Goal: Information Seeking & Learning: Check status

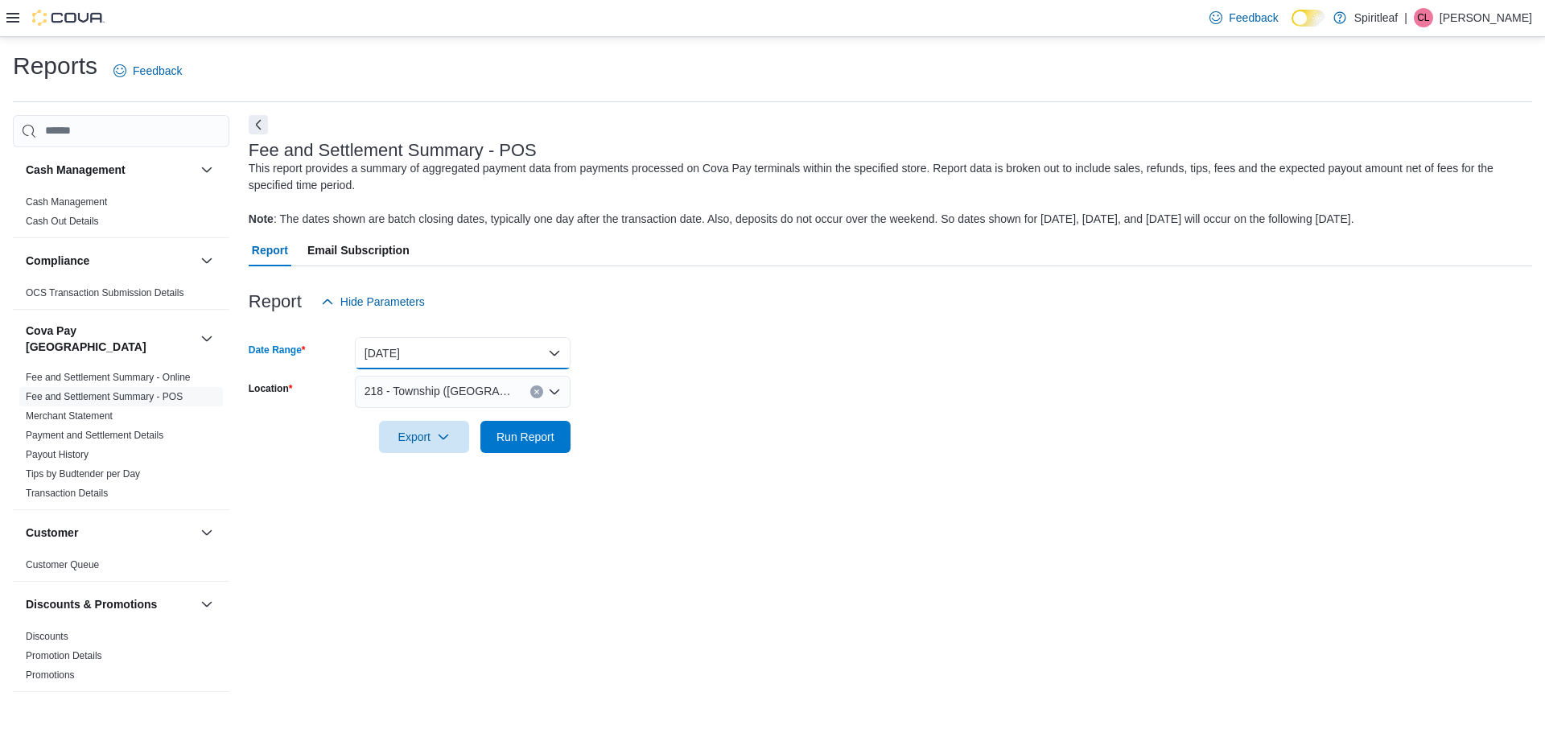
click at [387, 346] on button "Yesterday" at bounding box center [463, 353] width 216 height 32
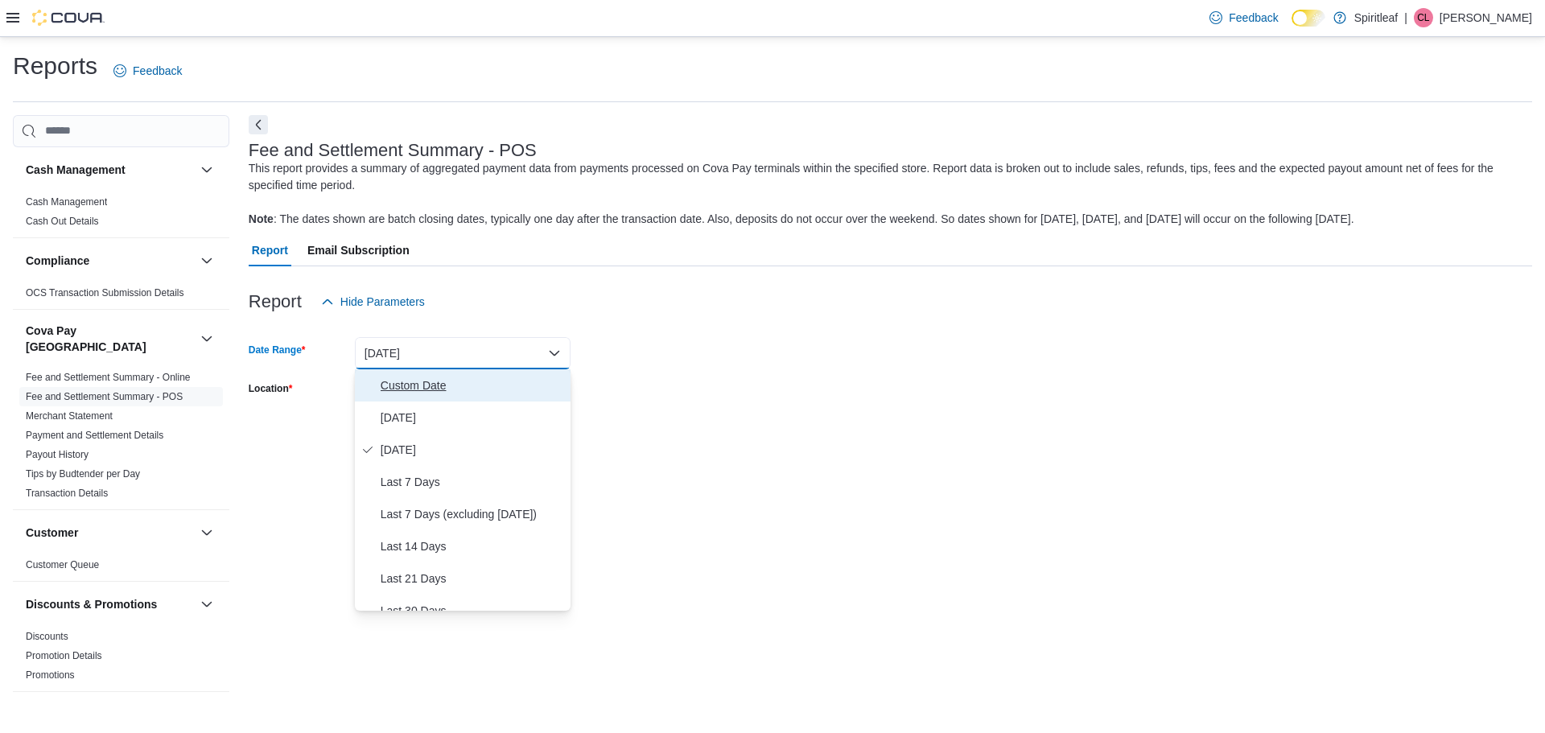
click at [398, 387] on span "Custom Date" at bounding box center [472, 385] width 183 height 19
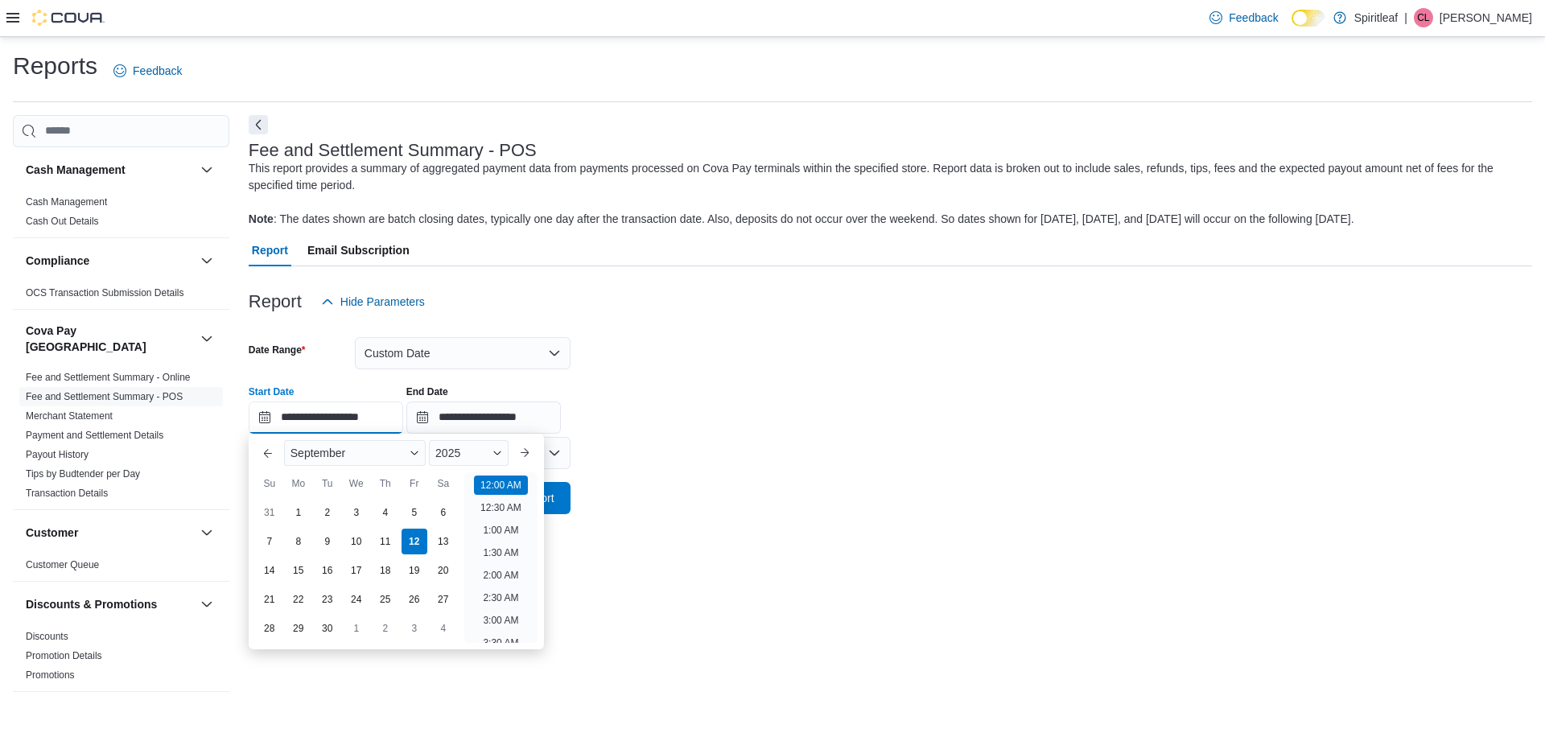
click at [321, 415] on input "**********" at bounding box center [326, 418] width 155 height 32
click at [360, 542] on div "10" at bounding box center [356, 541] width 28 height 28
type input "**********"
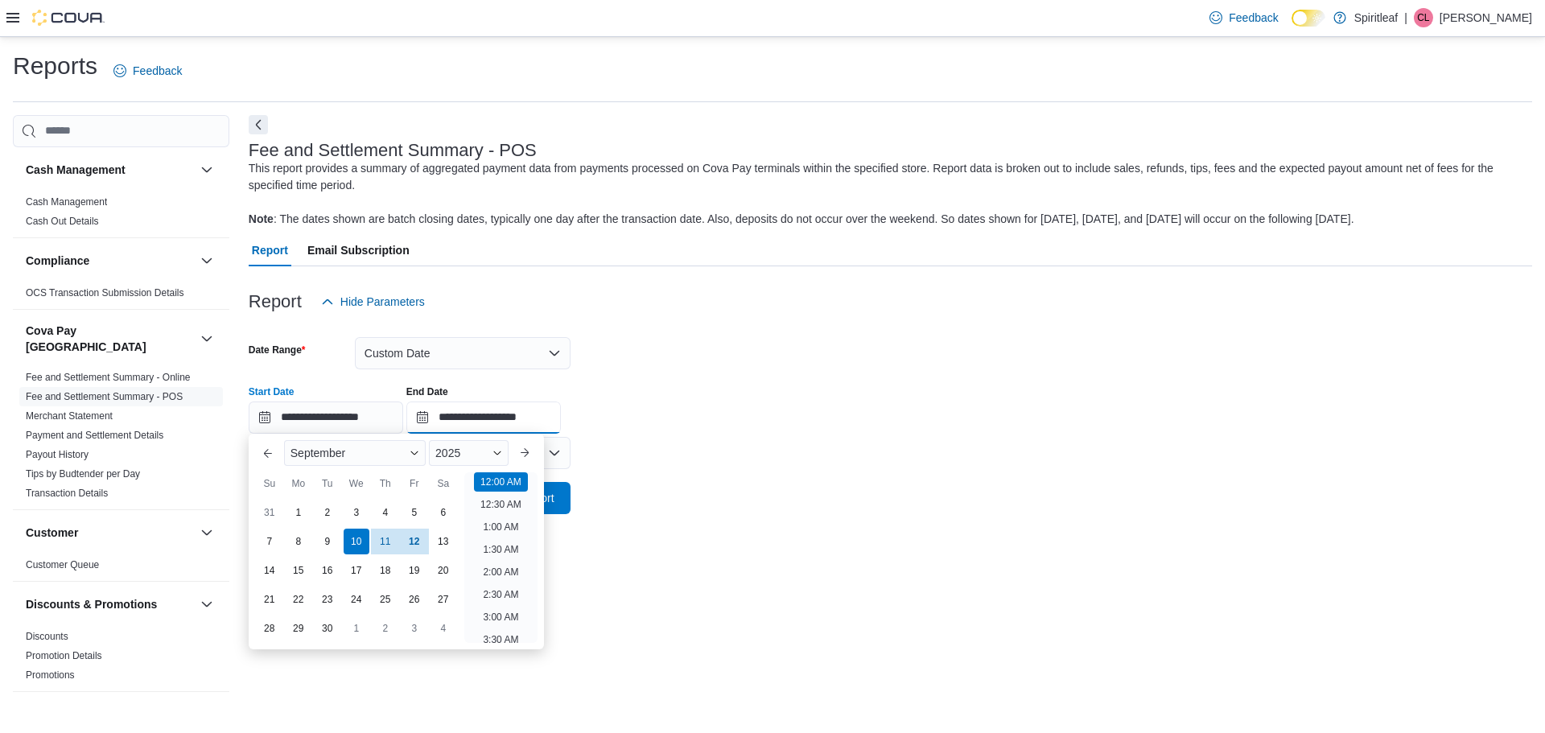
click at [479, 416] on input "**********" at bounding box center [483, 418] width 155 height 32
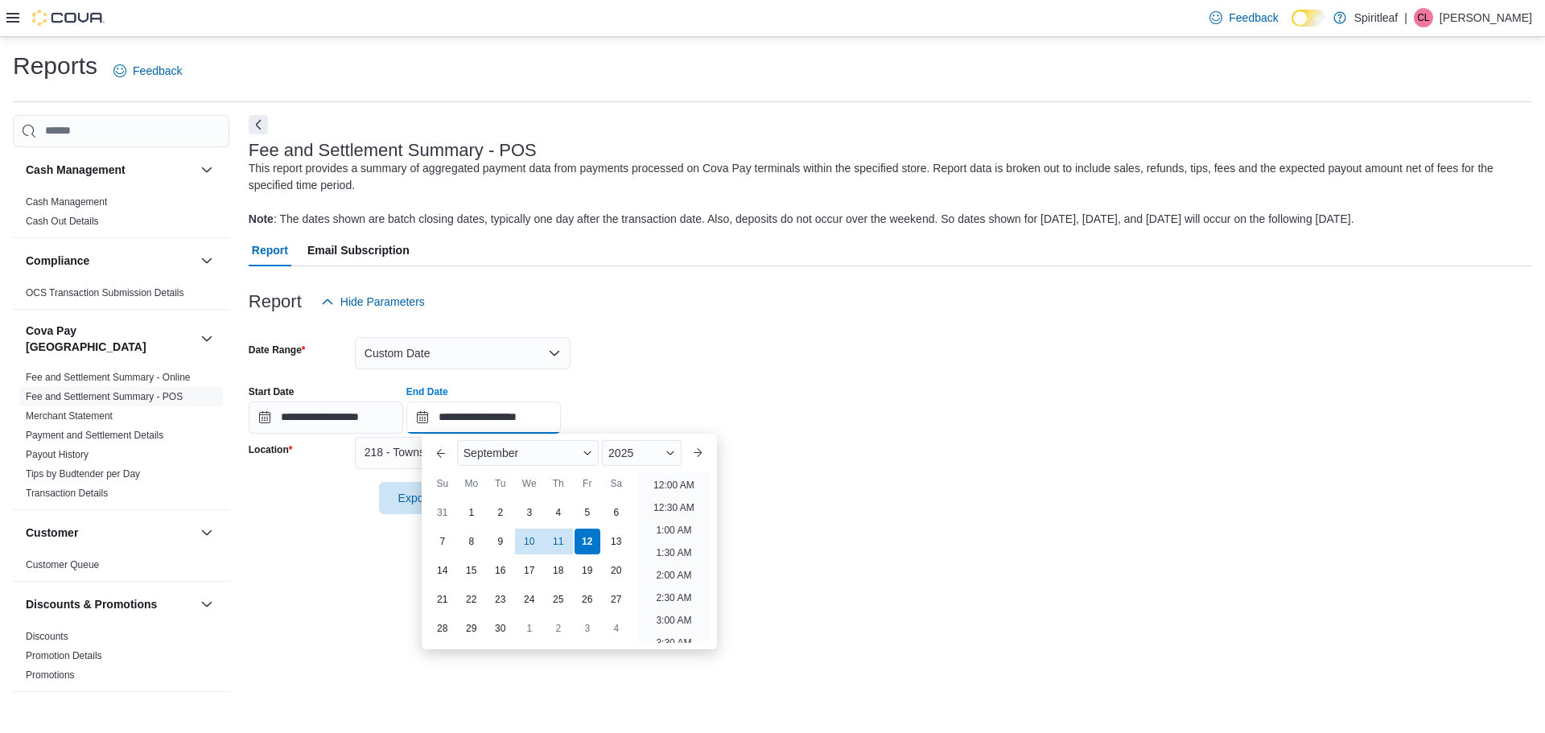
scroll to position [914, 0]
click at [534, 542] on div "10" at bounding box center [529, 541] width 28 height 28
type input "**********"
click at [817, 313] on div "Report Hide Parameters" at bounding box center [891, 302] width 1284 height 32
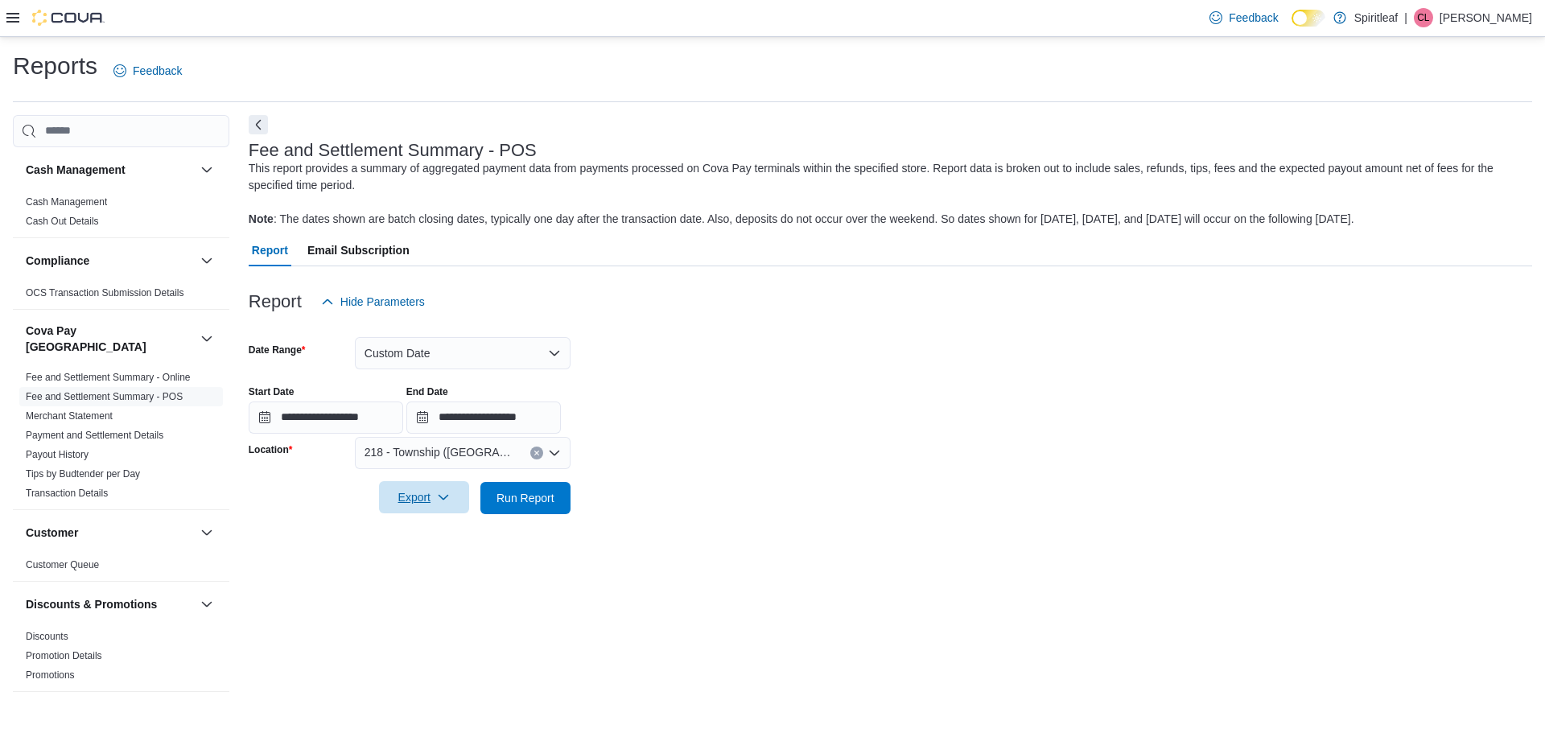
click at [418, 501] on span "Export" at bounding box center [424, 497] width 71 height 32
click at [414, 529] on span "Export to Excel" at bounding box center [426, 530] width 72 height 13
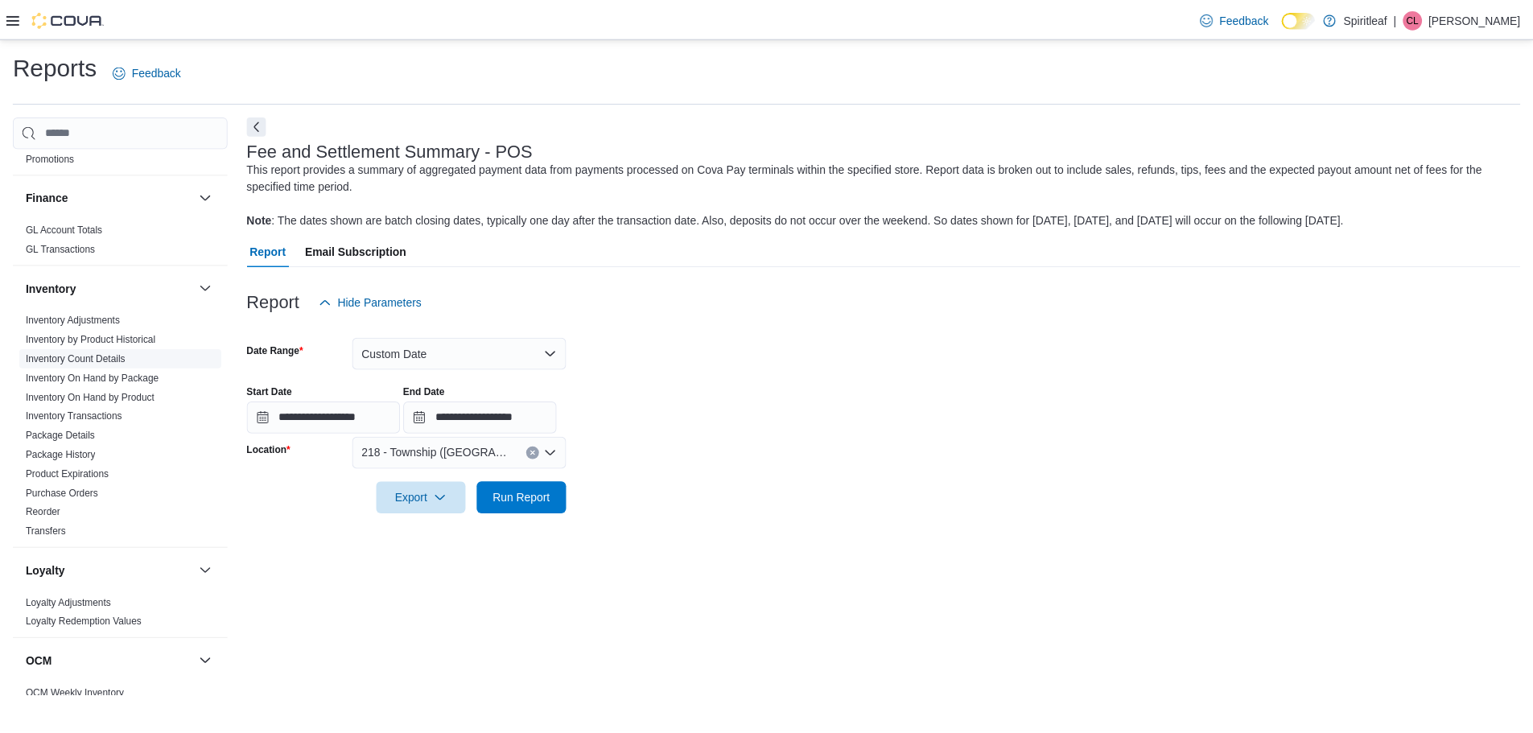
scroll to position [402, 0]
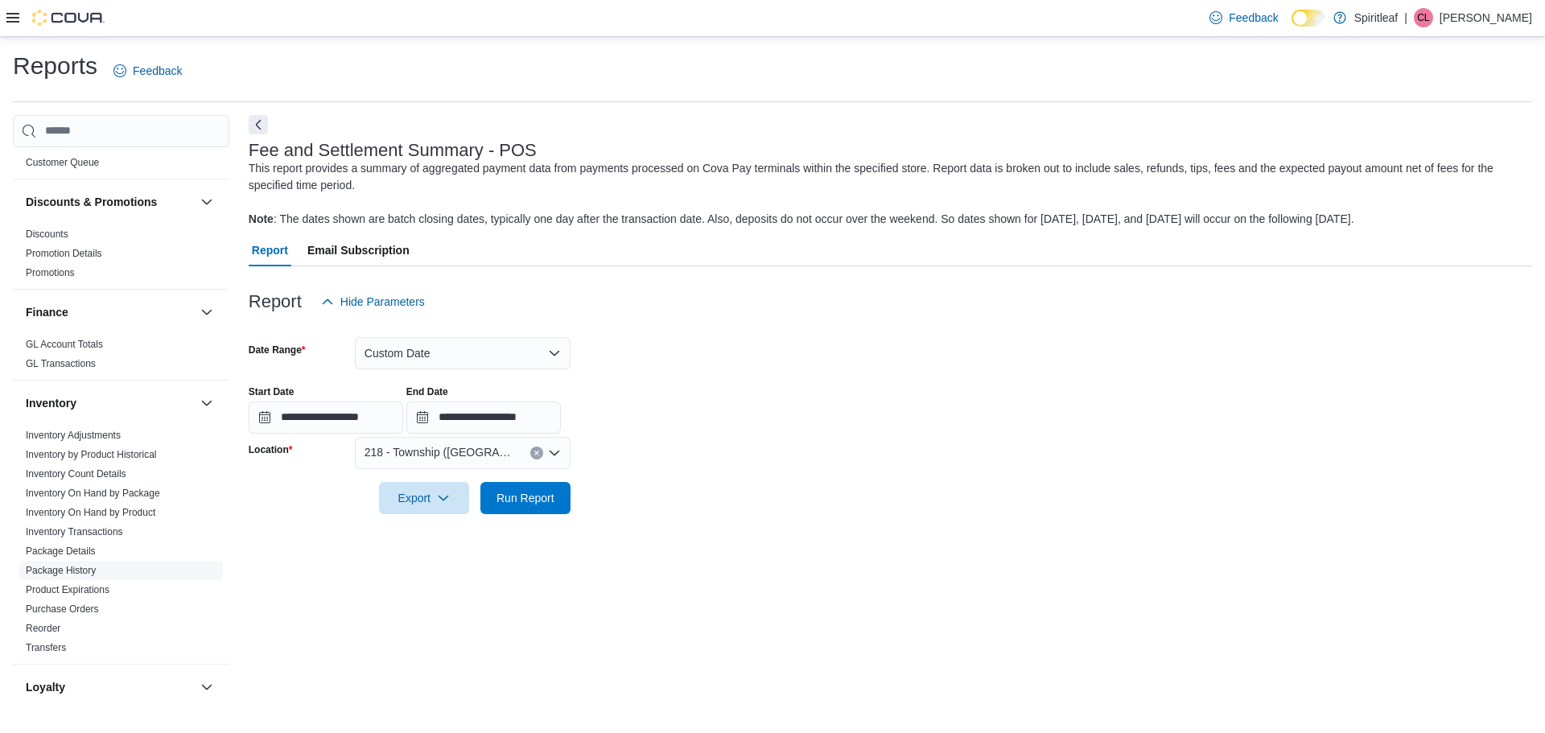
click at [78, 565] on link "Package History" at bounding box center [61, 570] width 70 height 11
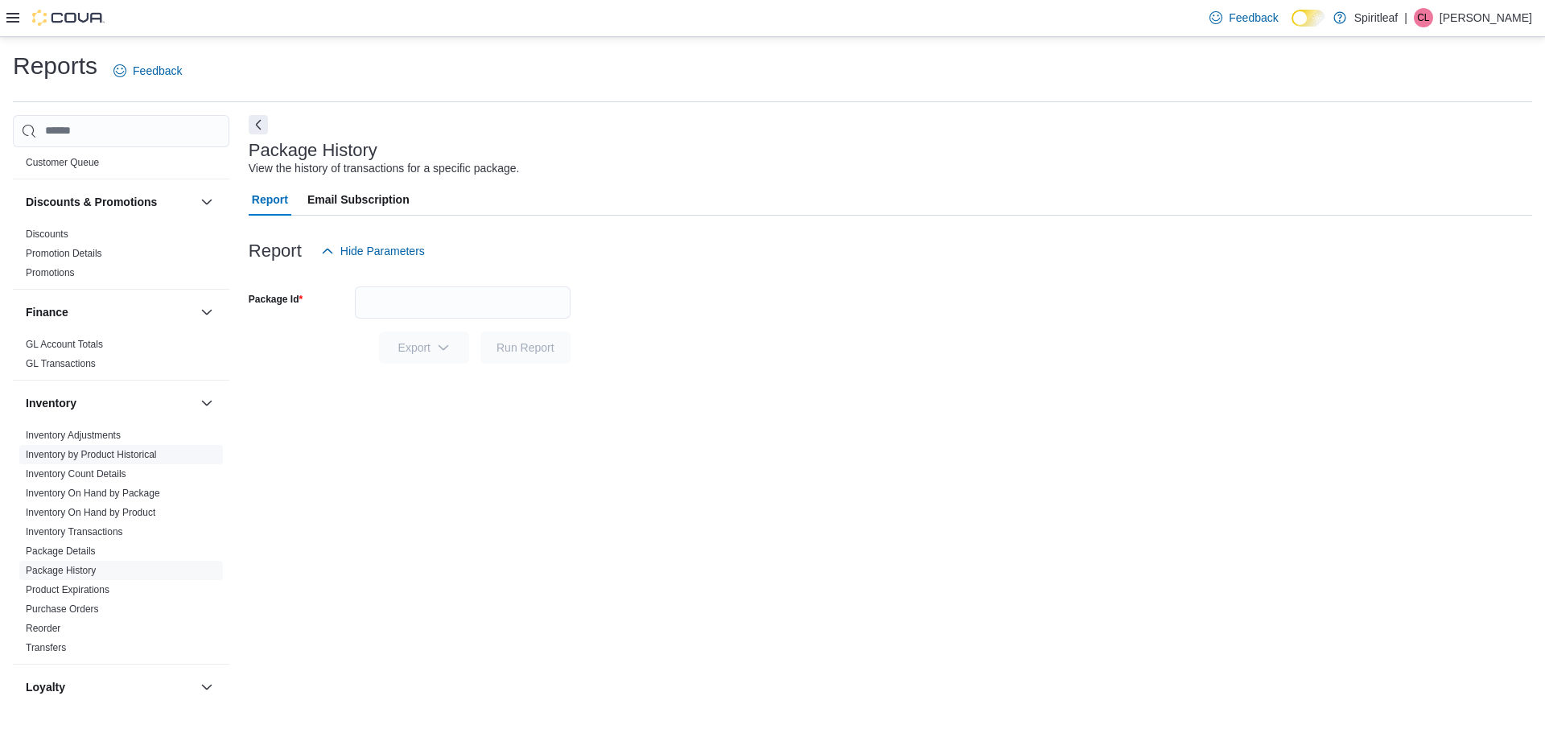
click at [121, 449] on link "Inventory by Product Historical" at bounding box center [91, 454] width 131 height 11
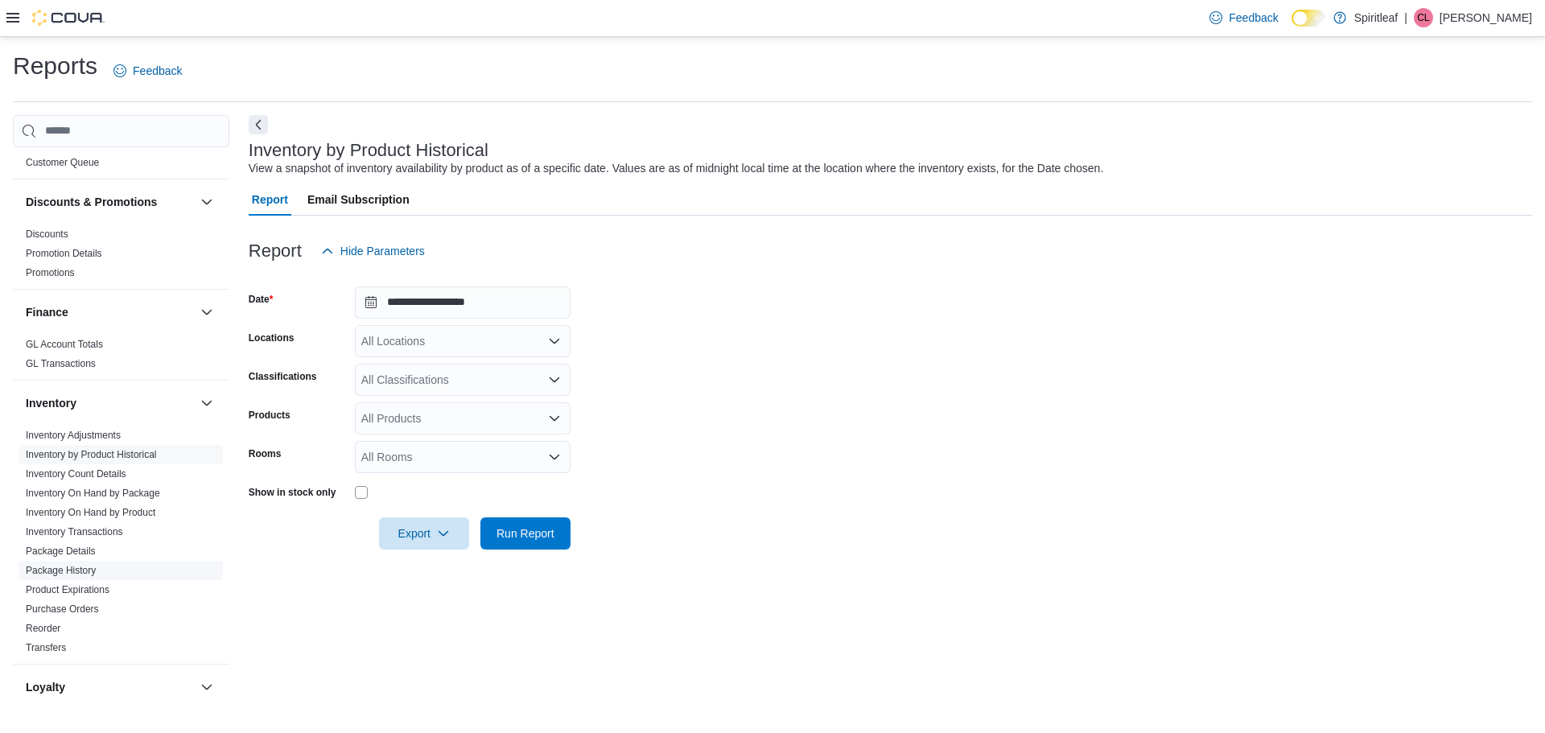
click at [82, 565] on link "Package History" at bounding box center [61, 570] width 70 height 11
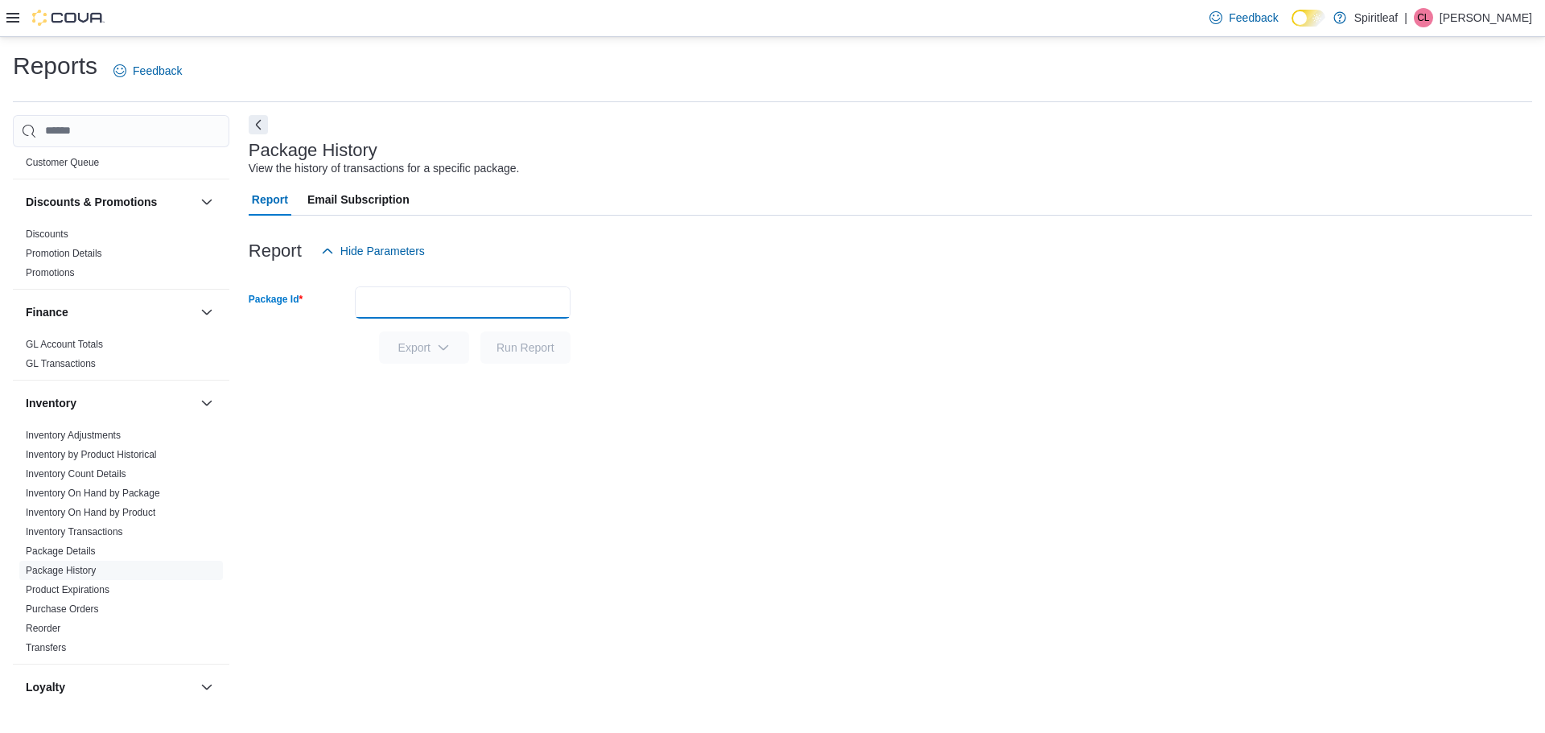
click at [415, 300] on input "Package Id" at bounding box center [463, 302] width 216 height 32
paste input "*********"
click at [521, 346] on span "Run Report" at bounding box center [526, 347] width 58 height 16
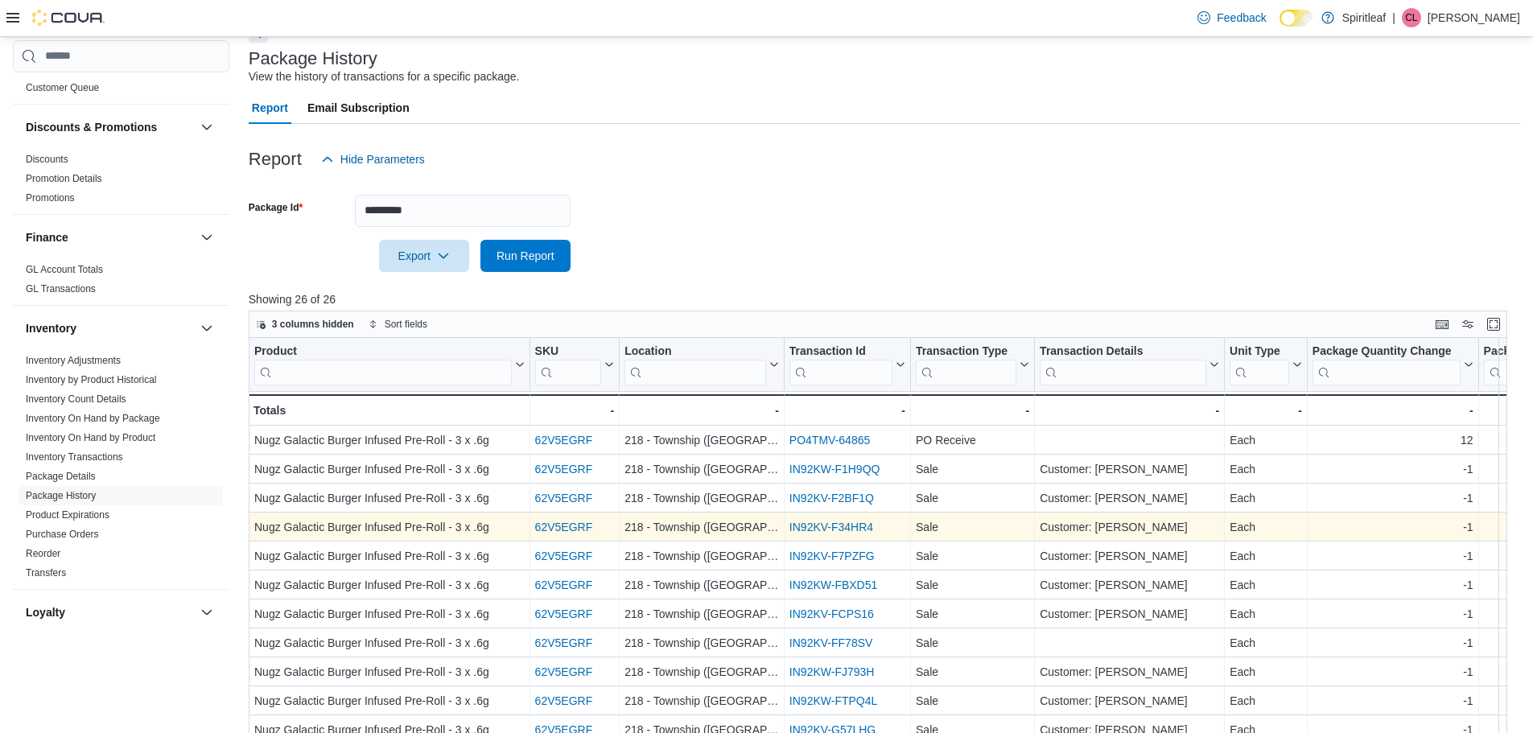
scroll to position [80, 0]
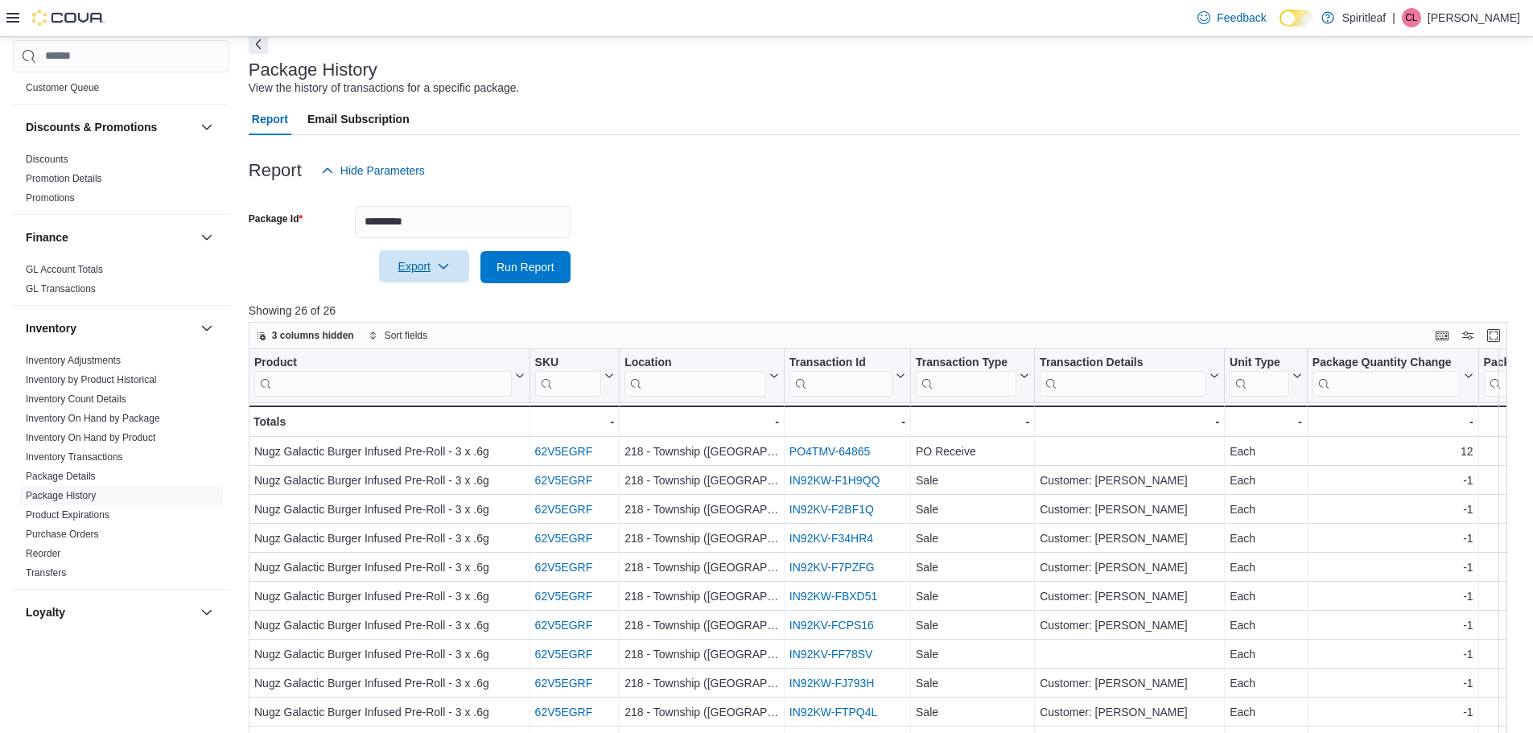
click at [421, 263] on span "Export" at bounding box center [424, 266] width 71 height 32
click at [422, 296] on span "Export to Excel" at bounding box center [426, 299] width 72 height 13
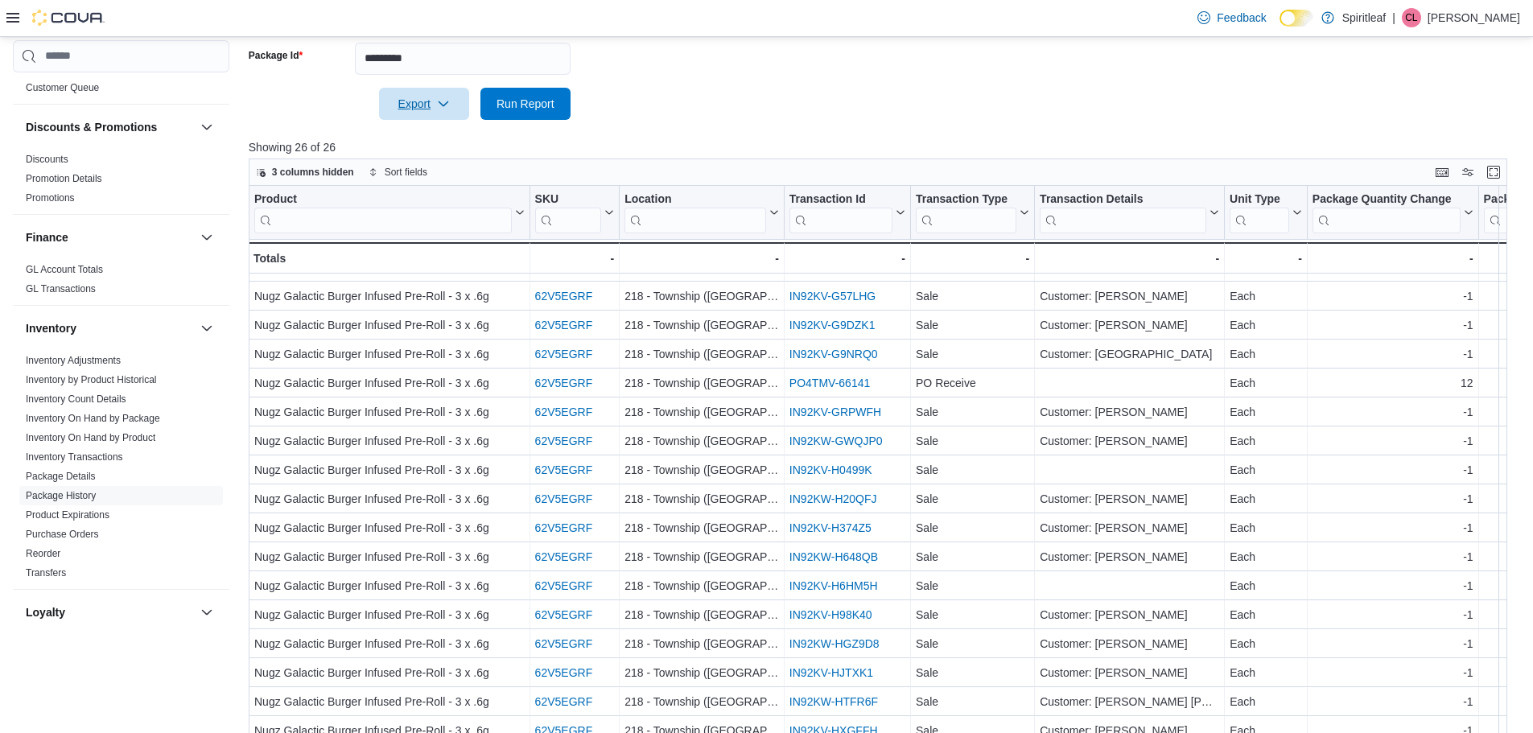
scroll to position [268, 0]
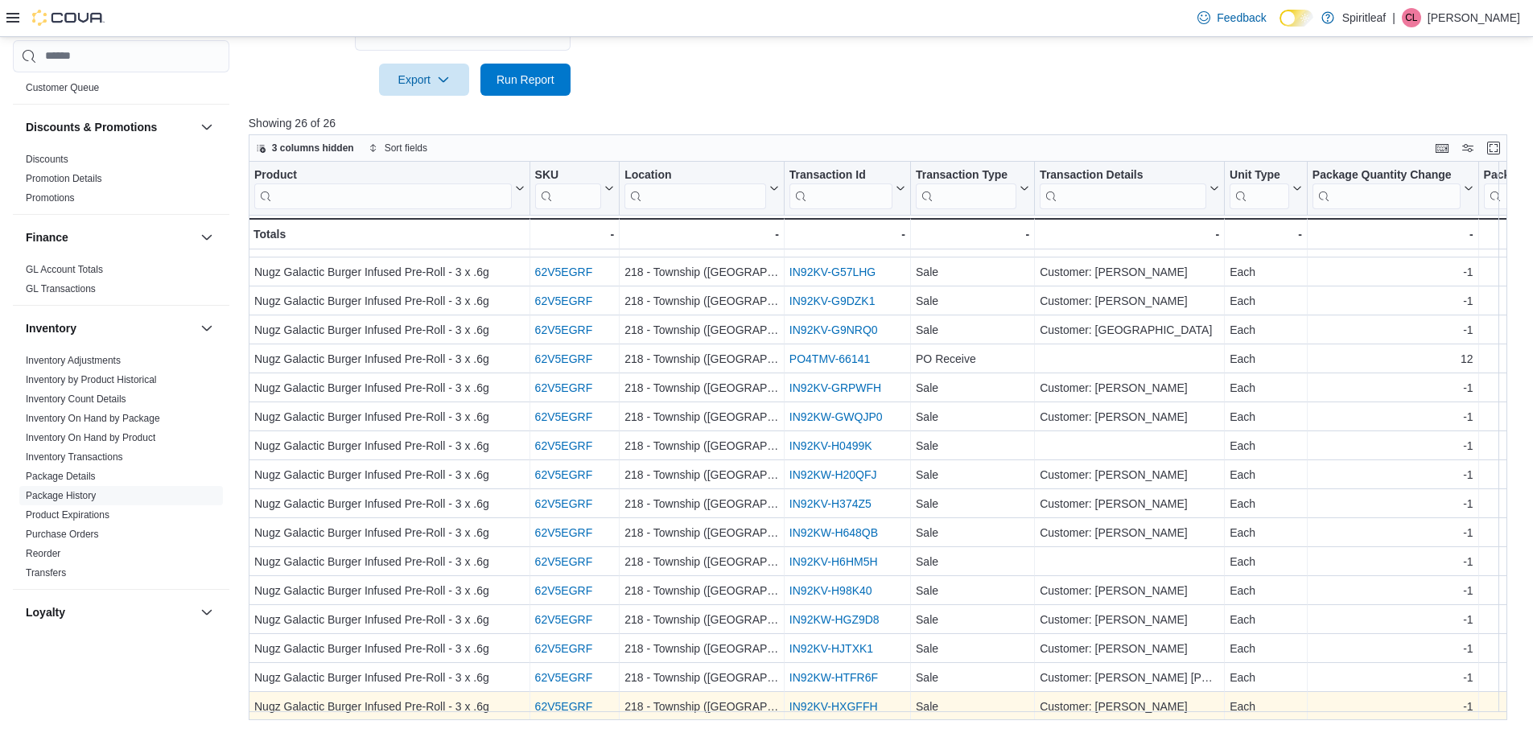
click at [819, 700] on link "IN92KV-HXGFFH" at bounding box center [833, 706] width 89 height 13
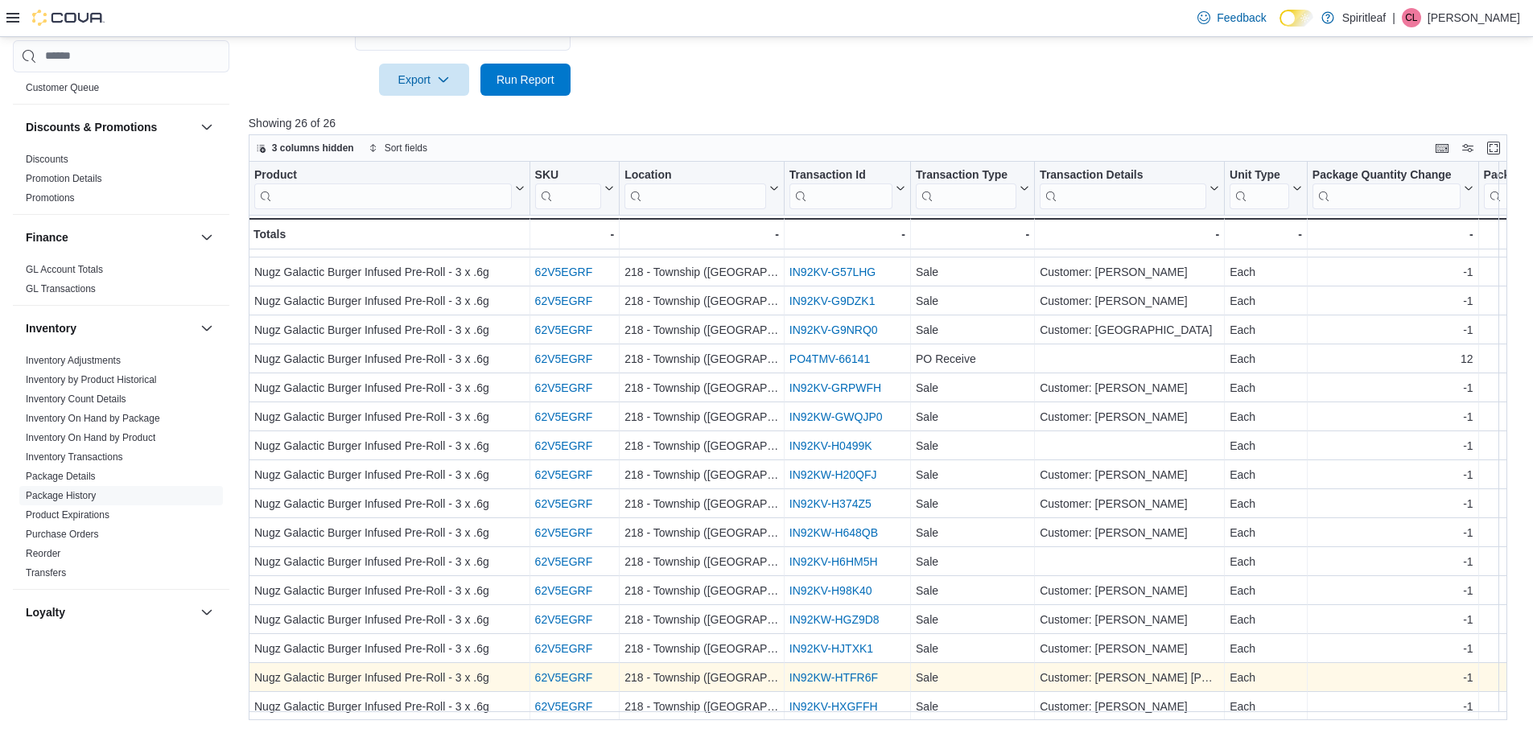
click at [822, 672] on link "IN92KW-HTFR6F" at bounding box center [833, 677] width 89 height 13
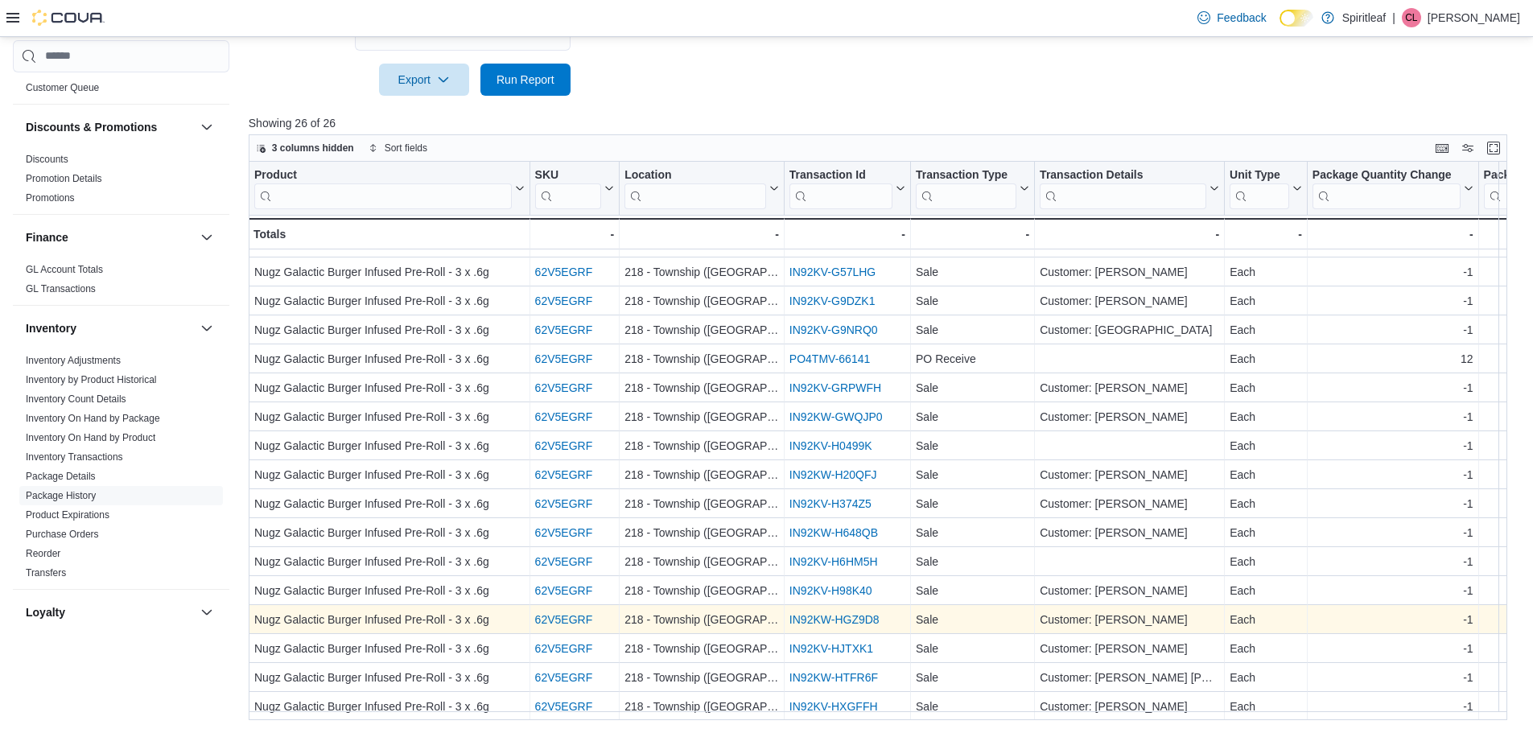
click at [807, 613] on link "IN92KW-HGZ9D8" at bounding box center [834, 619] width 90 height 13
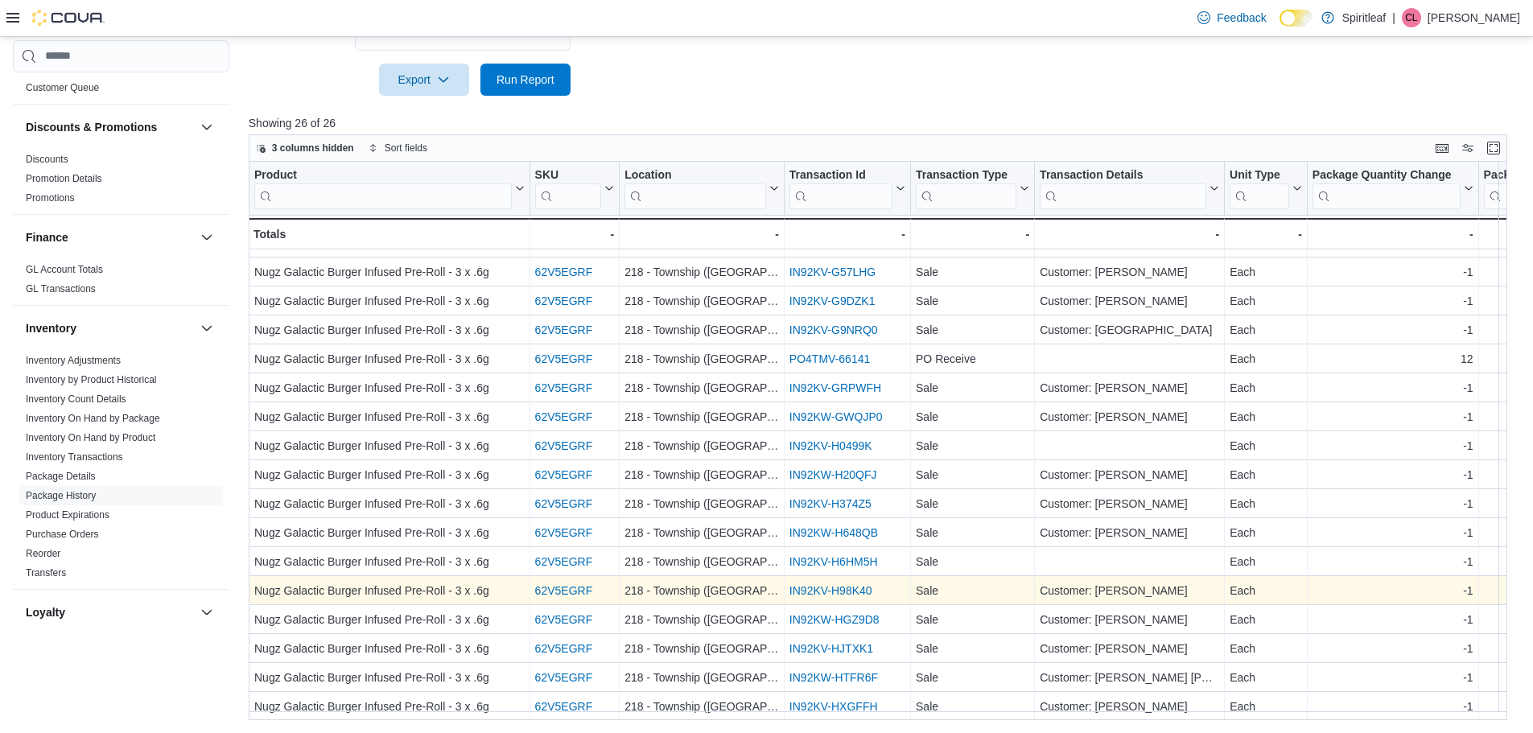
click at [824, 584] on link "IN92KV-H98K40" at bounding box center [830, 590] width 83 height 13
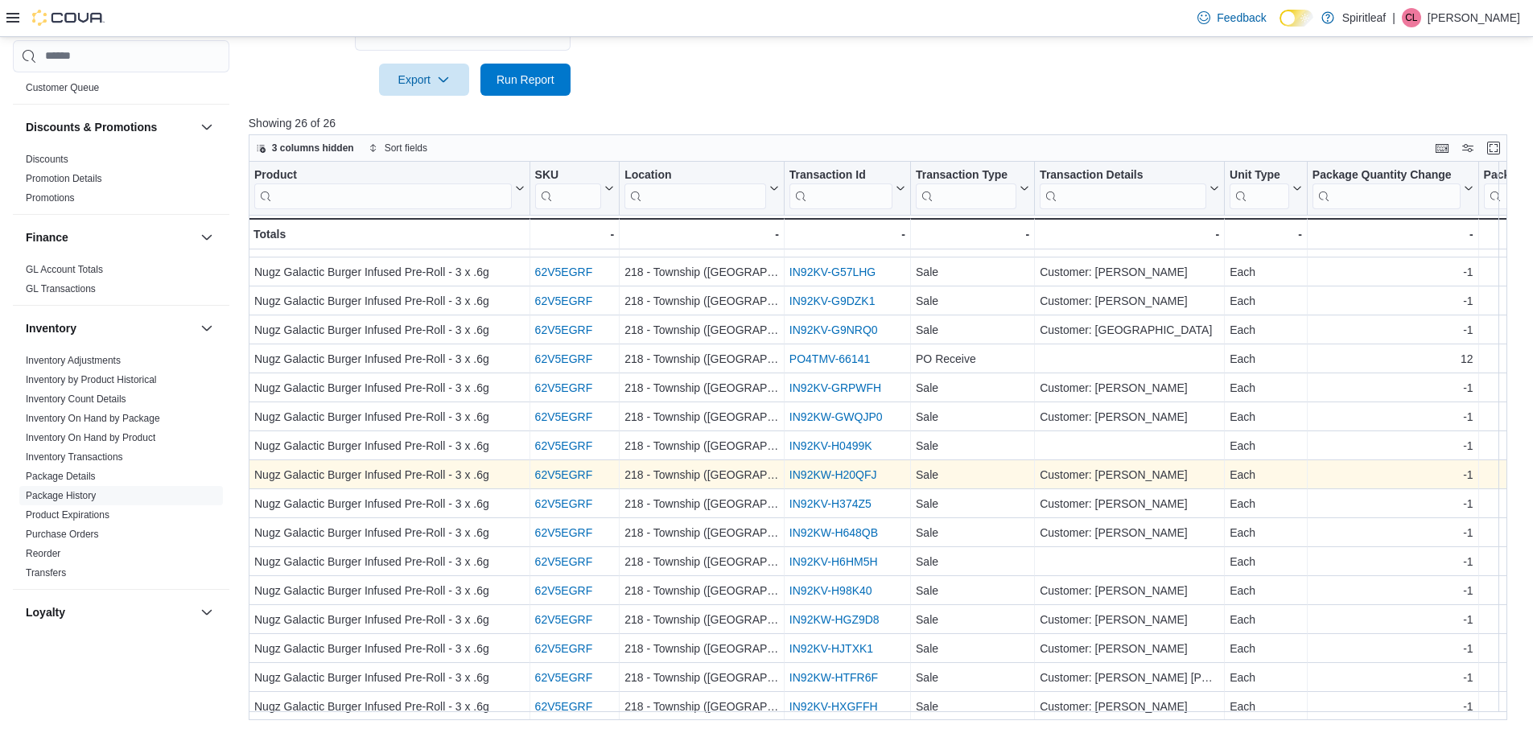
click at [847, 468] on link "IN92KW-H20QFJ" at bounding box center [833, 474] width 88 height 13
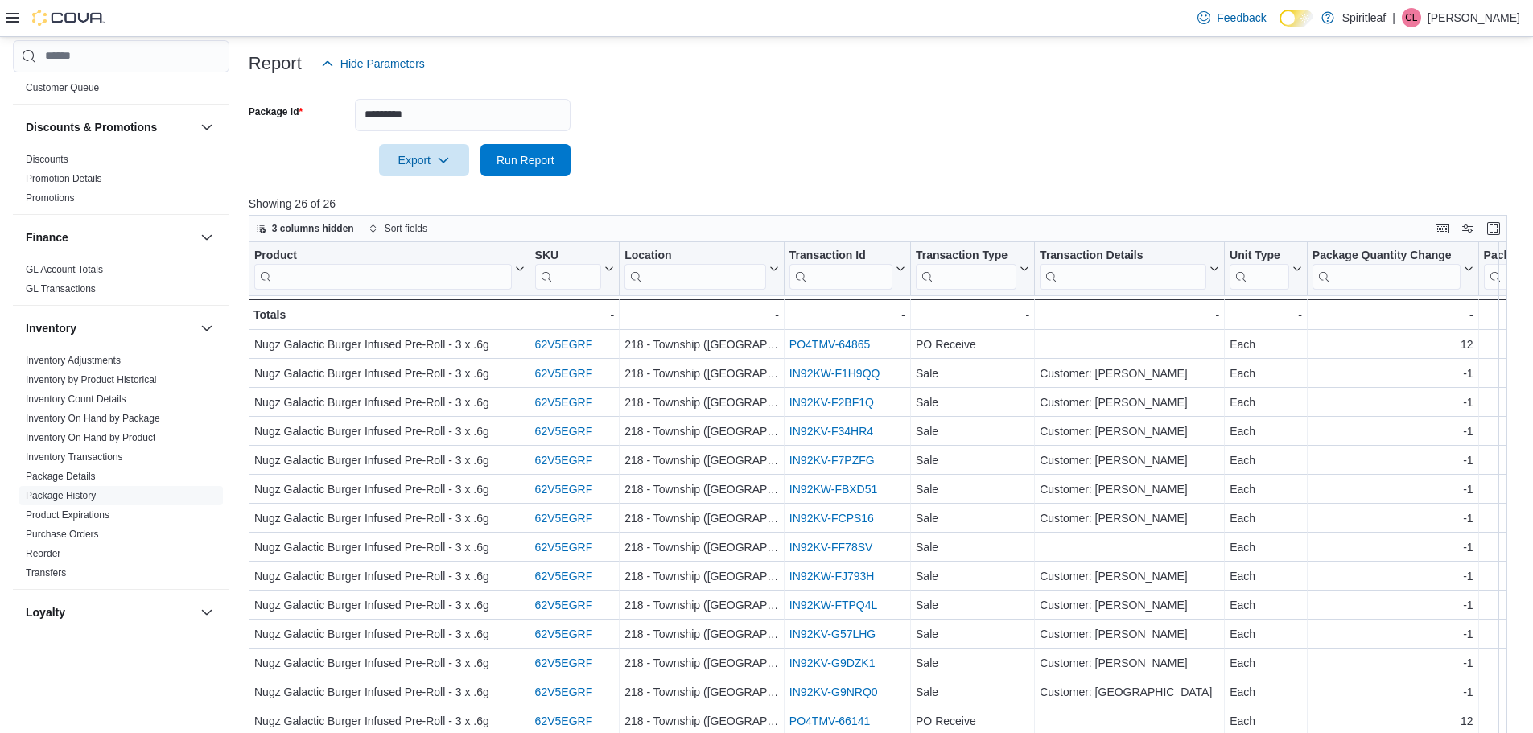
scroll to position [107, 0]
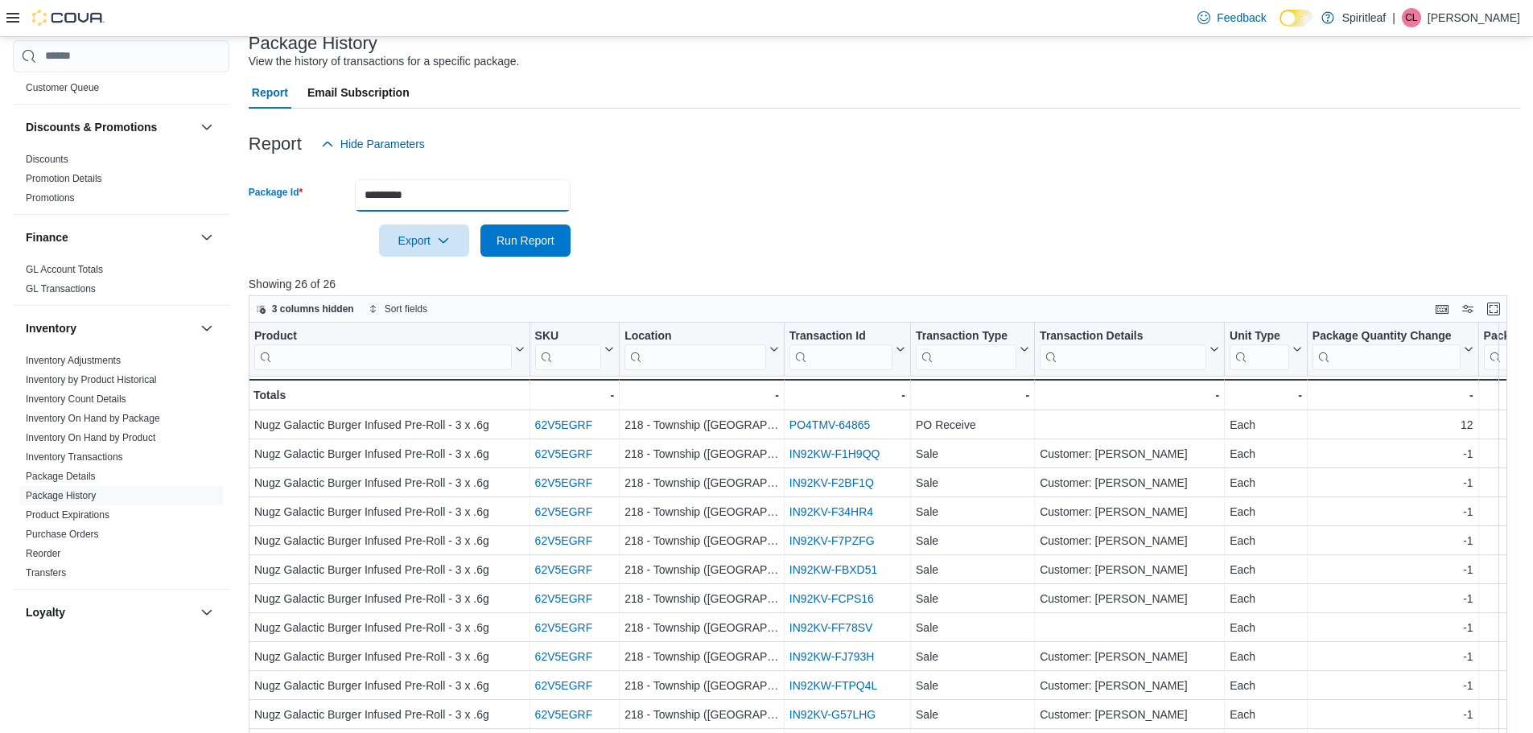
drag, startPoint x: 483, startPoint y: 202, endPoint x: 252, endPoint y: 167, distance: 233.7
click at [252, 167] on form "Package Id ********* Export Run Report" at bounding box center [884, 208] width 1271 height 97
paste input "text"
type input "*********"
click at [480, 225] on button "Run Report" at bounding box center [525, 241] width 90 height 32
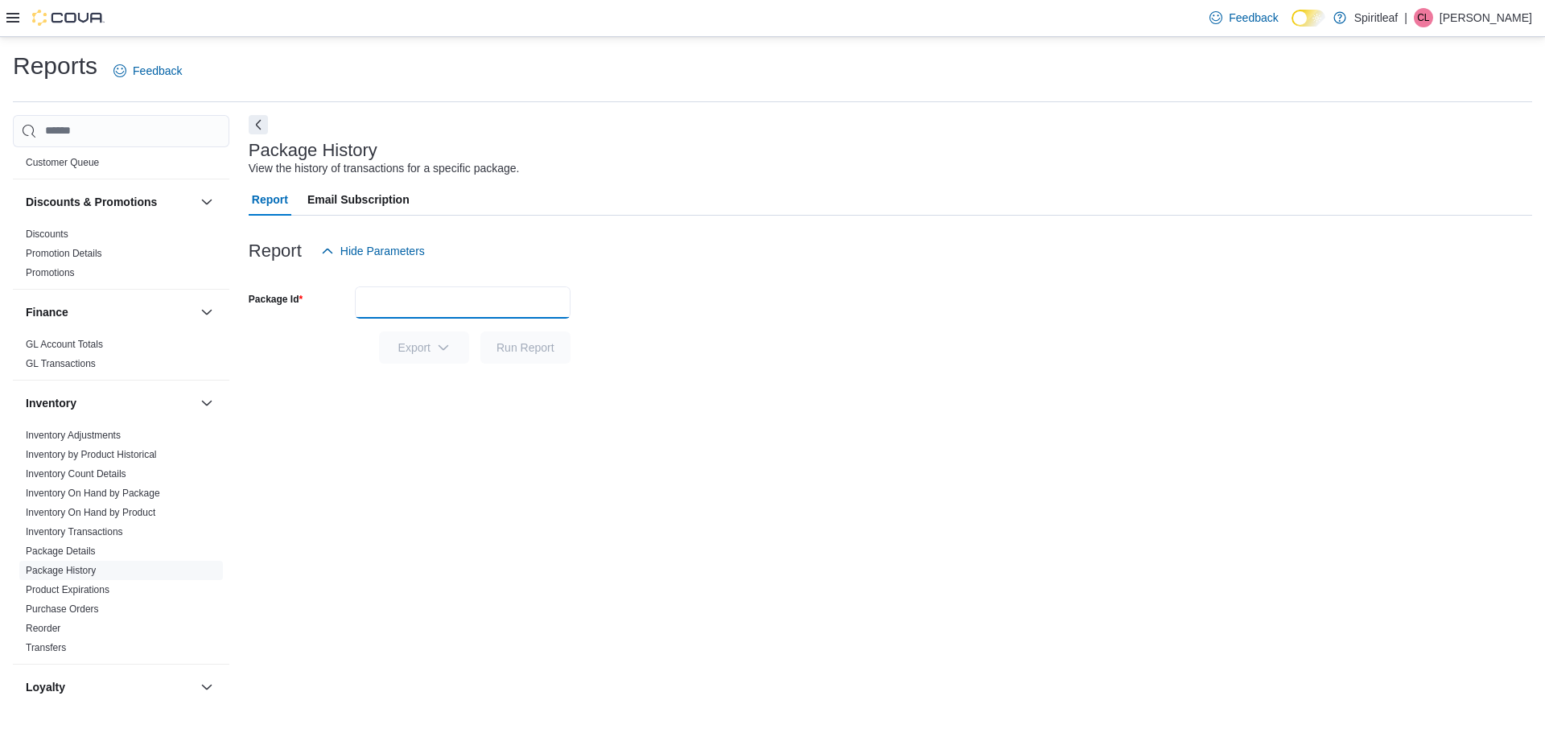
click at [371, 290] on input "Package Id" at bounding box center [463, 302] width 216 height 32
paste input "*********"
type input "*********"
click at [525, 341] on span "Run Report" at bounding box center [526, 347] width 58 height 16
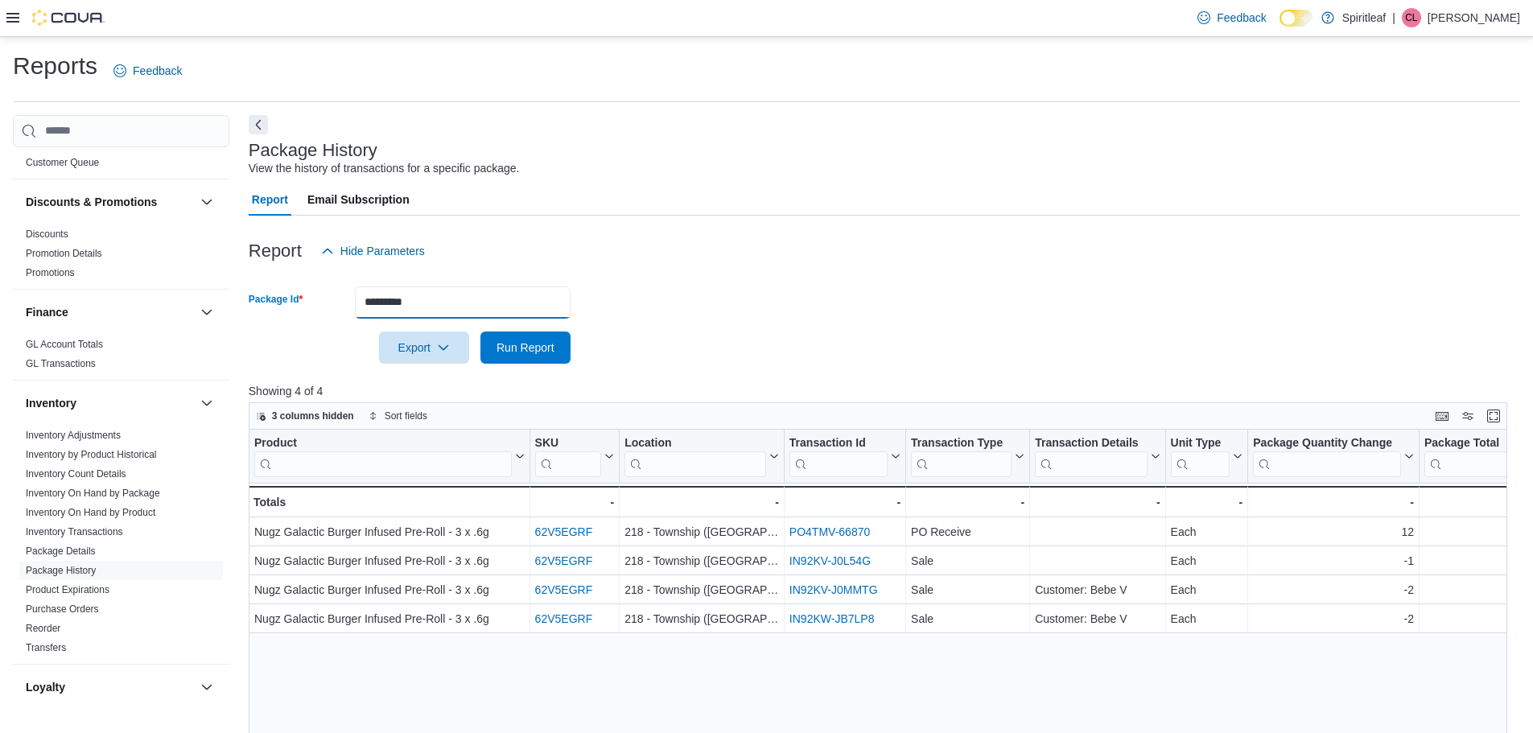
click at [467, 304] on input "*********" at bounding box center [463, 302] width 216 height 32
drag, startPoint x: 467, startPoint y: 303, endPoint x: 330, endPoint y: 292, distance: 137.2
click at [330, 292] on div "Package Id *********" at bounding box center [410, 302] width 322 height 32
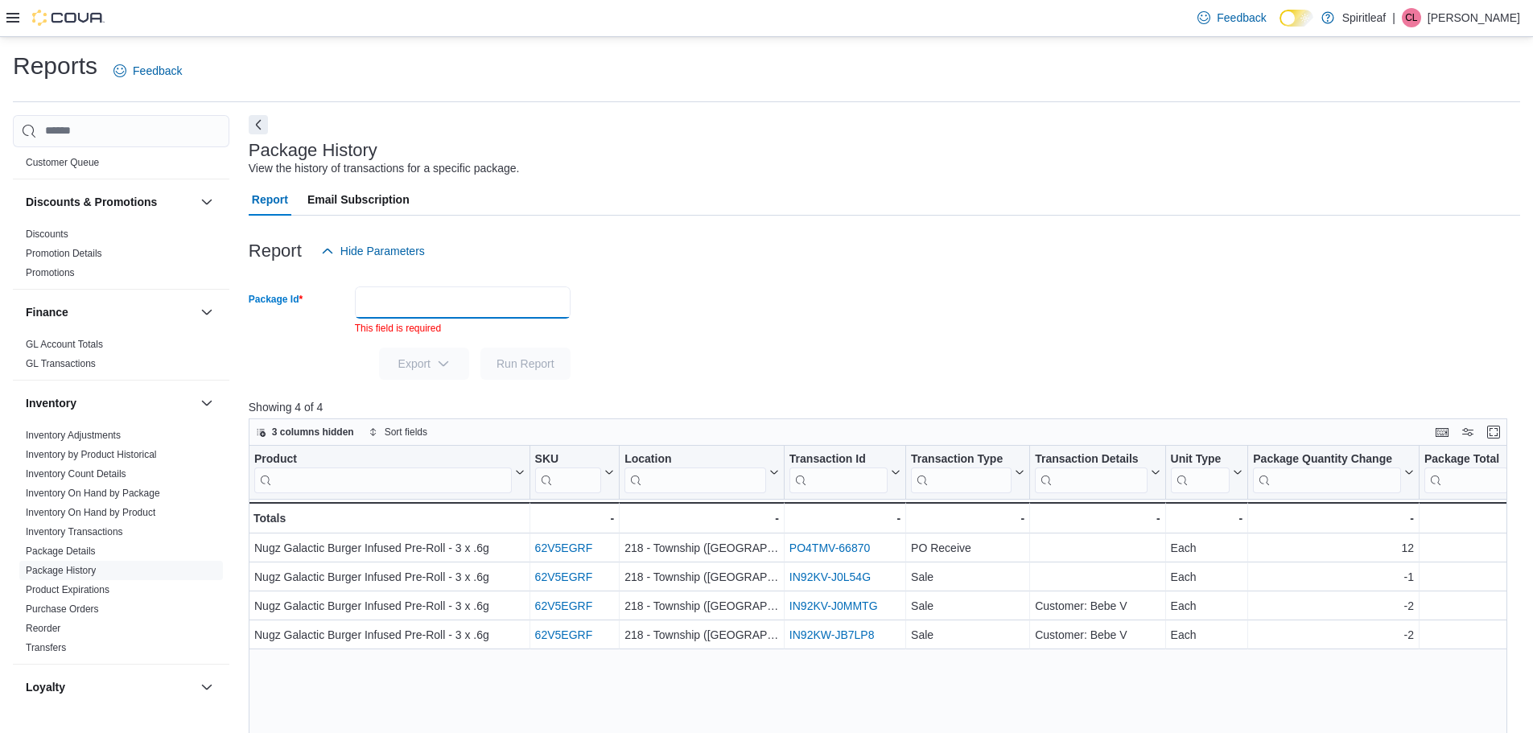
click at [386, 306] on input "Package Id" at bounding box center [463, 302] width 216 height 32
type input "*********"
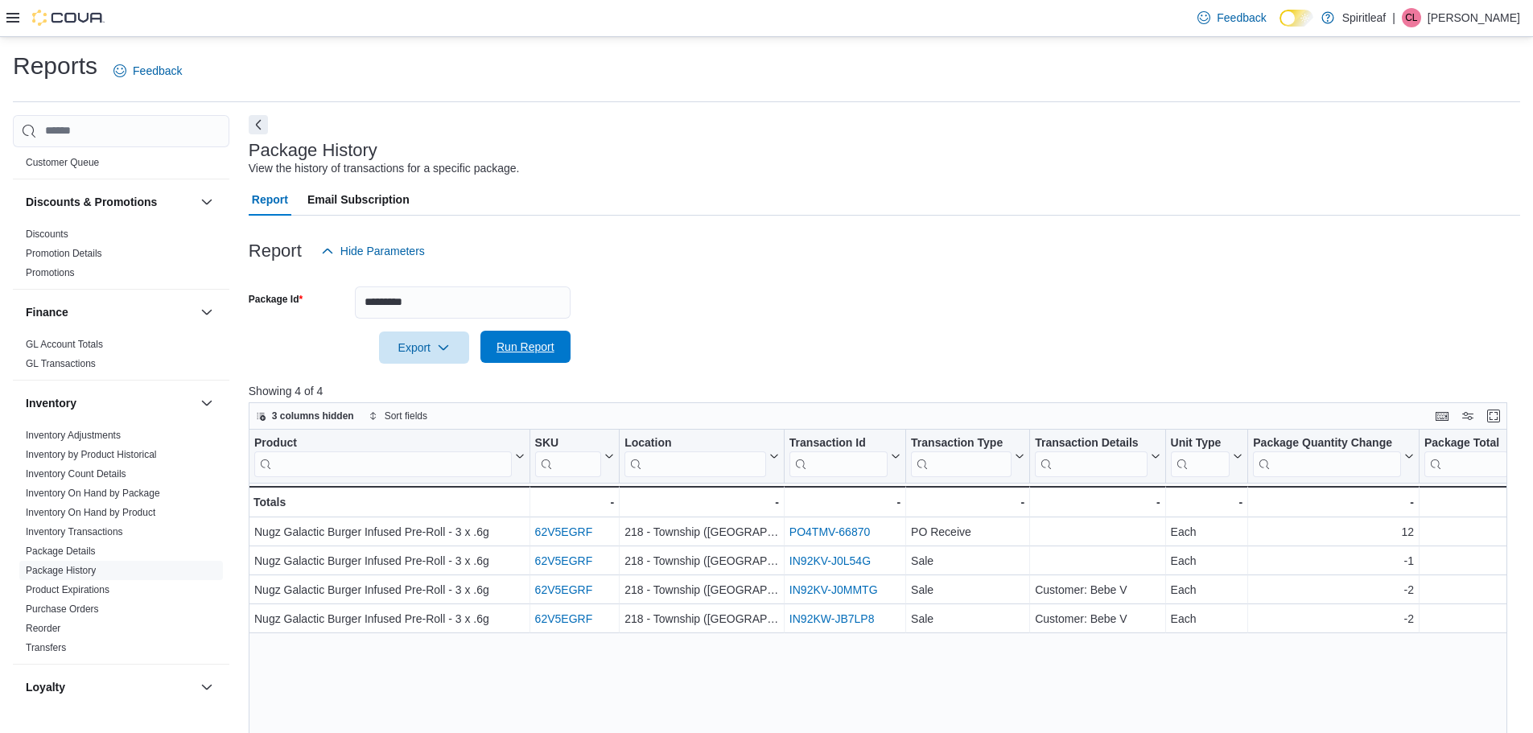
click at [502, 340] on span "Run Report" at bounding box center [526, 347] width 58 height 16
click at [422, 301] on input "*********" at bounding box center [463, 302] width 216 height 32
drag, startPoint x: 422, startPoint y: 301, endPoint x: 345, endPoint y: 296, distance: 76.6
click at [345, 296] on div "Package Id *********" at bounding box center [410, 302] width 322 height 32
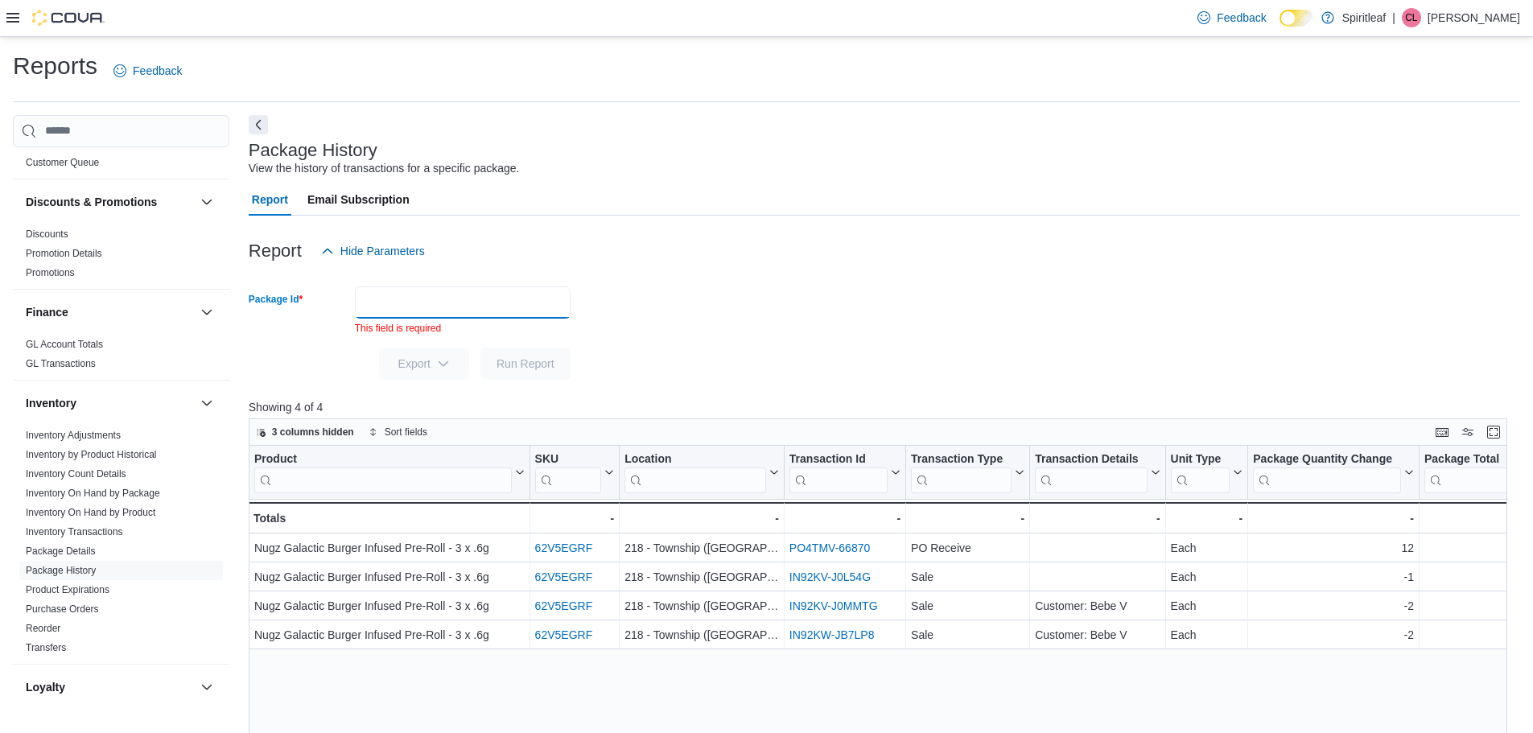
click at [369, 298] on input "Package Id" at bounding box center [463, 302] width 216 height 32
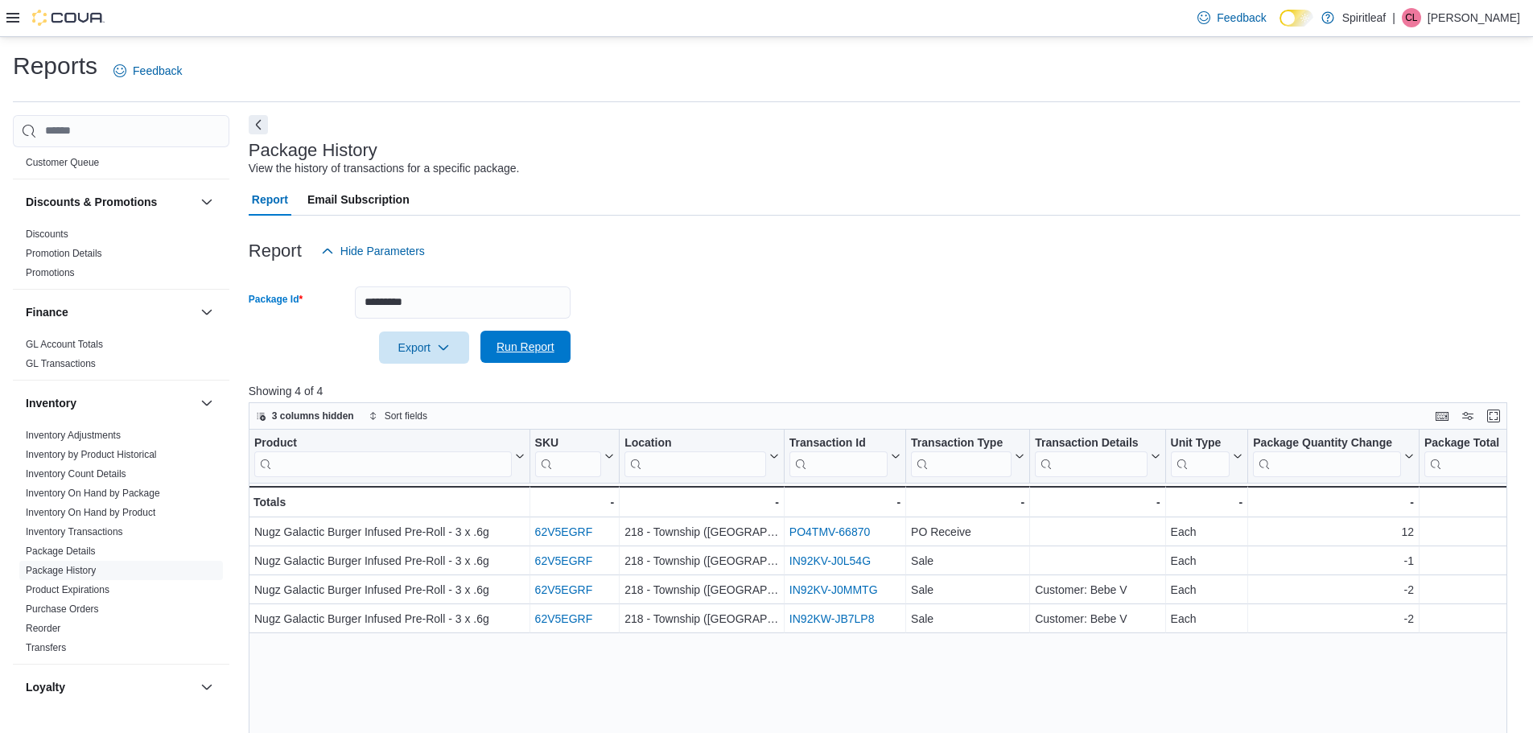
click at [535, 356] on span "Run Report" at bounding box center [525, 347] width 71 height 32
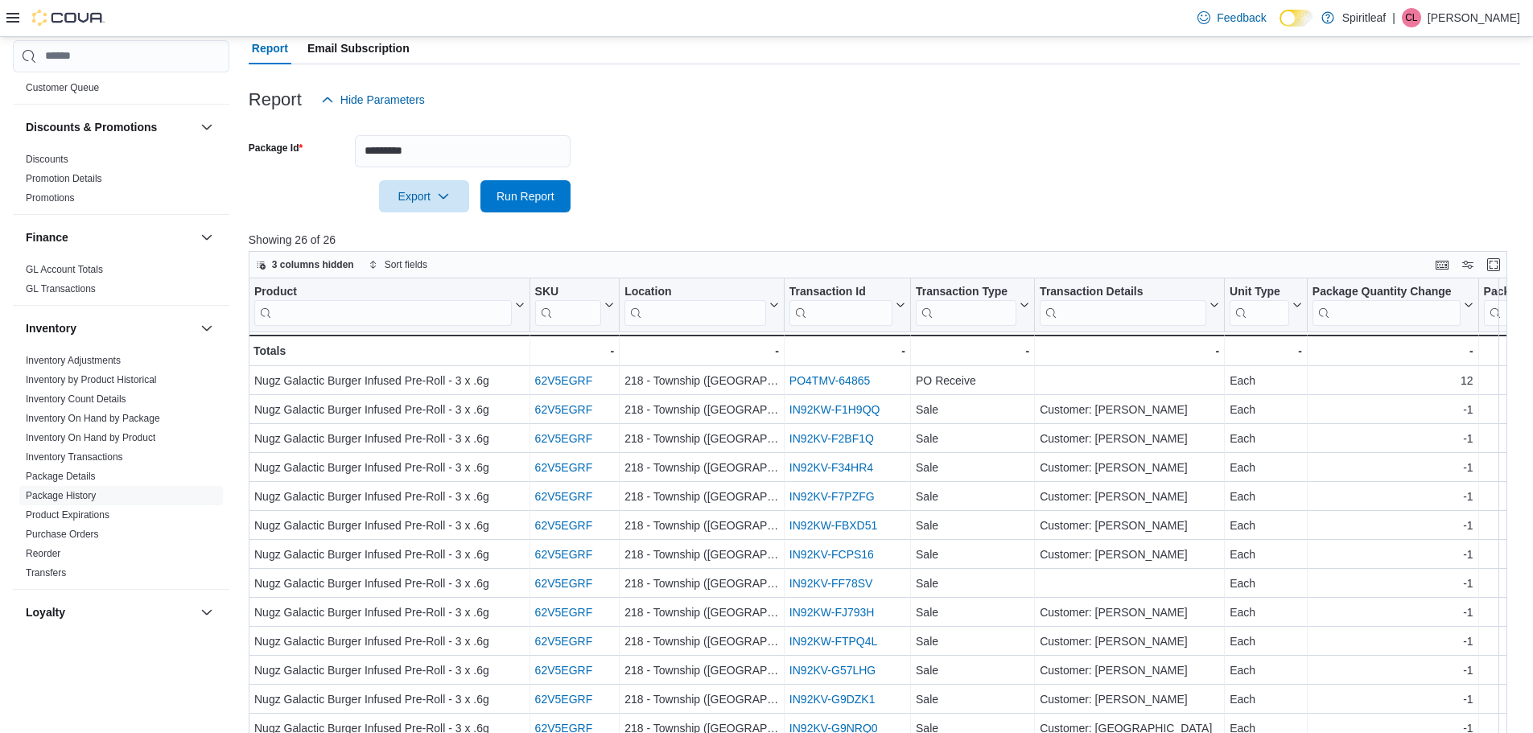
scroll to position [161, 0]
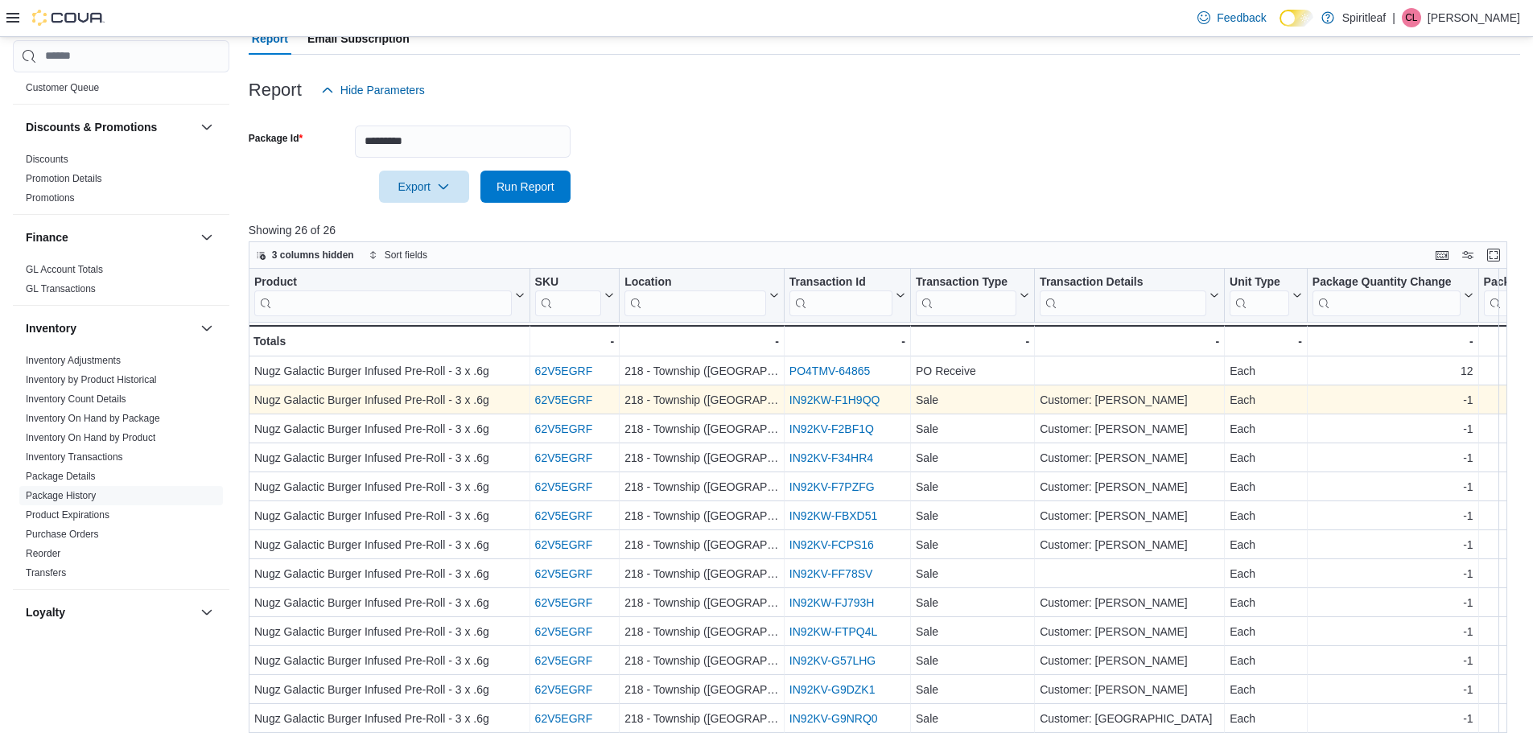
click at [858, 400] on link "IN92KW-F1H9QQ" at bounding box center [834, 400] width 91 height 13
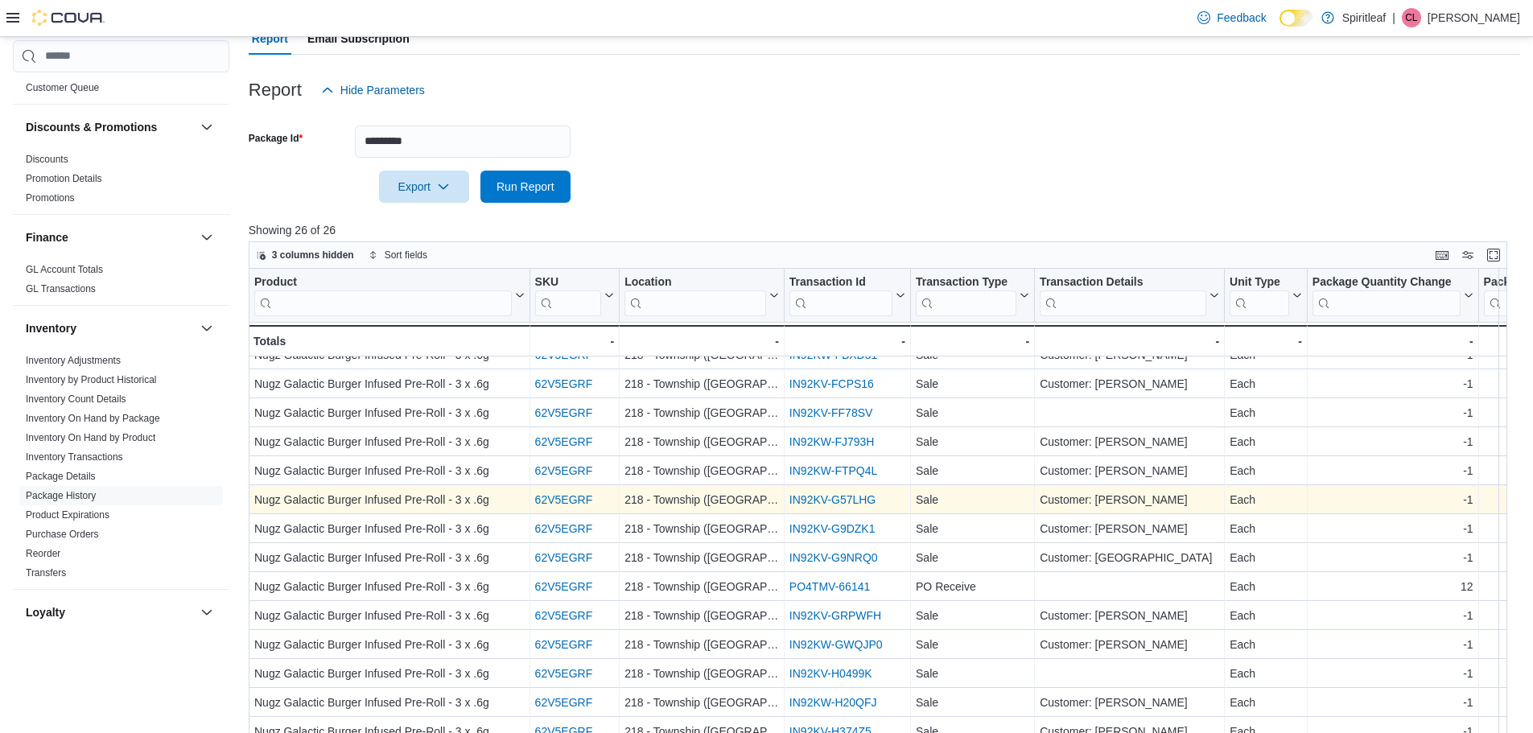
click at [850, 497] on link "IN92KV-G57LHG" at bounding box center [832, 499] width 86 height 13
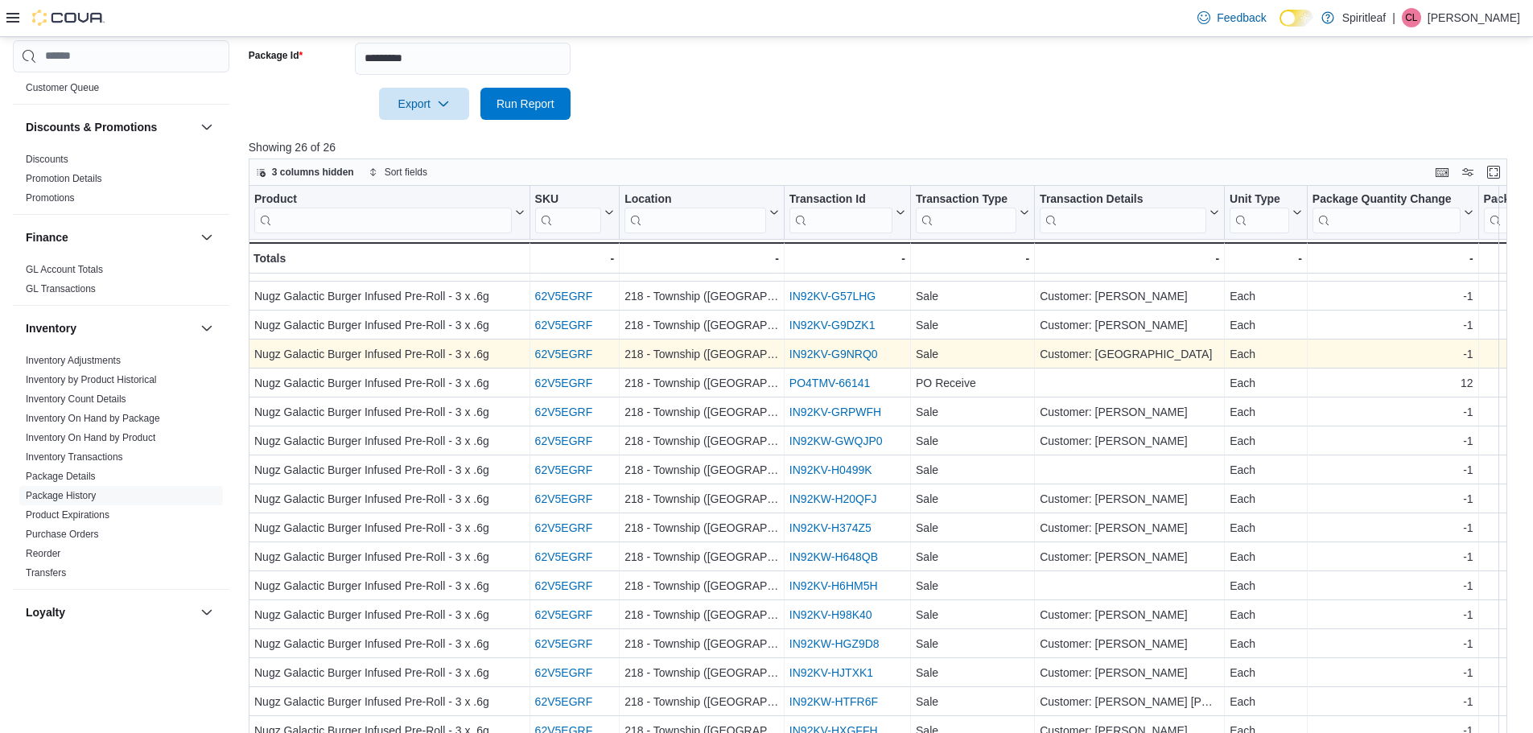
scroll to position [268, 0]
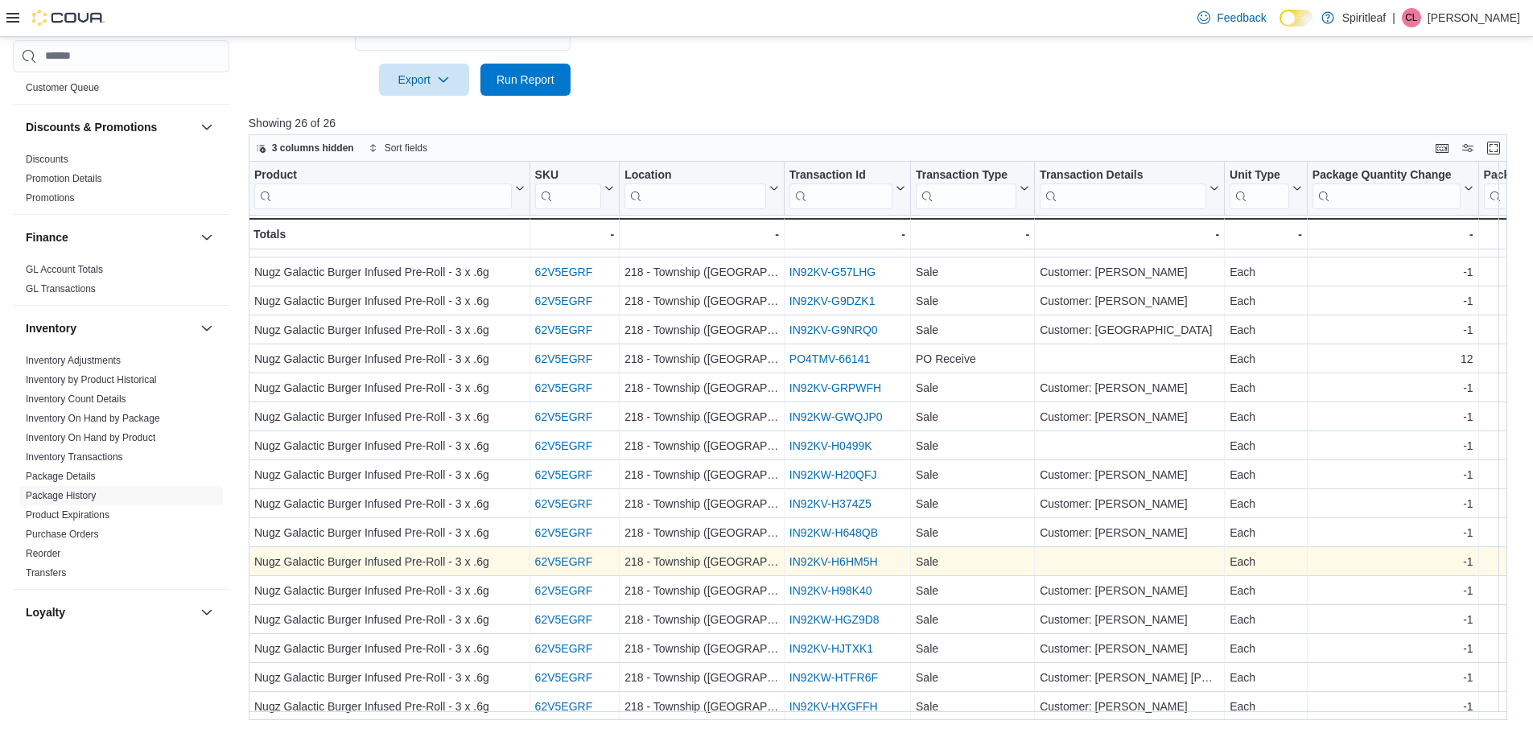
click at [855, 555] on link "IN92KV-H6HM5H" at bounding box center [833, 561] width 89 height 13
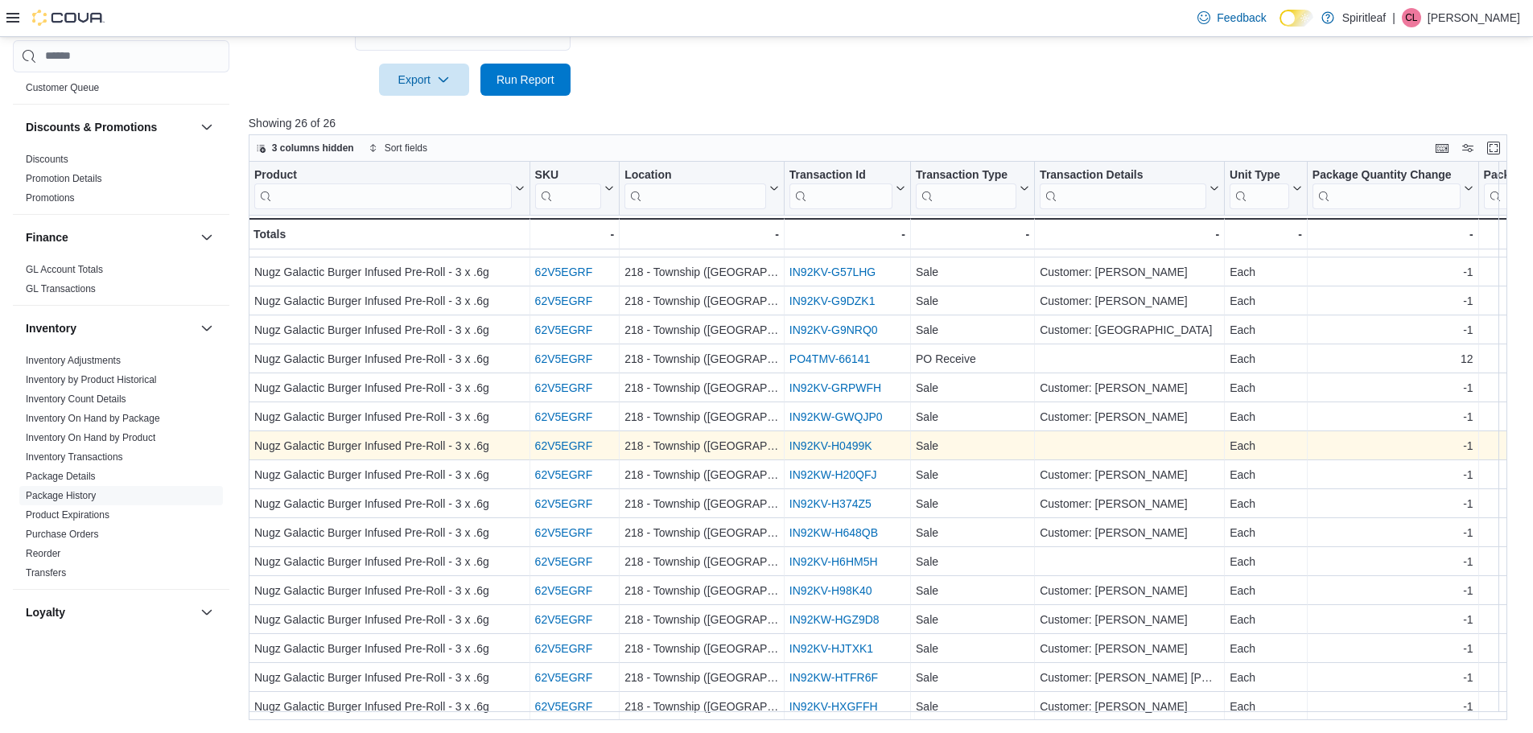
click at [847, 439] on link "IN92KV-H0499K" at bounding box center [830, 445] width 83 height 13
click at [797, 439] on link "IN92KV-H0499K" at bounding box center [830, 445] width 83 height 13
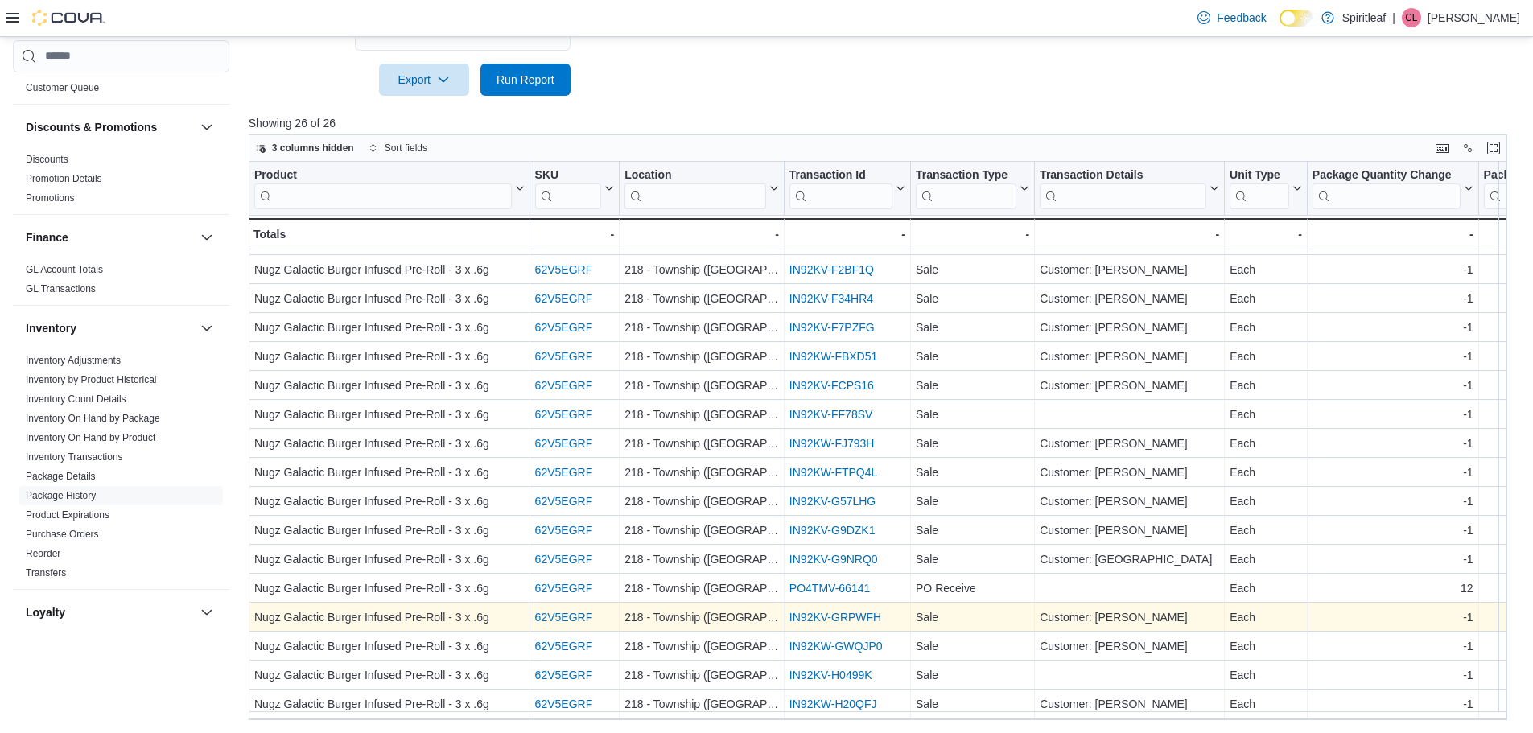
scroll to position [48, 0]
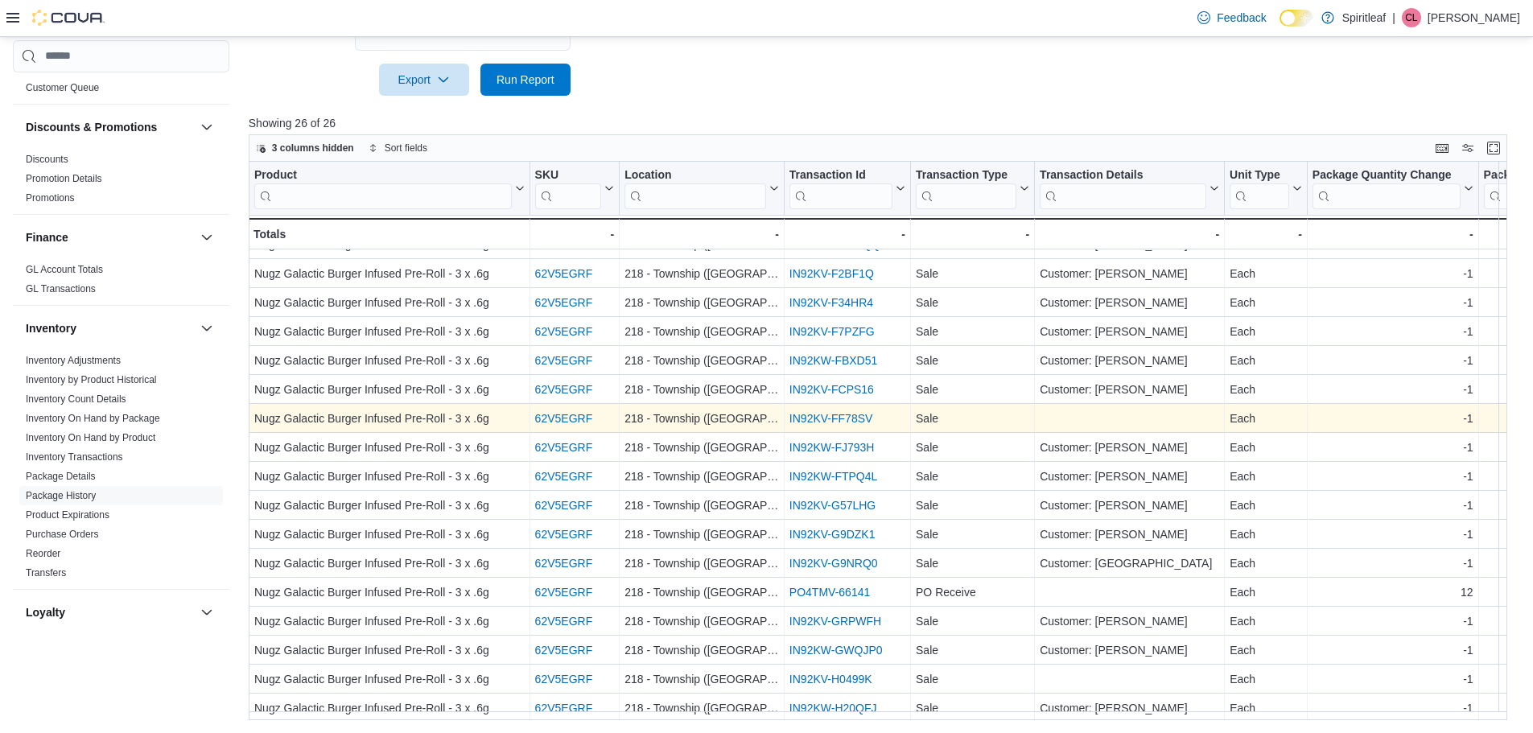
click at [834, 415] on link "IN92KV-FF78SV" at bounding box center [831, 418] width 84 height 13
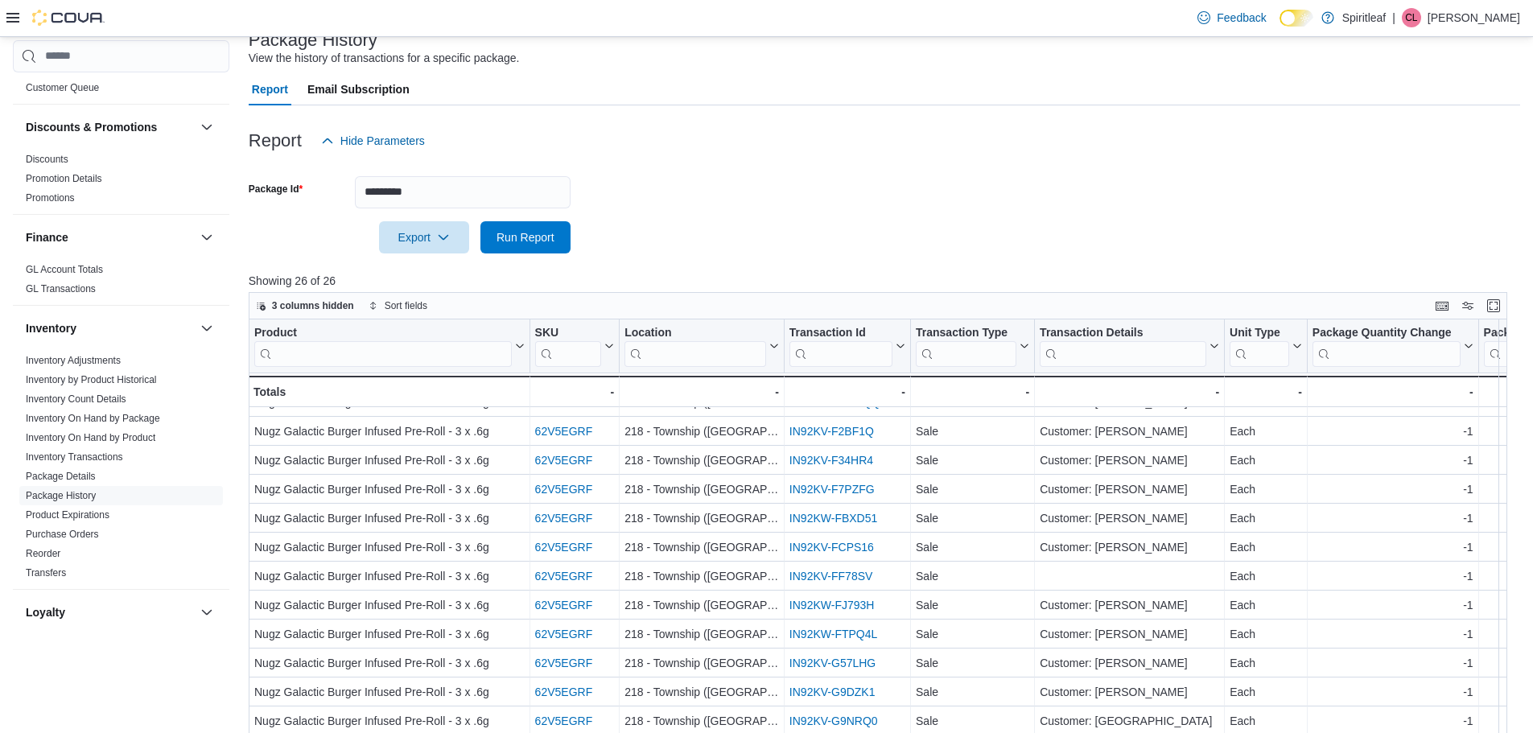
scroll to position [0, 0]
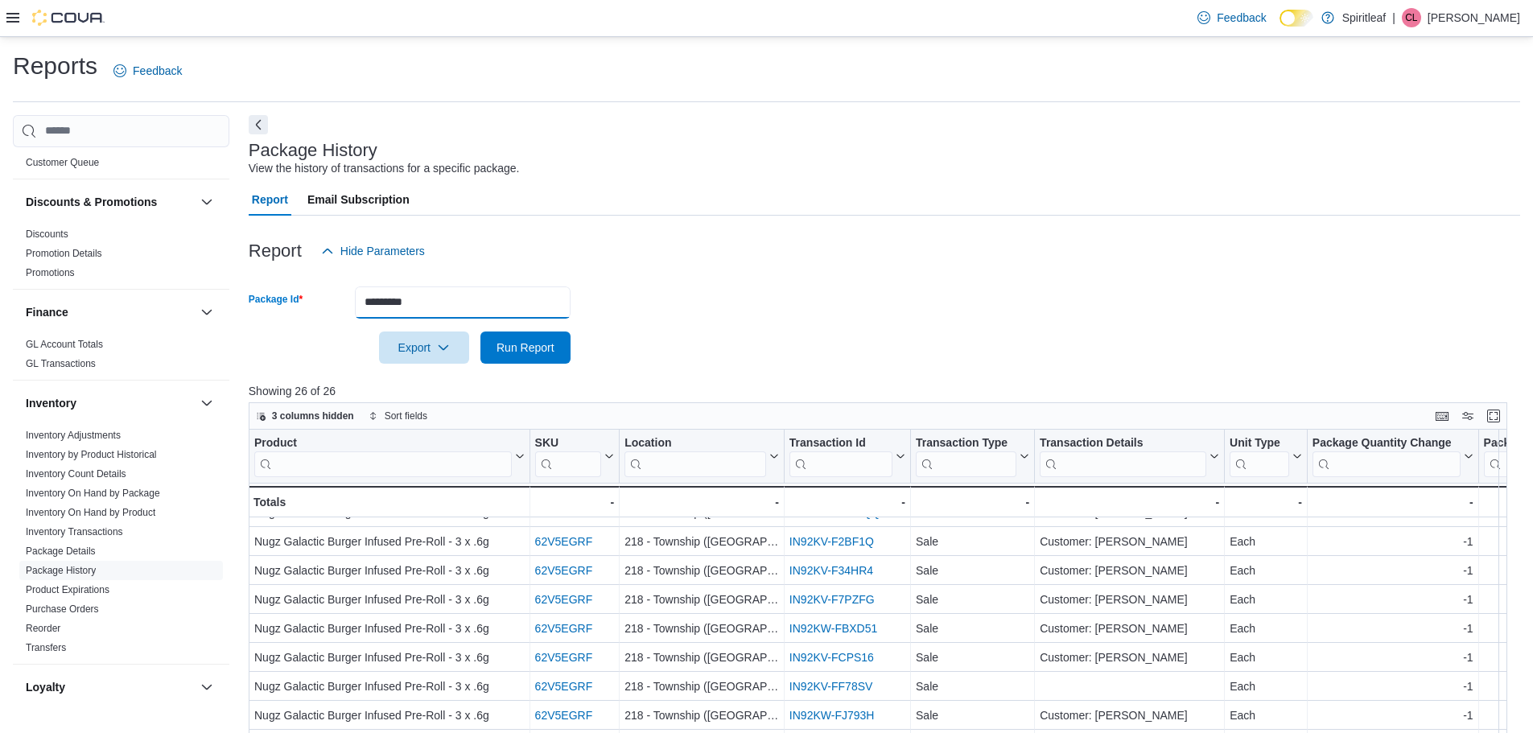
drag, startPoint x: 439, startPoint y: 307, endPoint x: 286, endPoint y: 289, distance: 154.0
click at [286, 289] on div "Package Id *********" at bounding box center [410, 302] width 322 height 32
paste input "text"
click at [480, 332] on button "Run Report" at bounding box center [525, 348] width 90 height 32
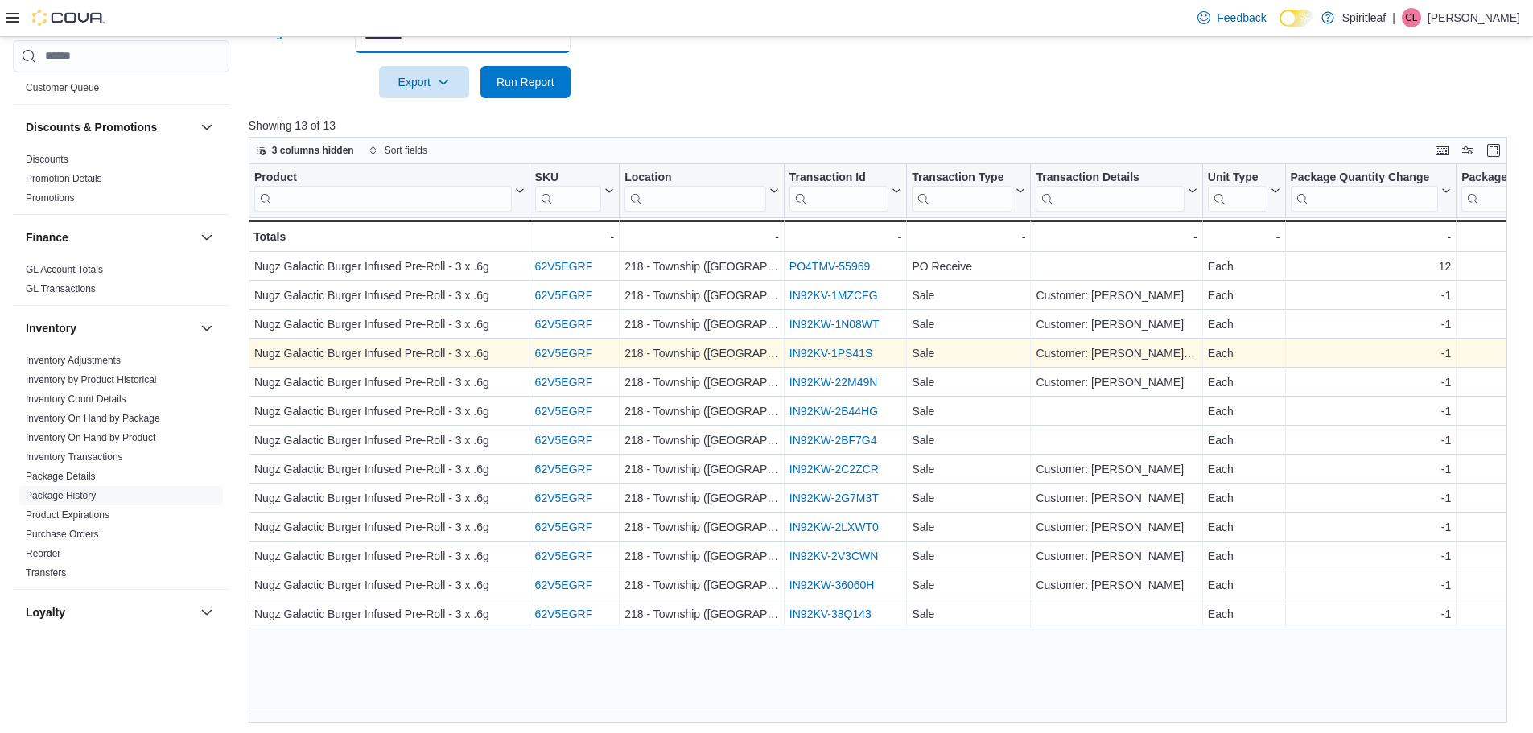
scroll to position [268, 0]
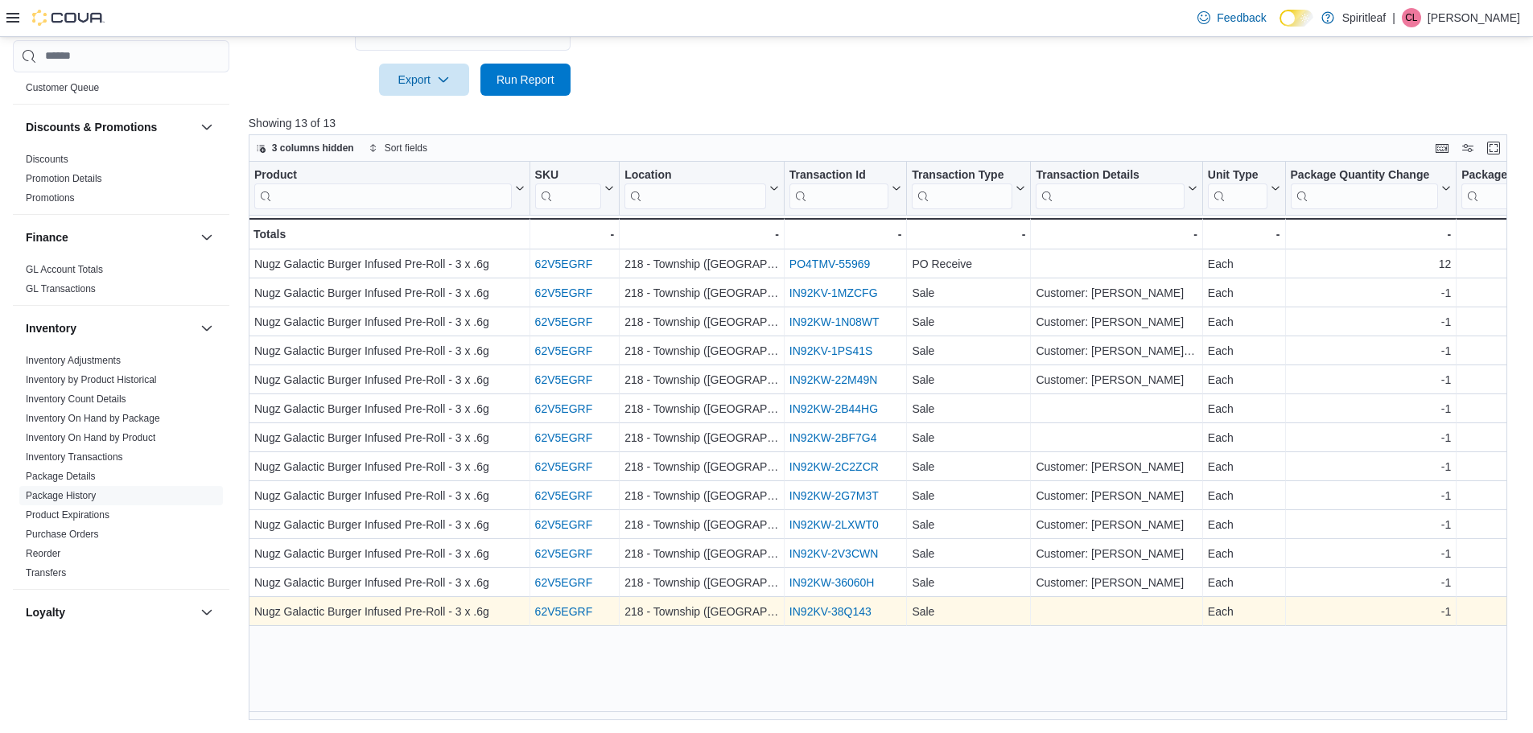
click at [842, 611] on link "IN92KV-38Q143" at bounding box center [830, 611] width 82 height 13
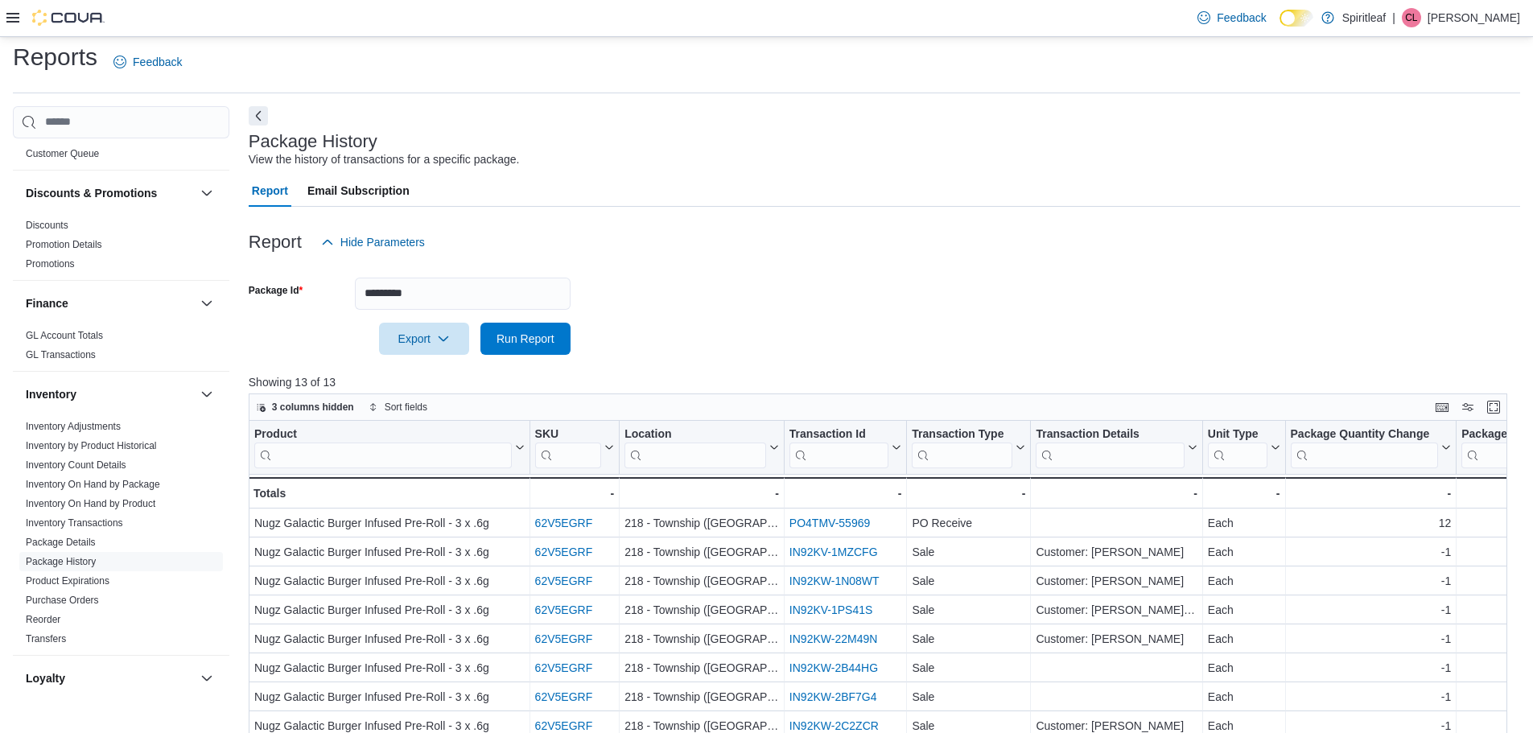
scroll to position [0, 0]
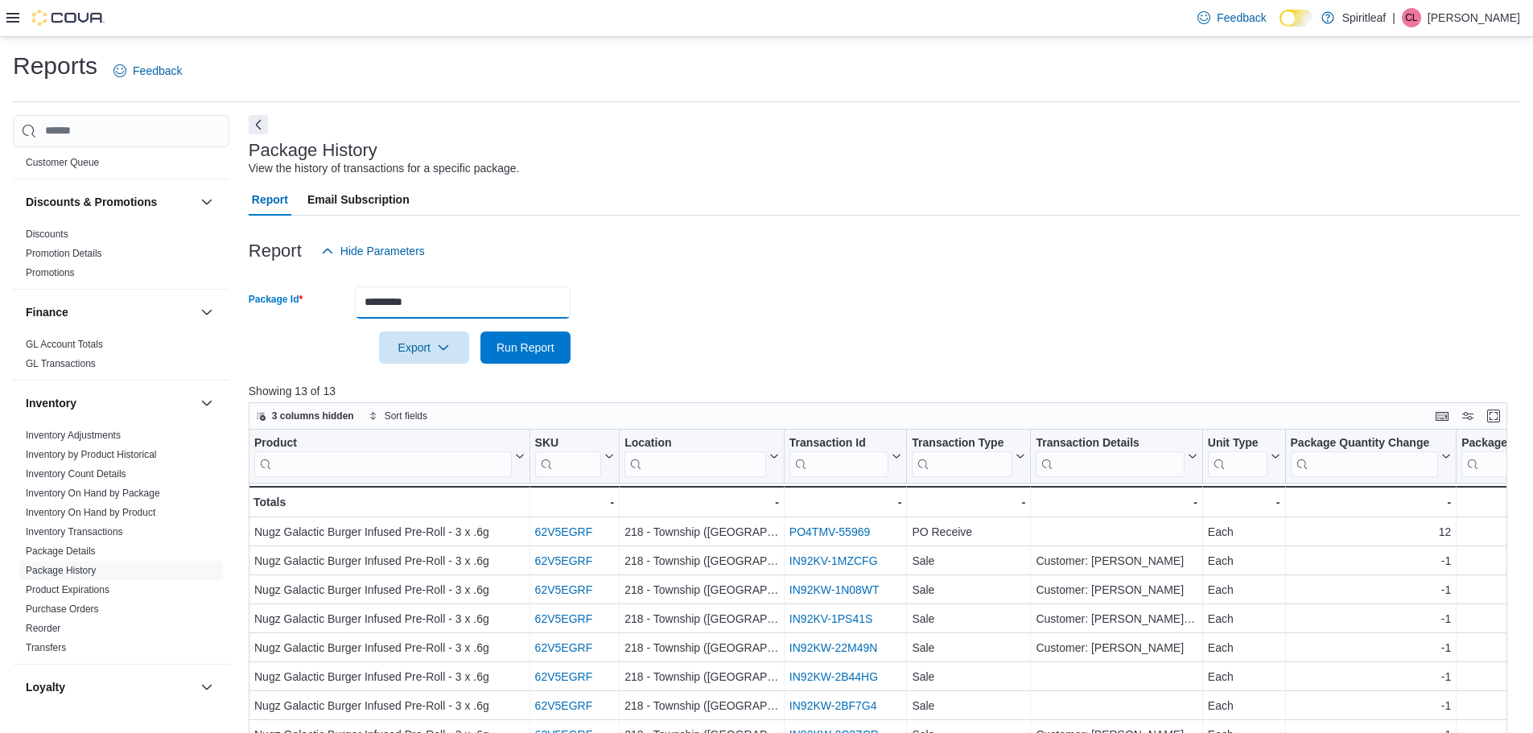
drag, startPoint x: 452, startPoint y: 300, endPoint x: 270, endPoint y: 286, distance: 182.4
click at [270, 286] on div "Package Id *********" at bounding box center [410, 302] width 322 height 32
paste input "text"
click at [480, 332] on button "Run Report" at bounding box center [525, 348] width 90 height 32
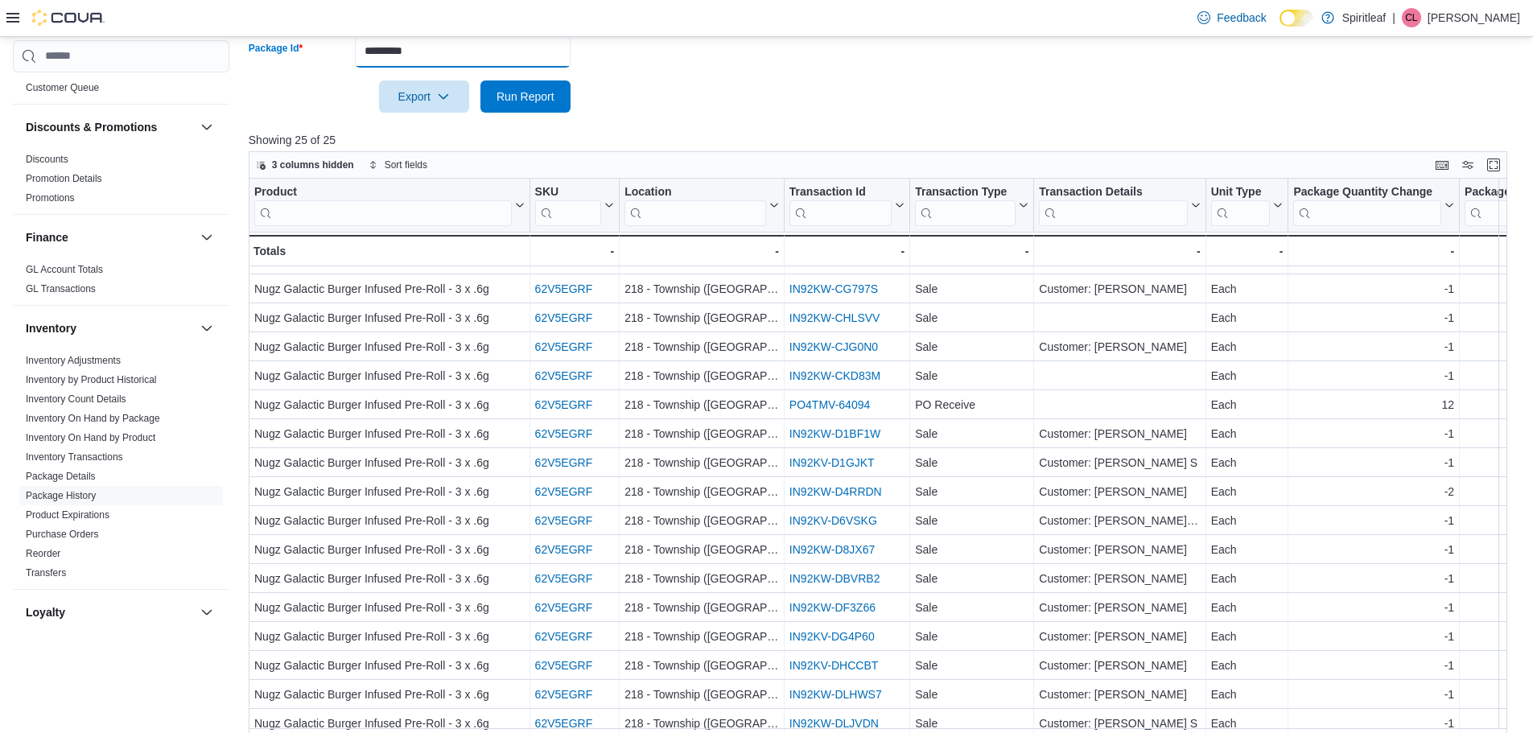
scroll to position [268, 0]
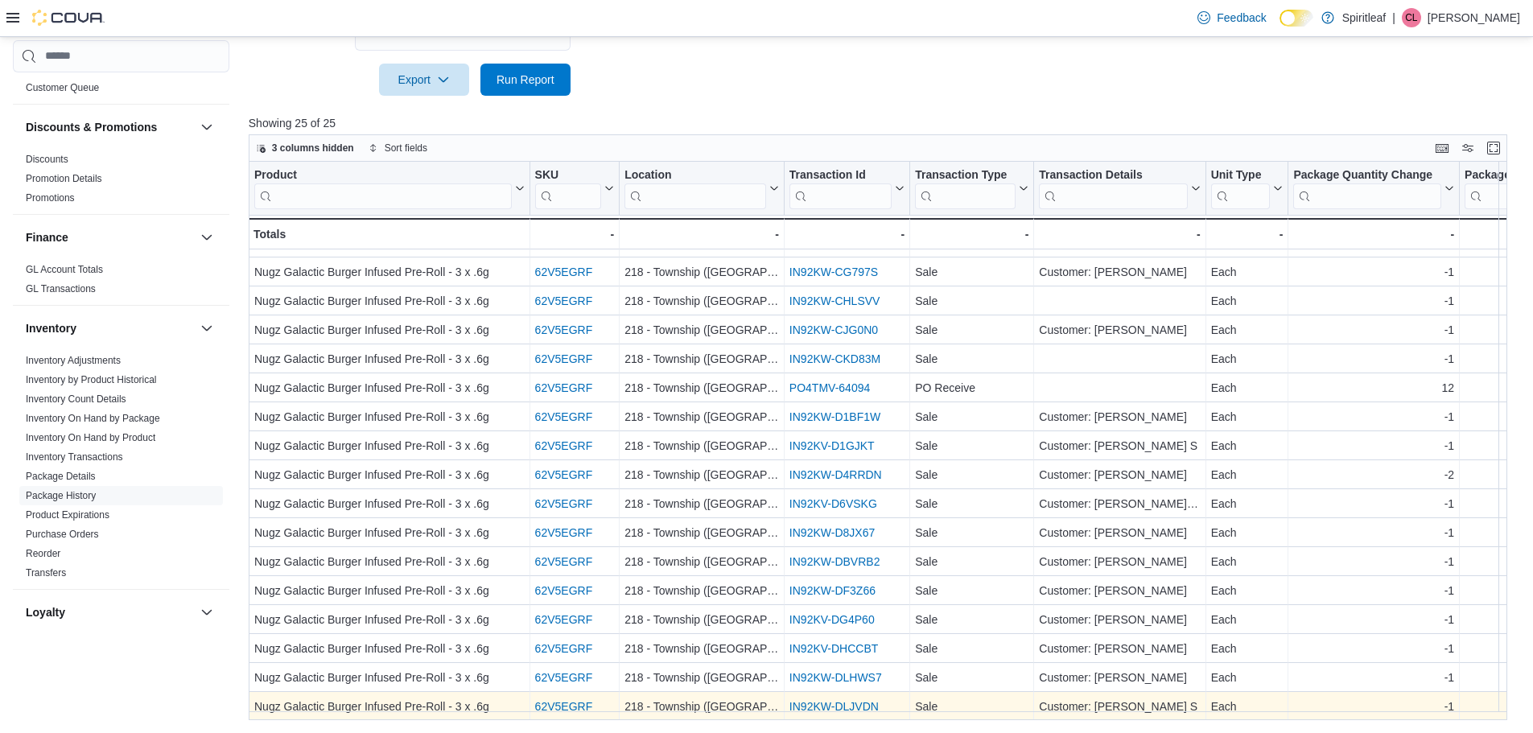
click at [867, 700] on link "IN92KW-DLJVDN" at bounding box center [833, 706] width 89 height 13
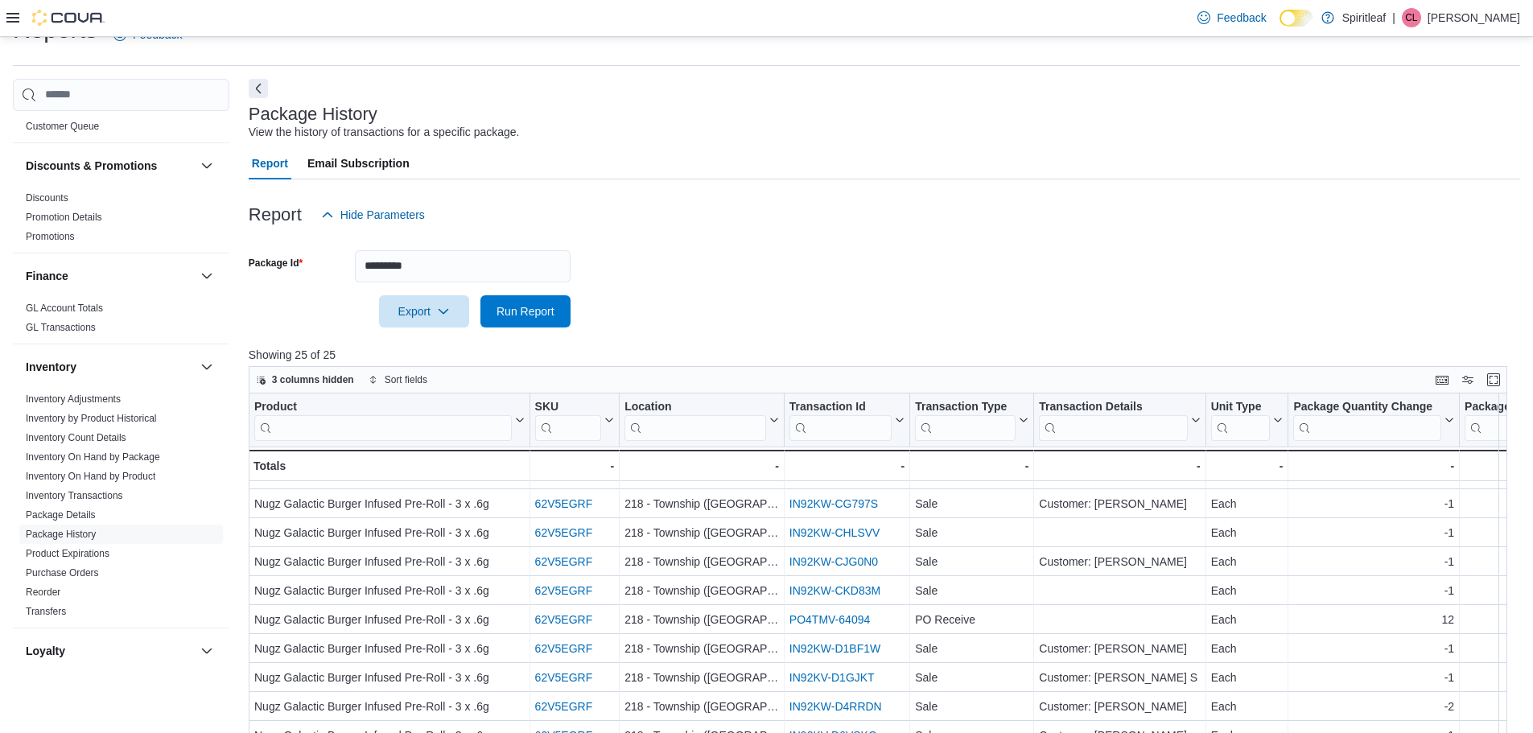
scroll to position [27, 0]
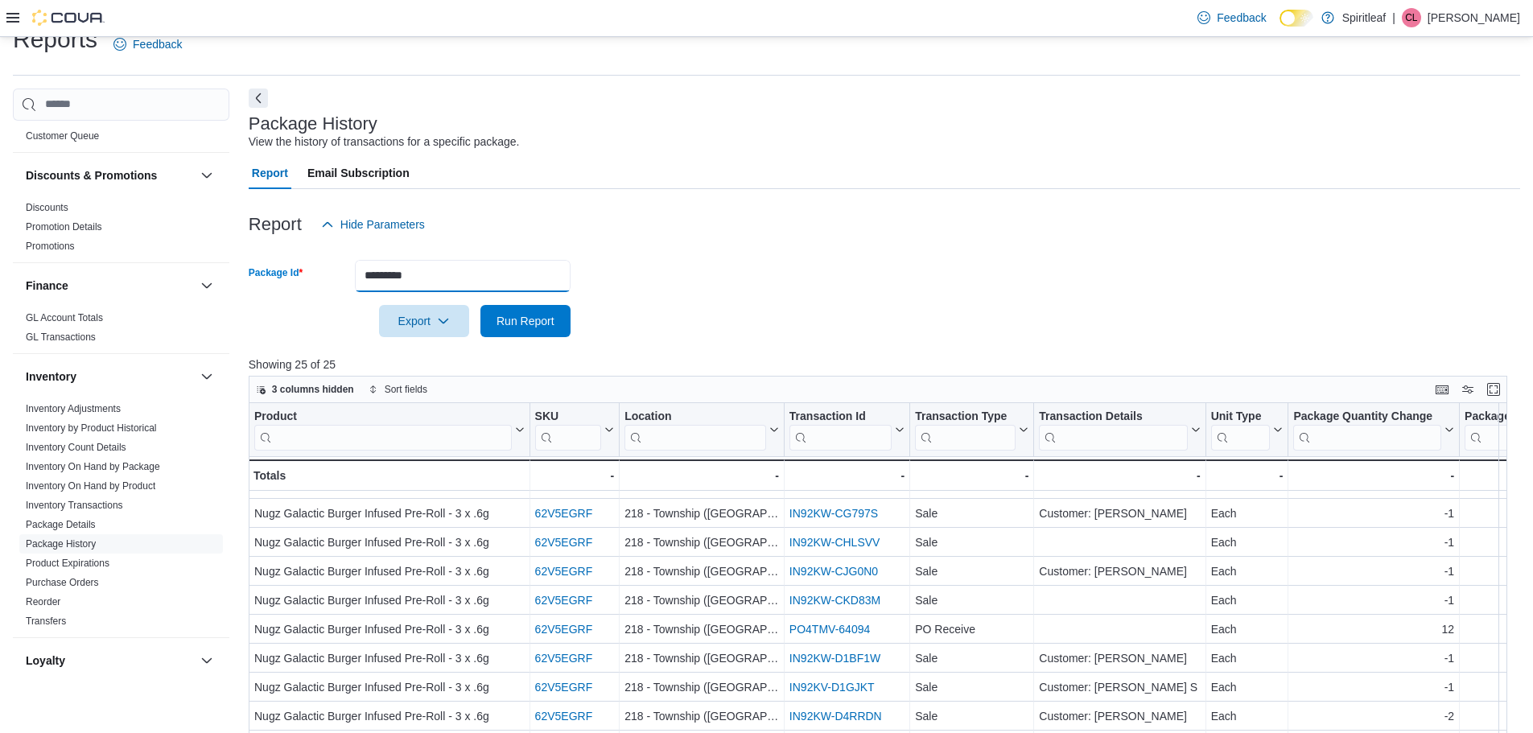
drag, startPoint x: 451, startPoint y: 276, endPoint x: 340, endPoint y: 275, distance: 110.2
click at [340, 275] on div "Package Id *********" at bounding box center [410, 276] width 322 height 32
paste input "text"
type input "*********"
click at [517, 321] on span "Run Report" at bounding box center [526, 320] width 58 height 16
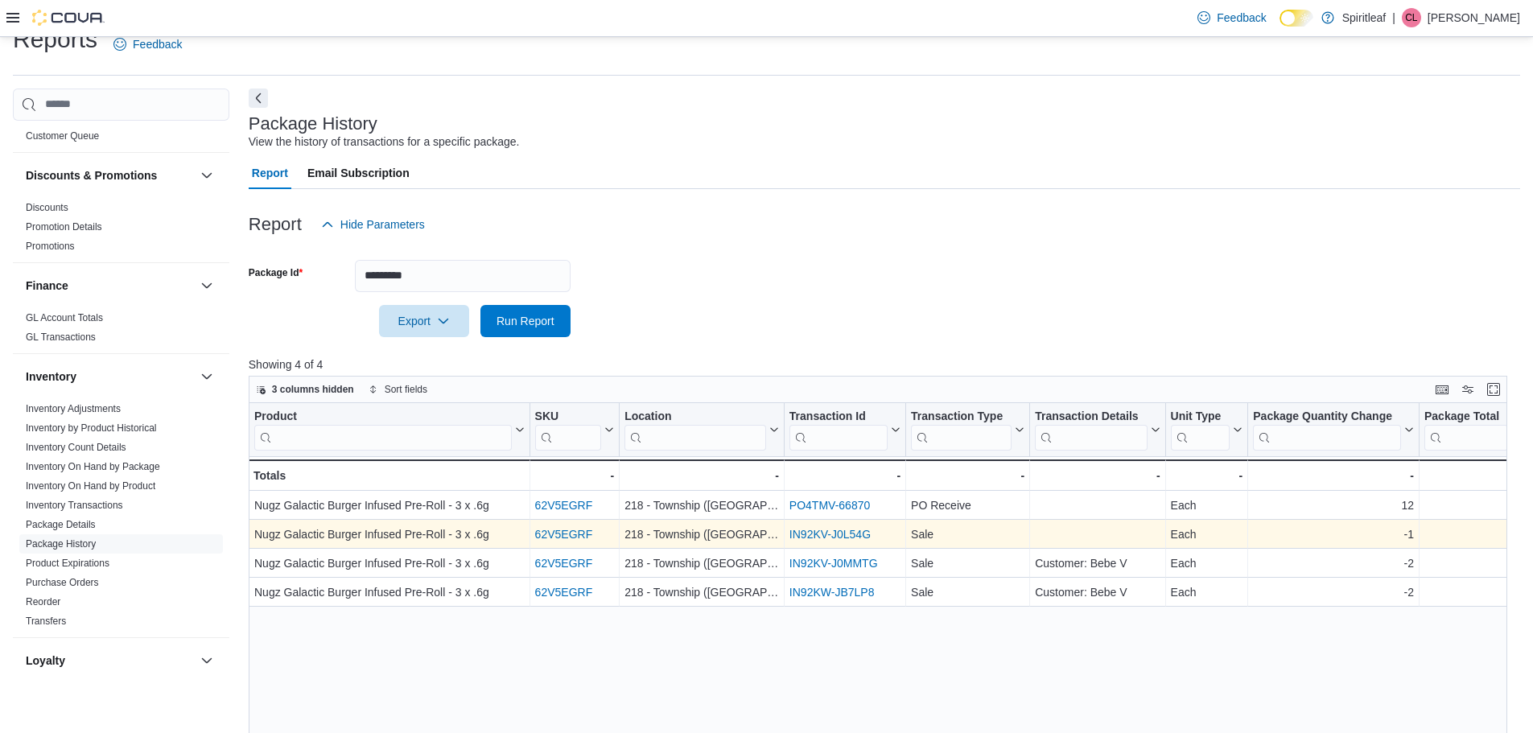
click at [818, 535] on link "IN92KV-J0L54G" at bounding box center [829, 534] width 81 height 13
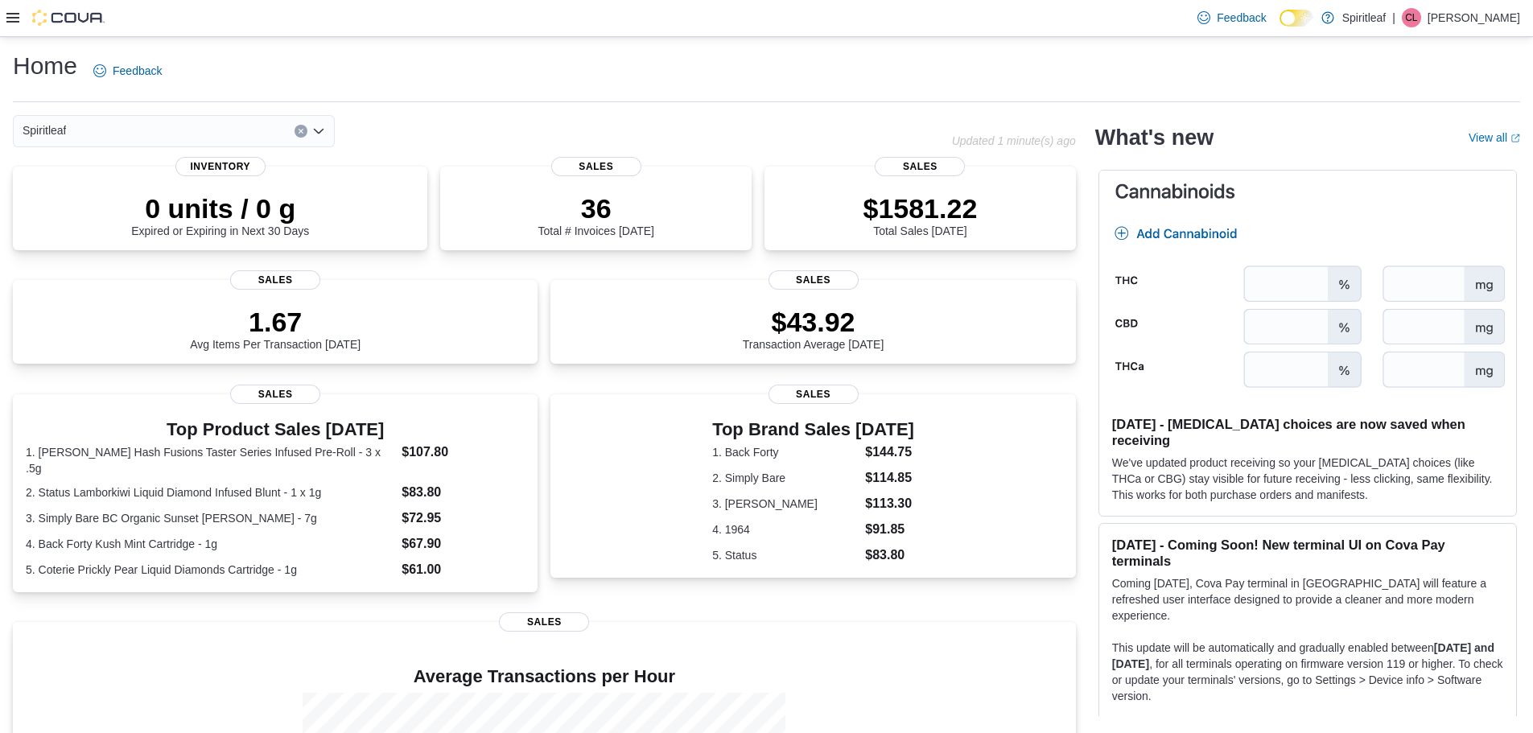
click at [16, 14] on icon at bounding box center [12, 18] width 13 height 10
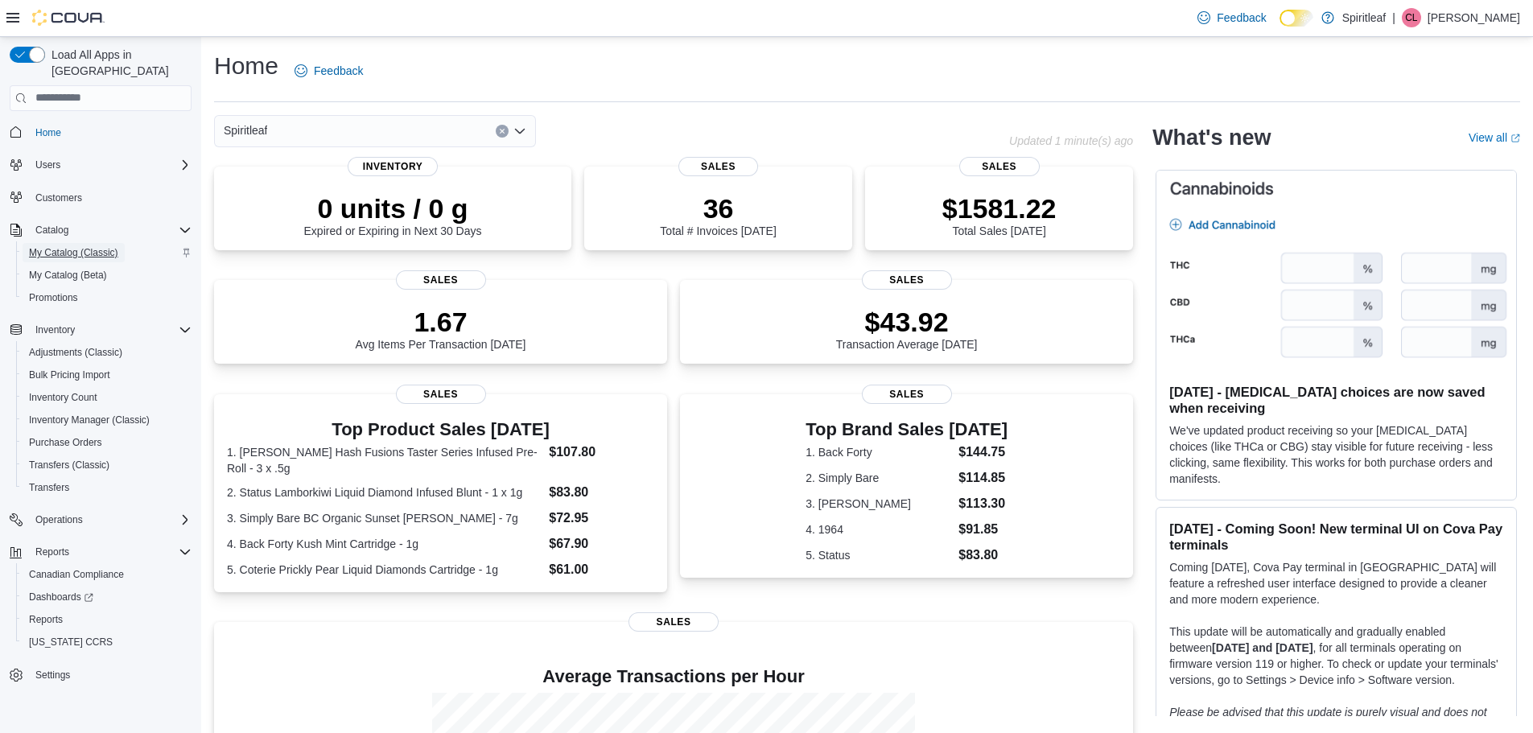
click at [78, 246] on span "My Catalog (Classic)" at bounding box center [73, 252] width 89 height 13
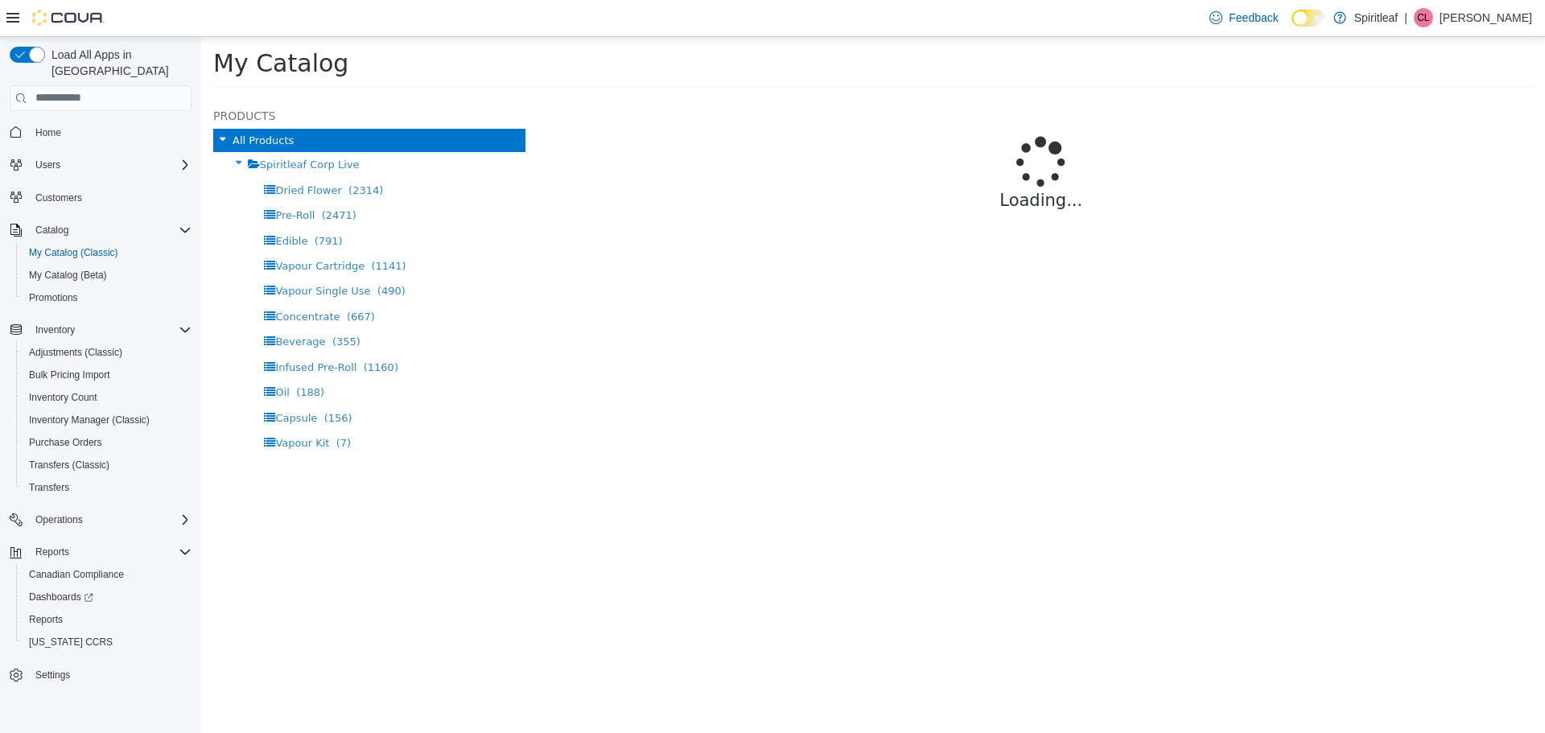
select select "**********"
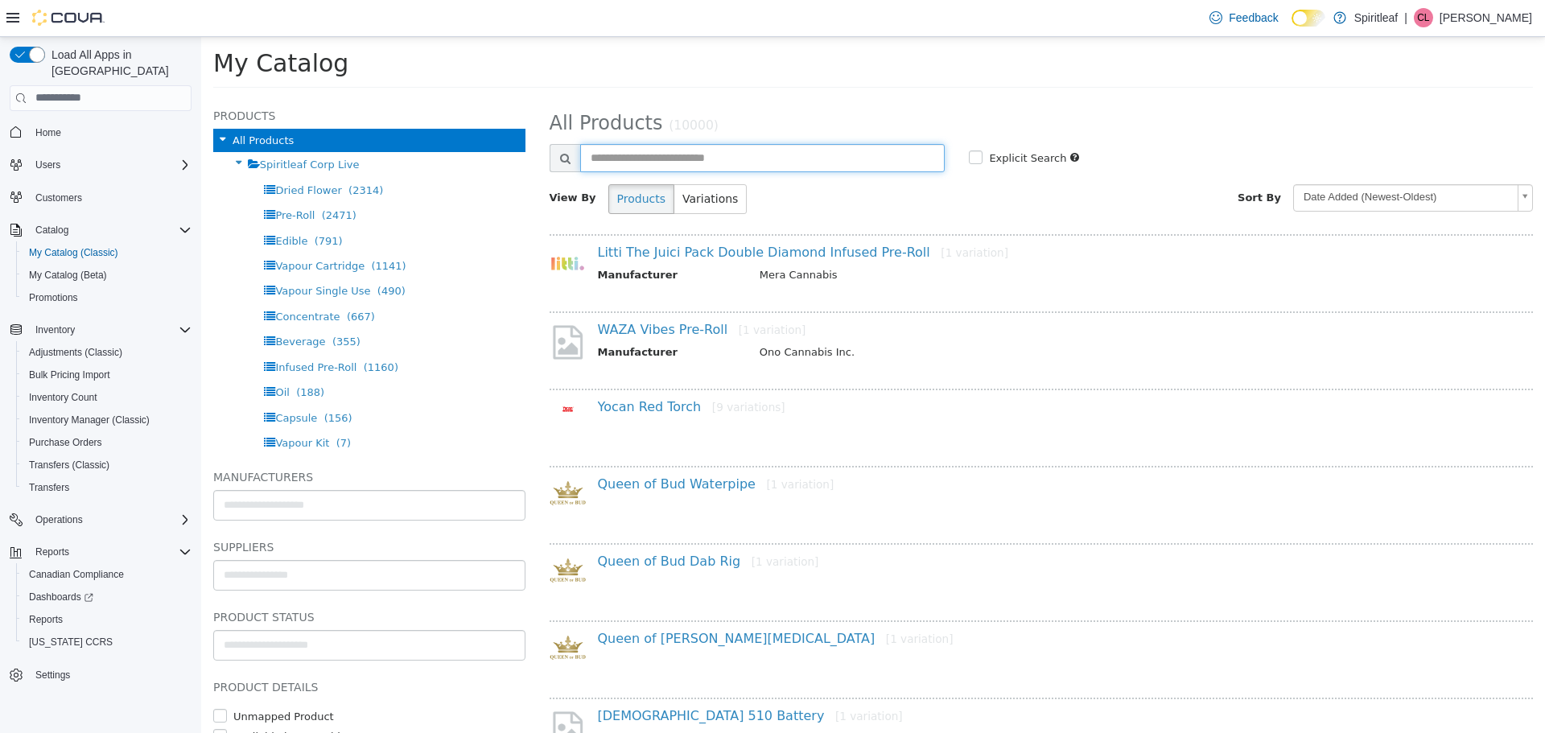
click at [605, 154] on input "text" at bounding box center [762, 157] width 365 height 28
type input "**********"
select select "**********"
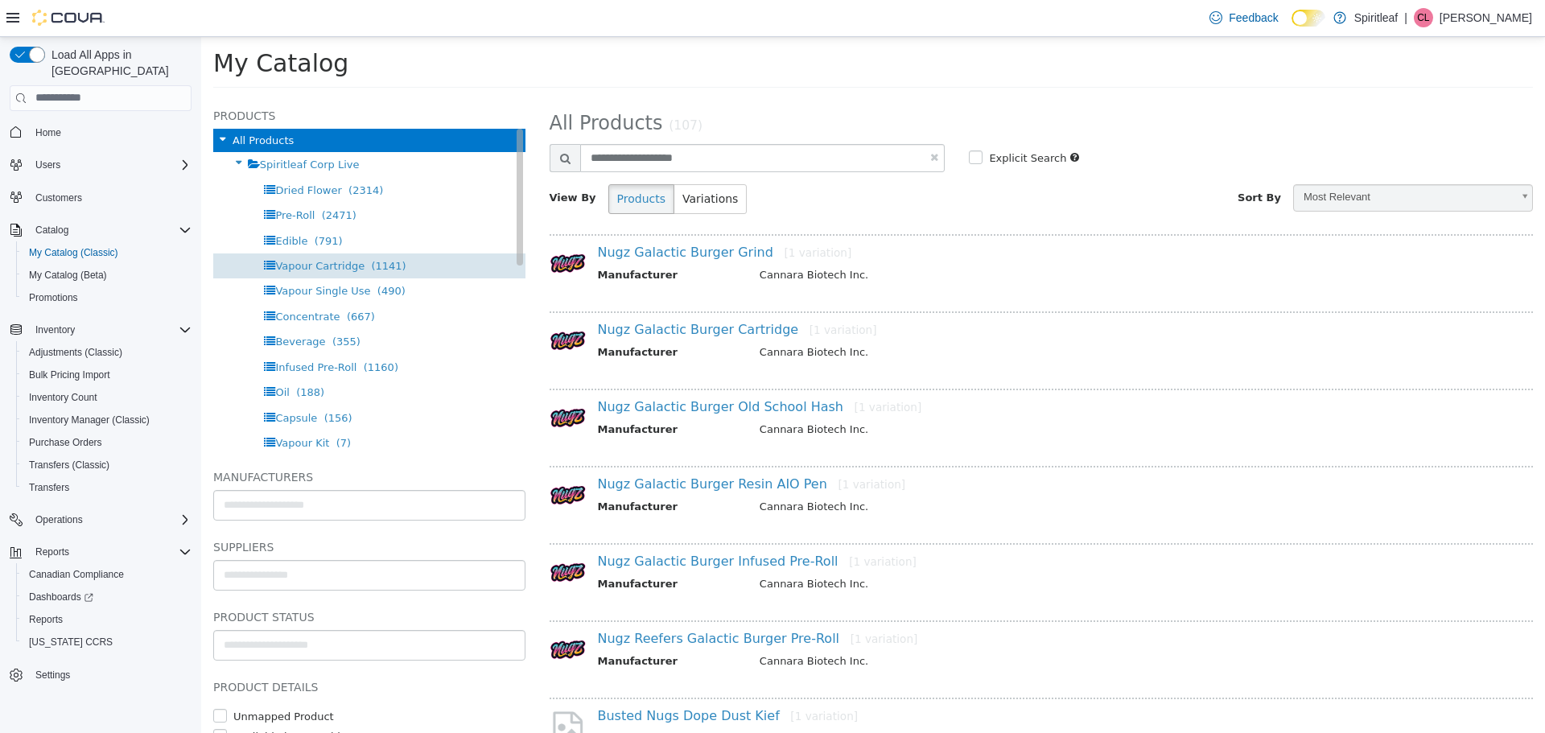
click at [408, 262] on div "Vapour Cartridge (1141)" at bounding box center [369, 265] width 312 height 25
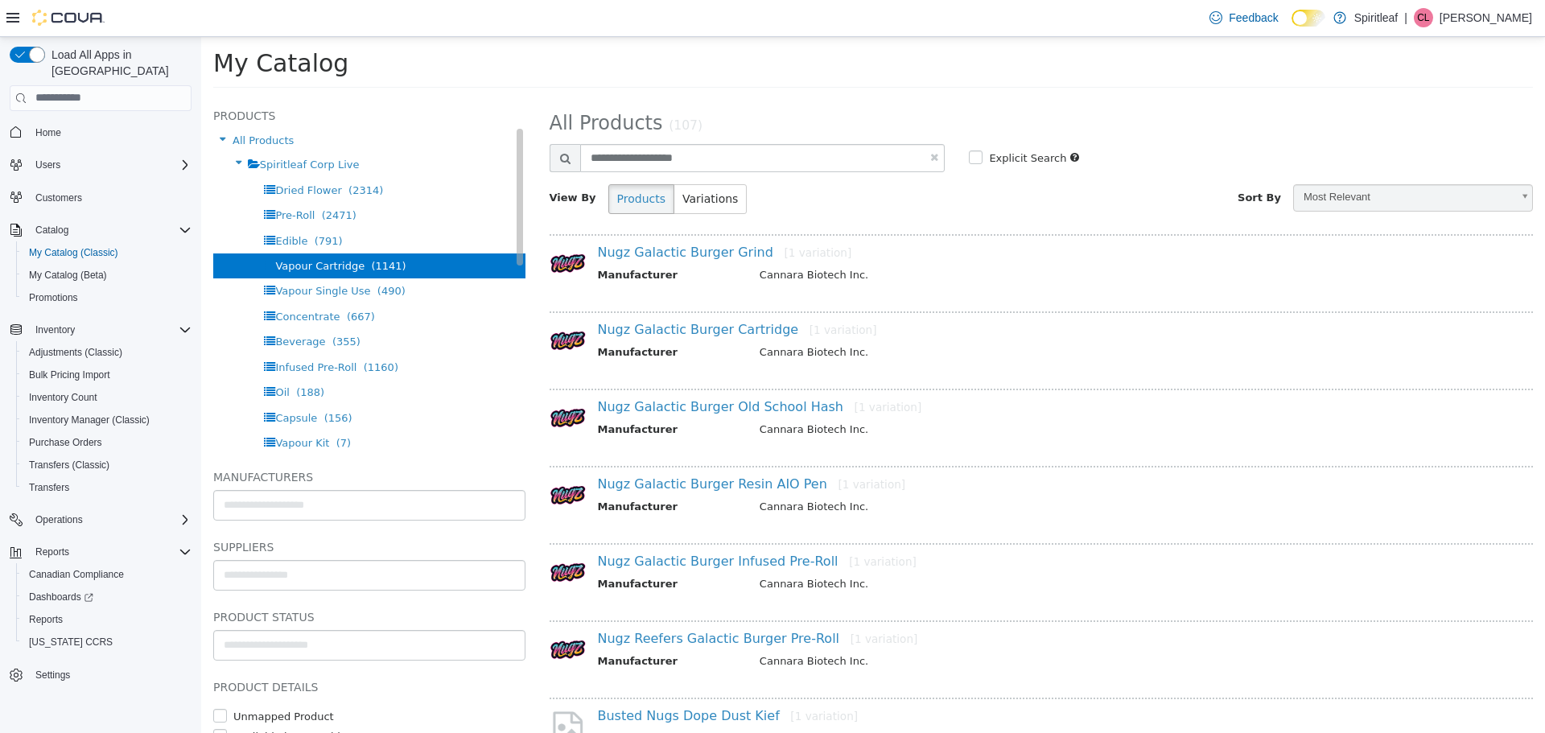
select select "**********"
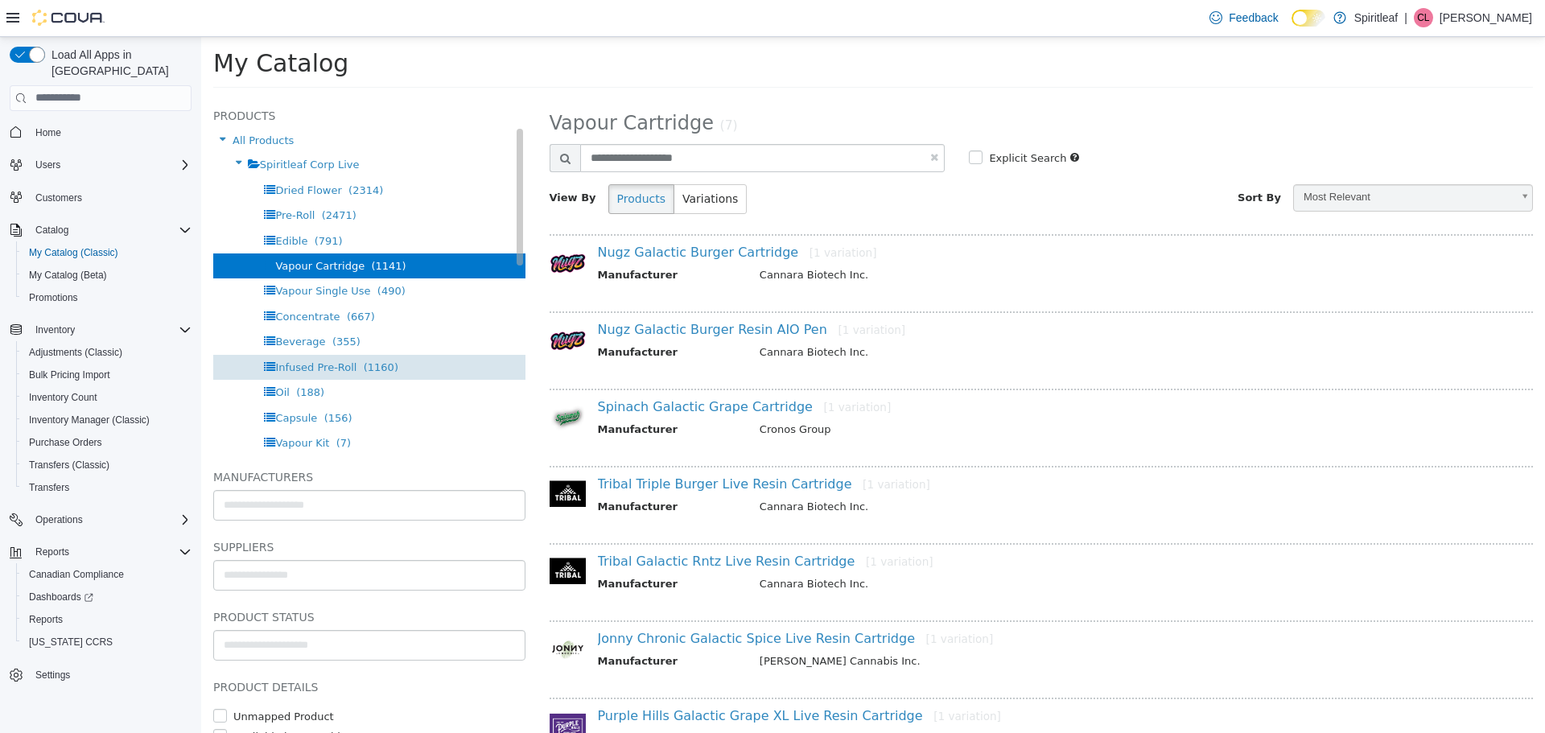
click at [331, 361] on span "Infused Pre-Roll" at bounding box center [315, 367] width 81 height 12
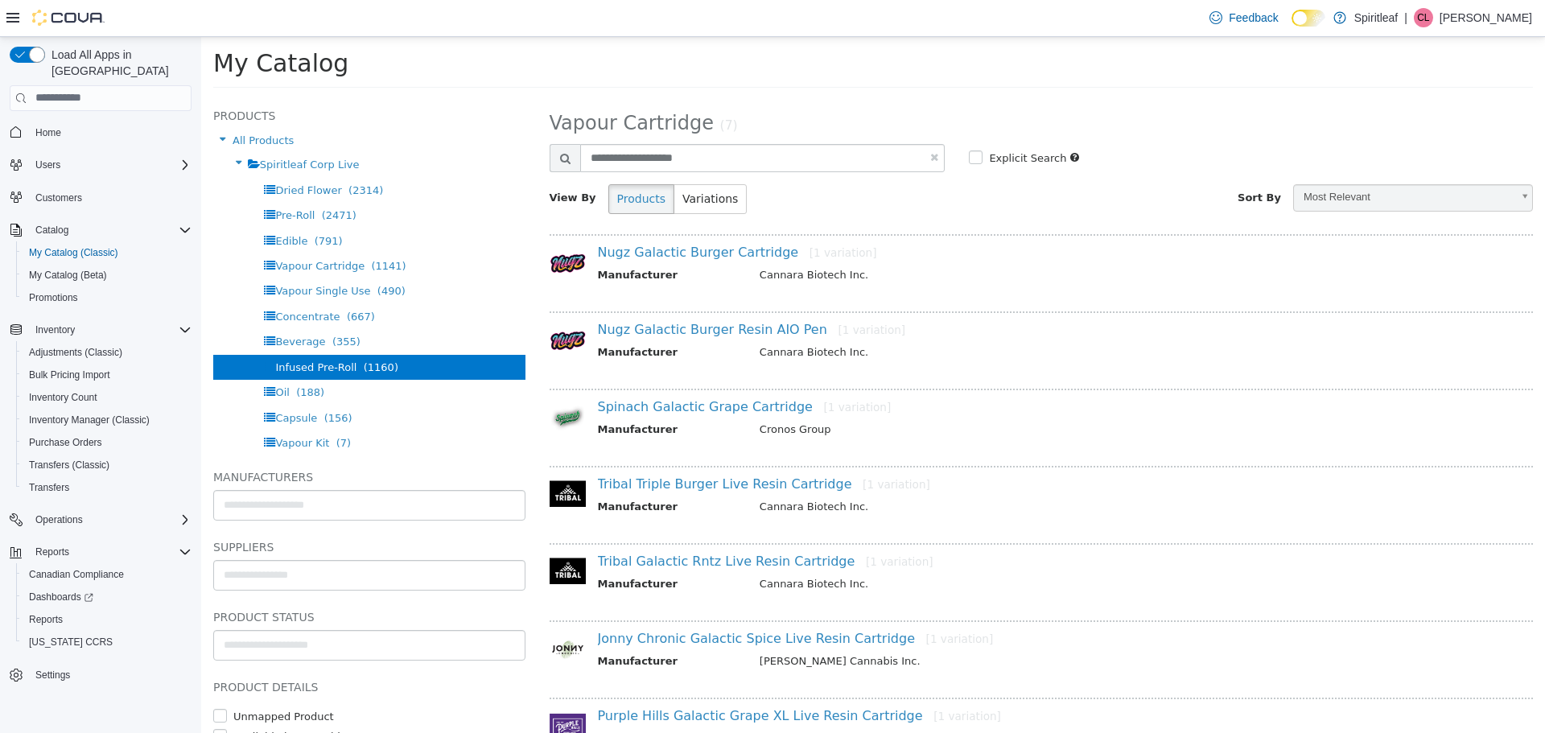
select select "**********"
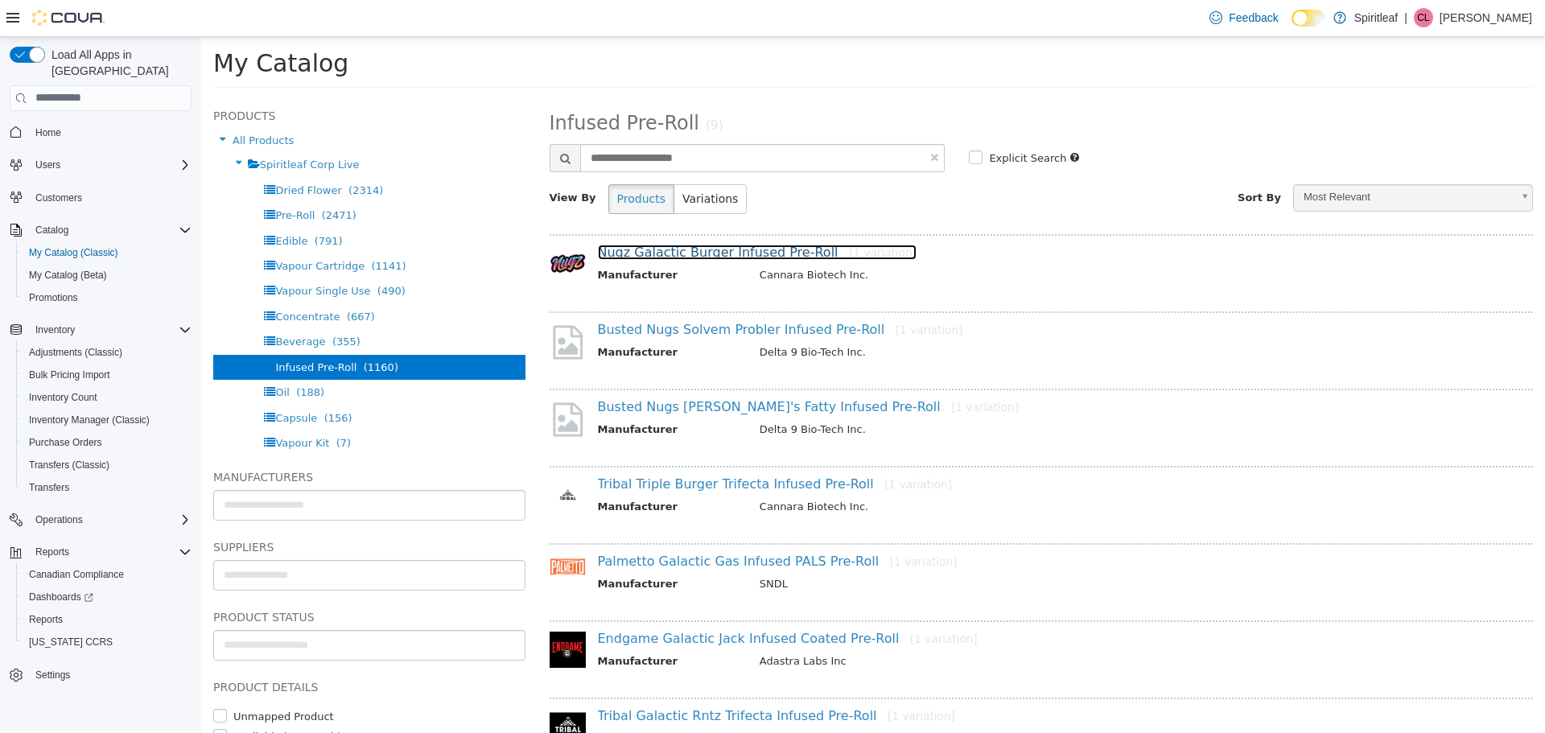
click at [704, 256] on link "Nugz Galactic Burger Infused Pre-Roll [1 variation]" at bounding box center [757, 251] width 319 height 15
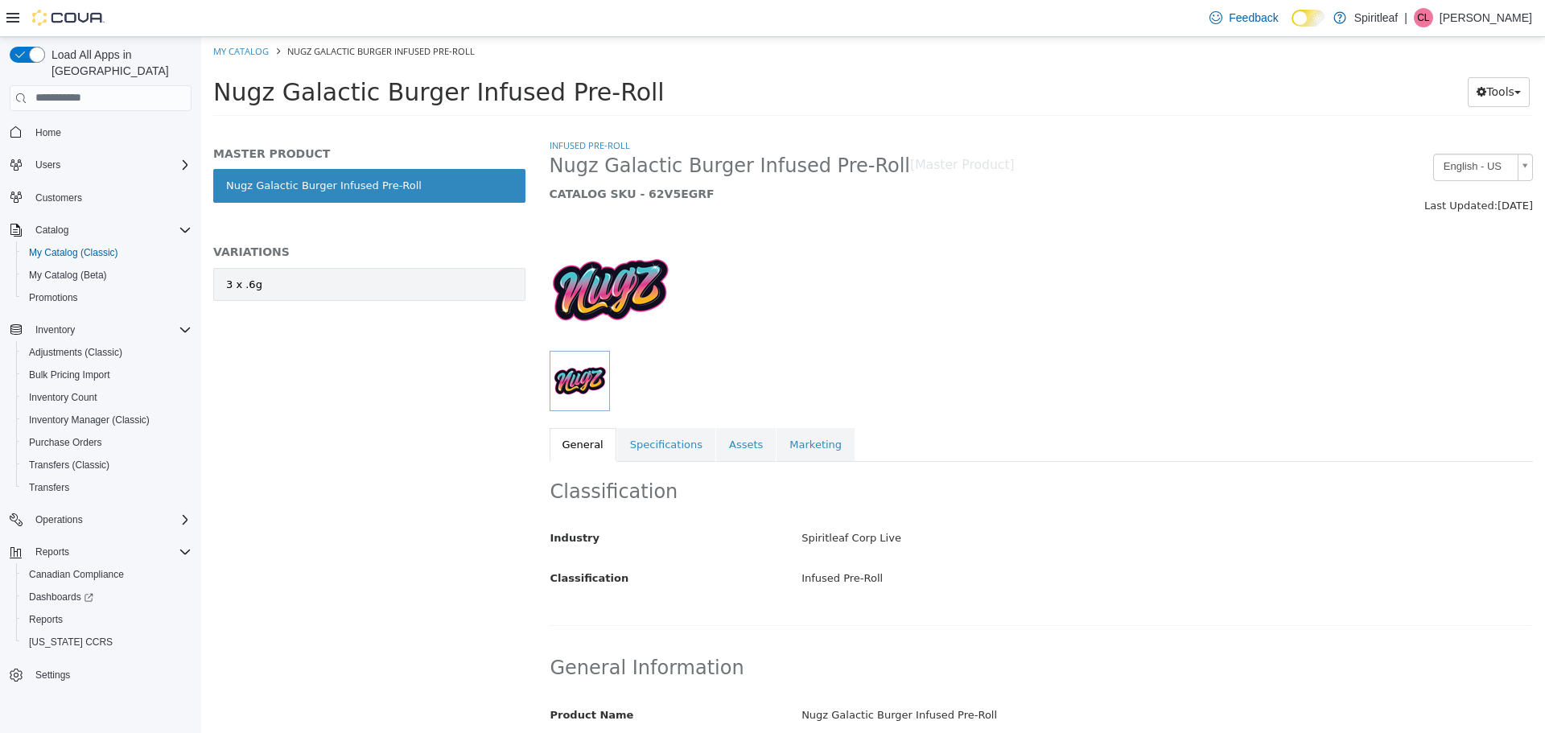
click at [396, 272] on link "3 x .6g" at bounding box center [369, 284] width 312 height 34
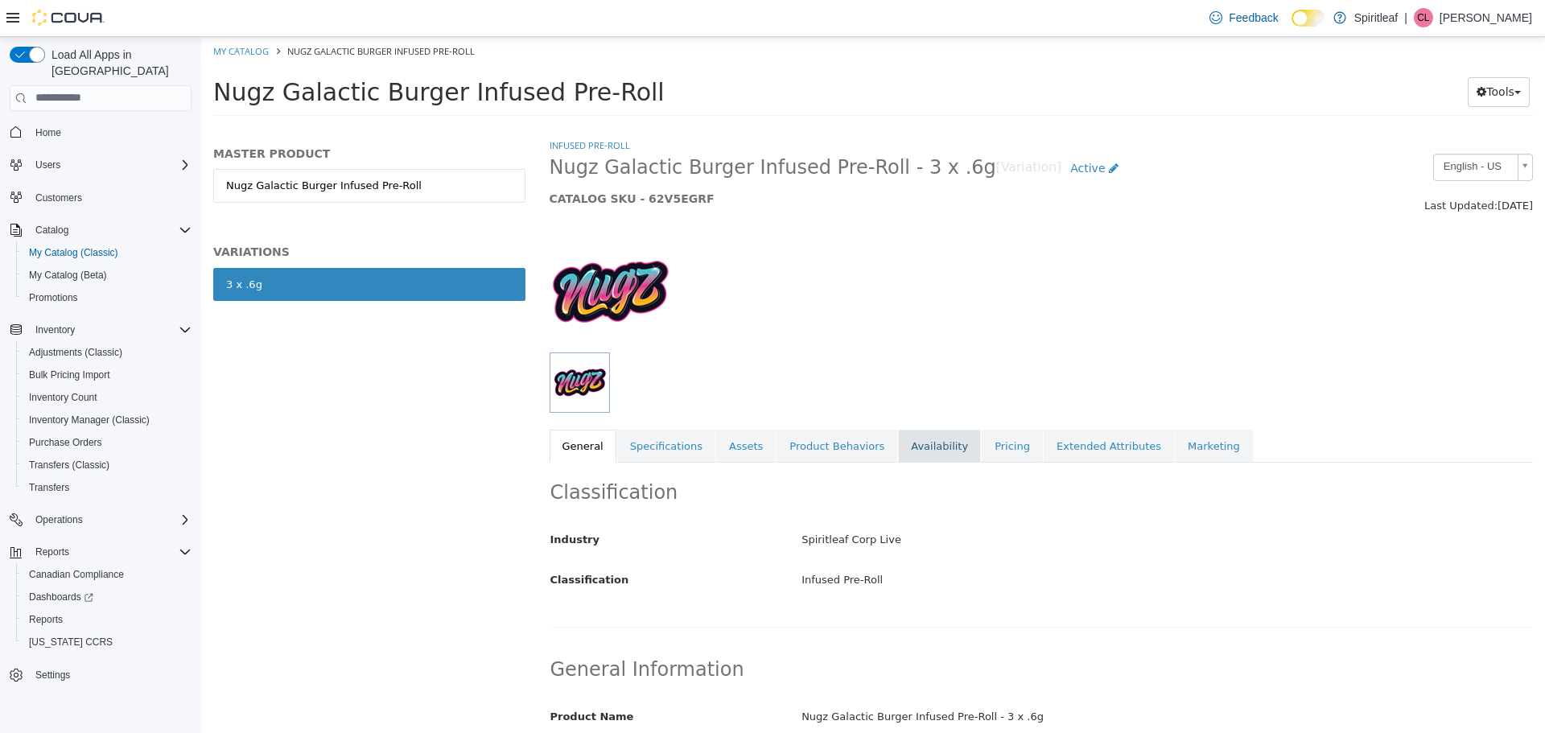
click at [910, 453] on link "Availability" at bounding box center [939, 446] width 83 height 34
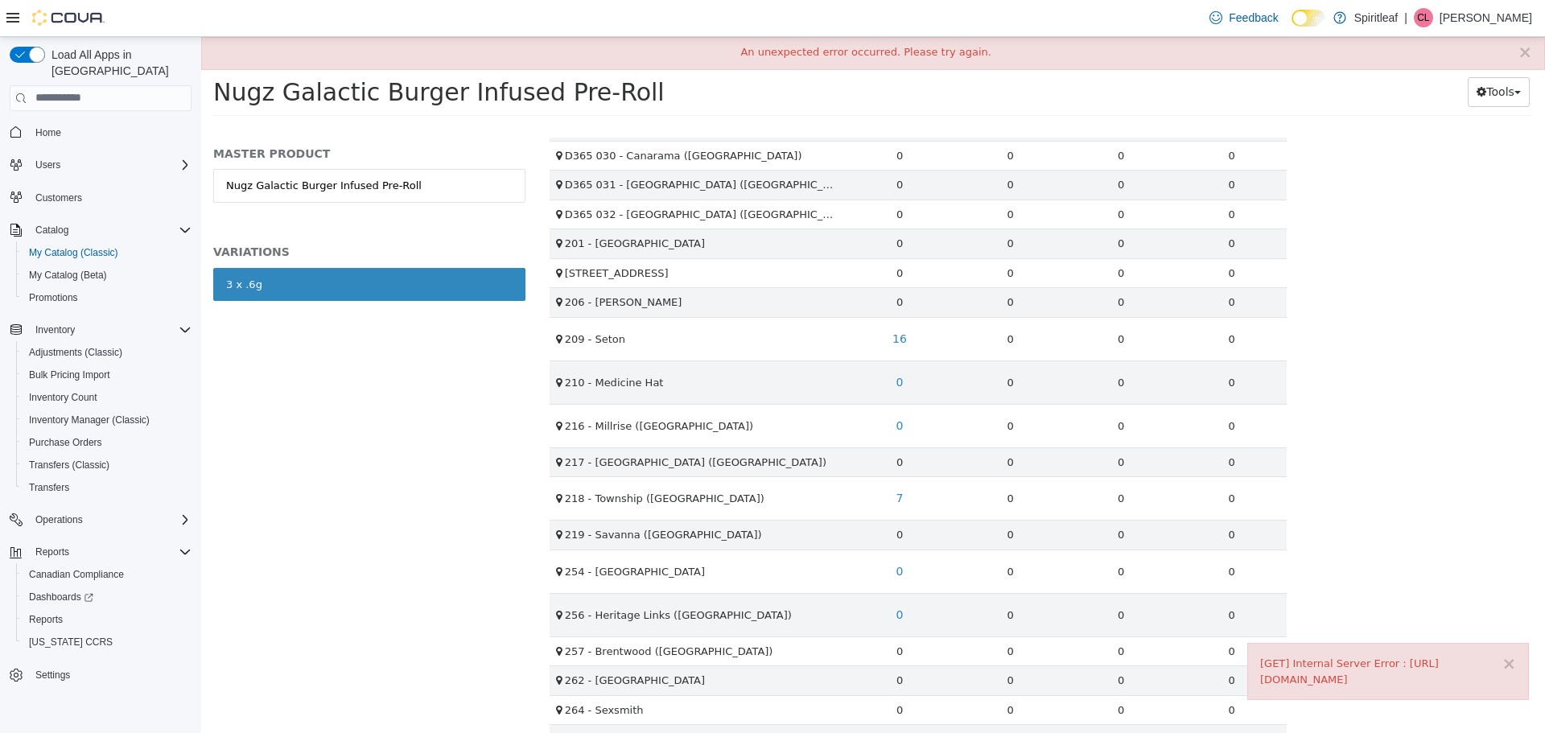
scroll to position [1046, 0]
click at [899, 503] on link "7" at bounding box center [900, 495] width 25 height 30
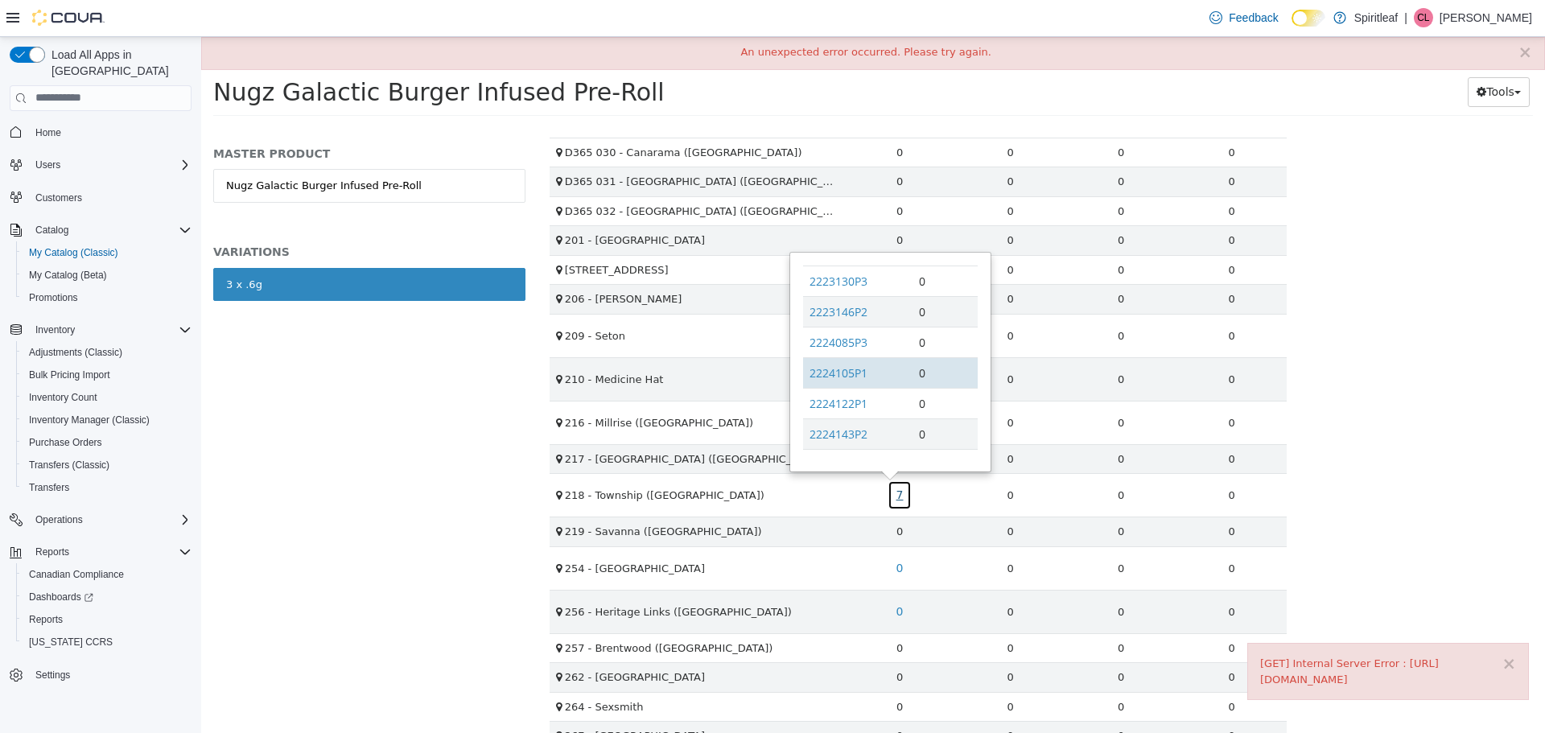
scroll to position [160, 0]
click at [839, 389] on link "2224161P4" at bounding box center [839, 394] width 58 height 15
click at [830, 369] on link "2224161P2" at bounding box center [839, 363] width 58 height 15
click at [824, 360] on link "2224161P2" at bounding box center [839, 363] width 58 height 15
click at [849, 425] on link "2225037P1" at bounding box center [839, 425] width 58 height 15
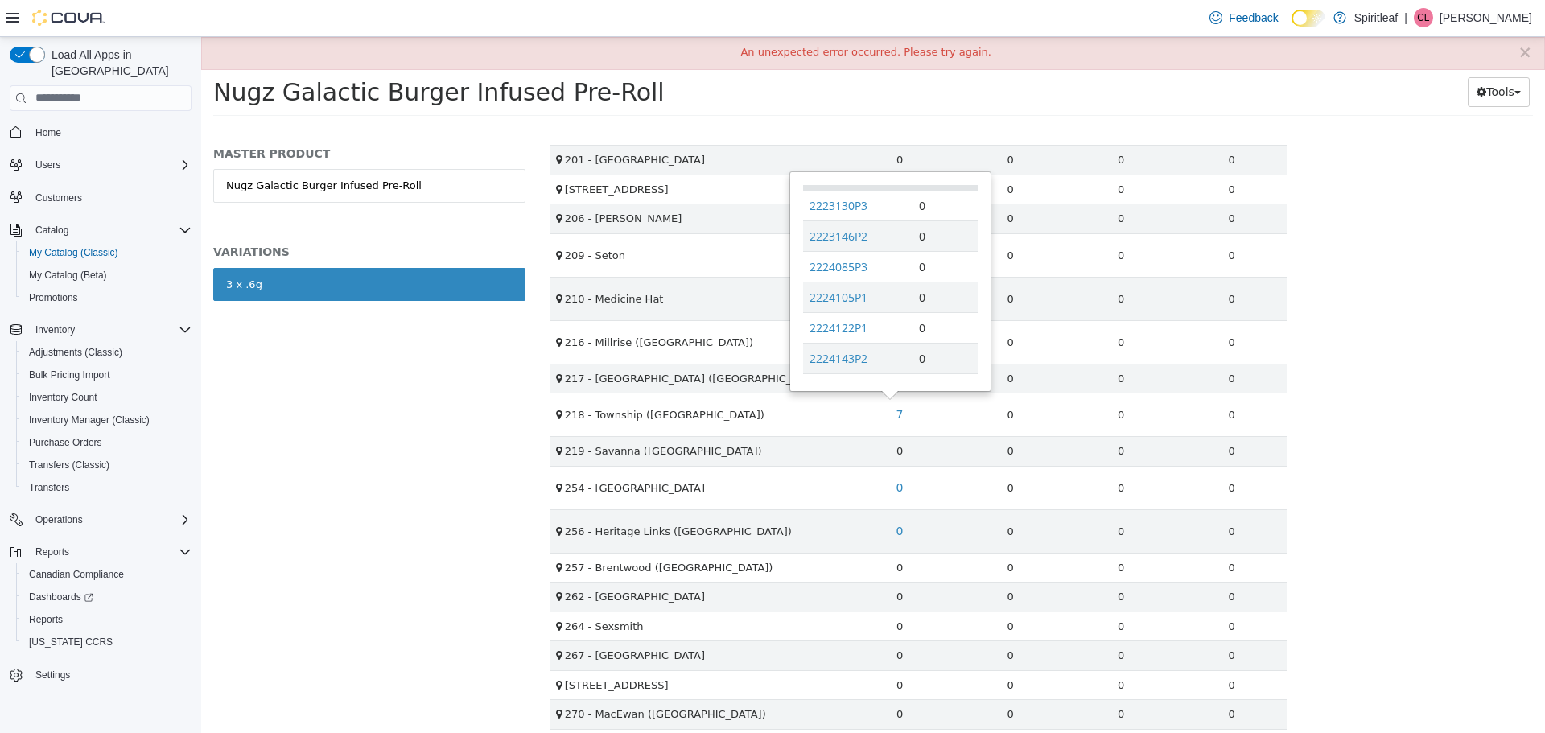
scroll to position [0, 0]
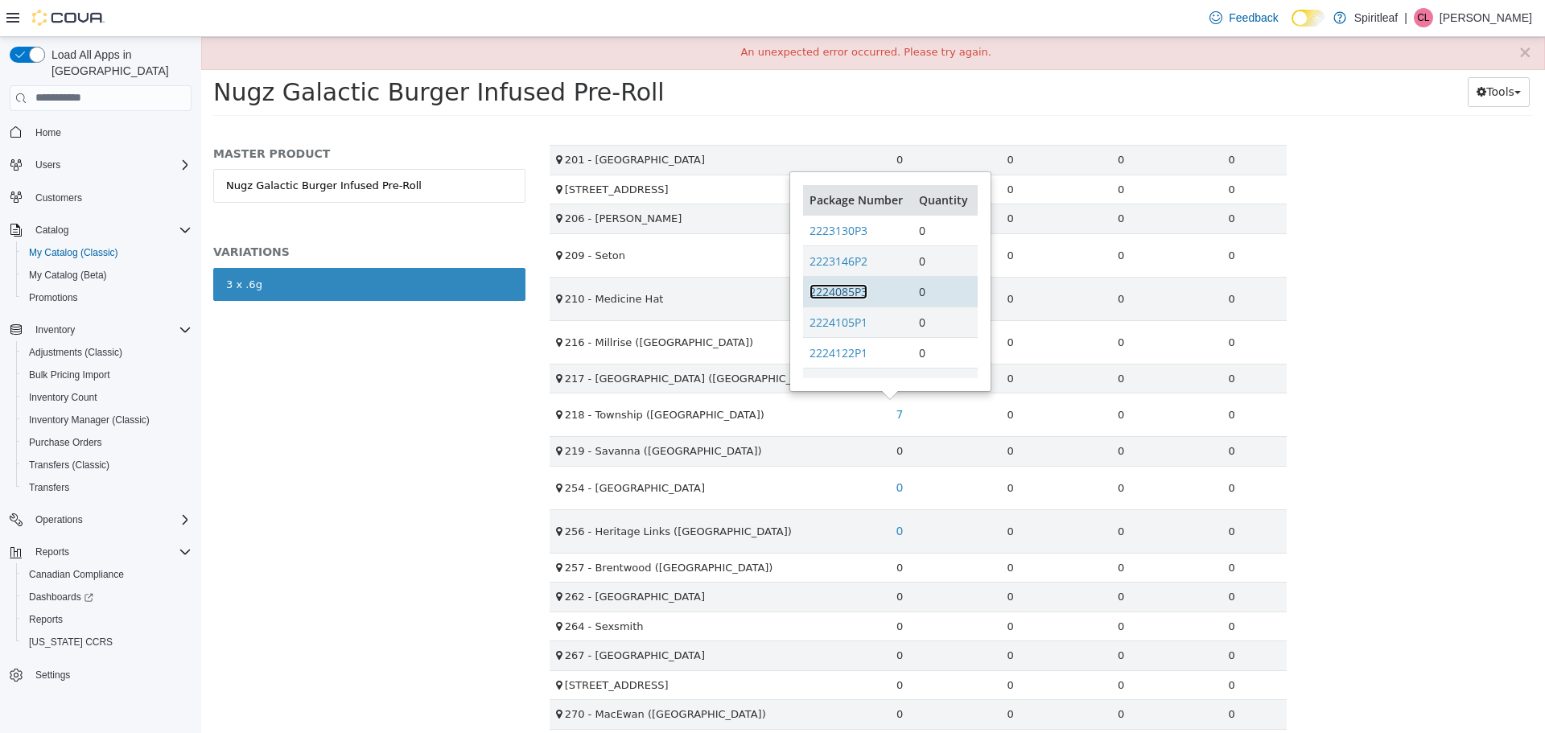
click at [834, 291] on link "2224085P3" at bounding box center [839, 290] width 58 height 15
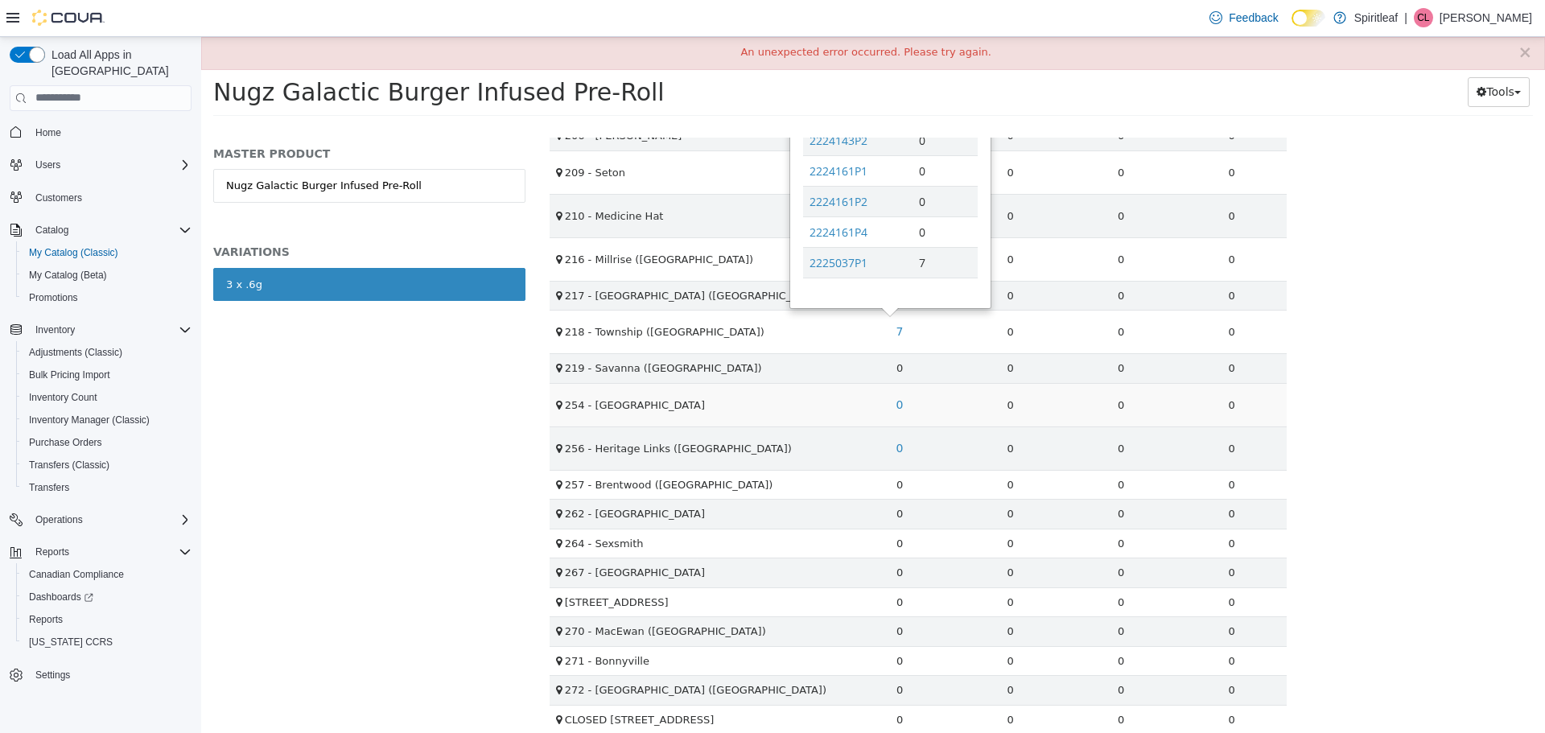
scroll to position [1207, 0]
click at [832, 205] on link "2224161P2" at bounding box center [839, 203] width 58 height 15
click at [852, 203] on link "2224161P2" at bounding box center [839, 203] width 58 height 15
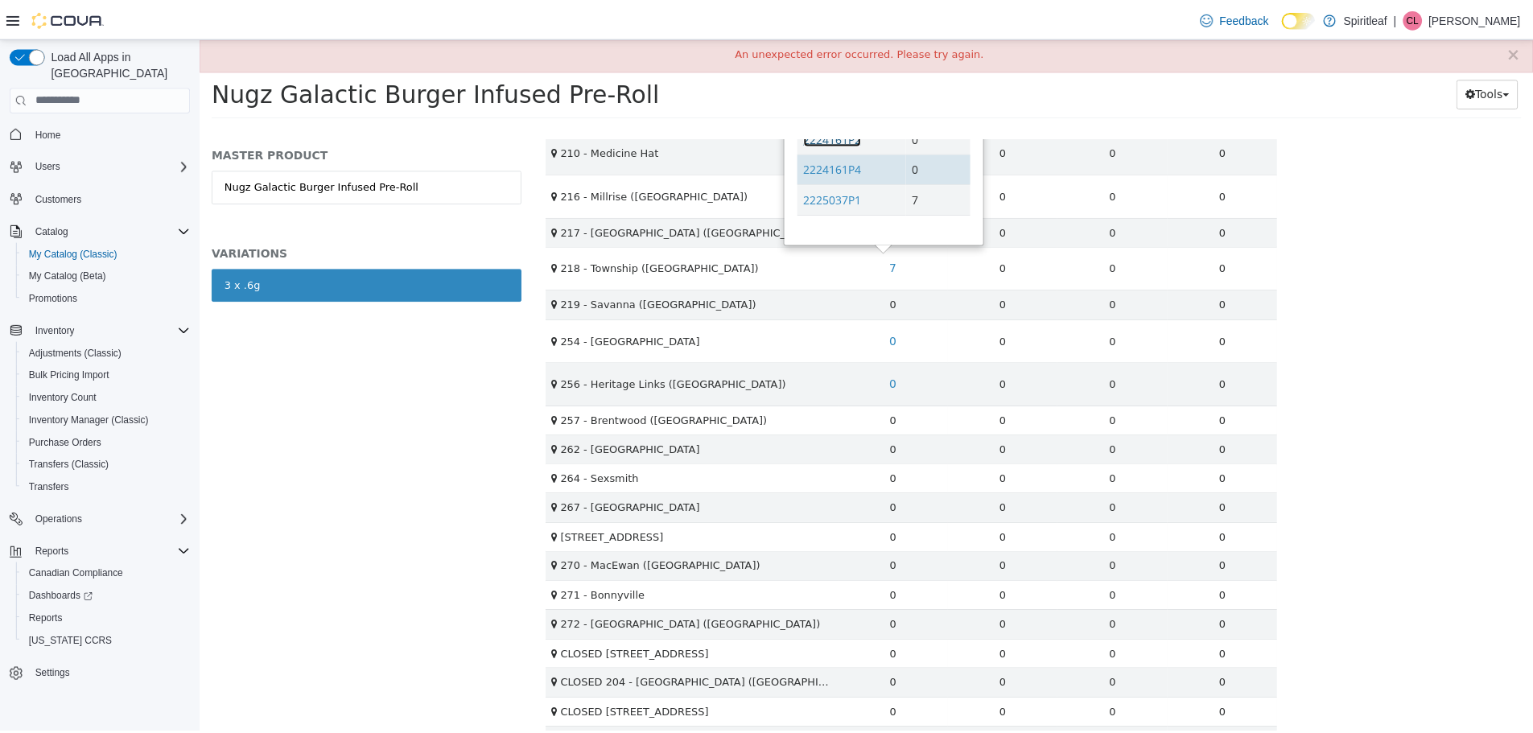
scroll to position [1288, 0]
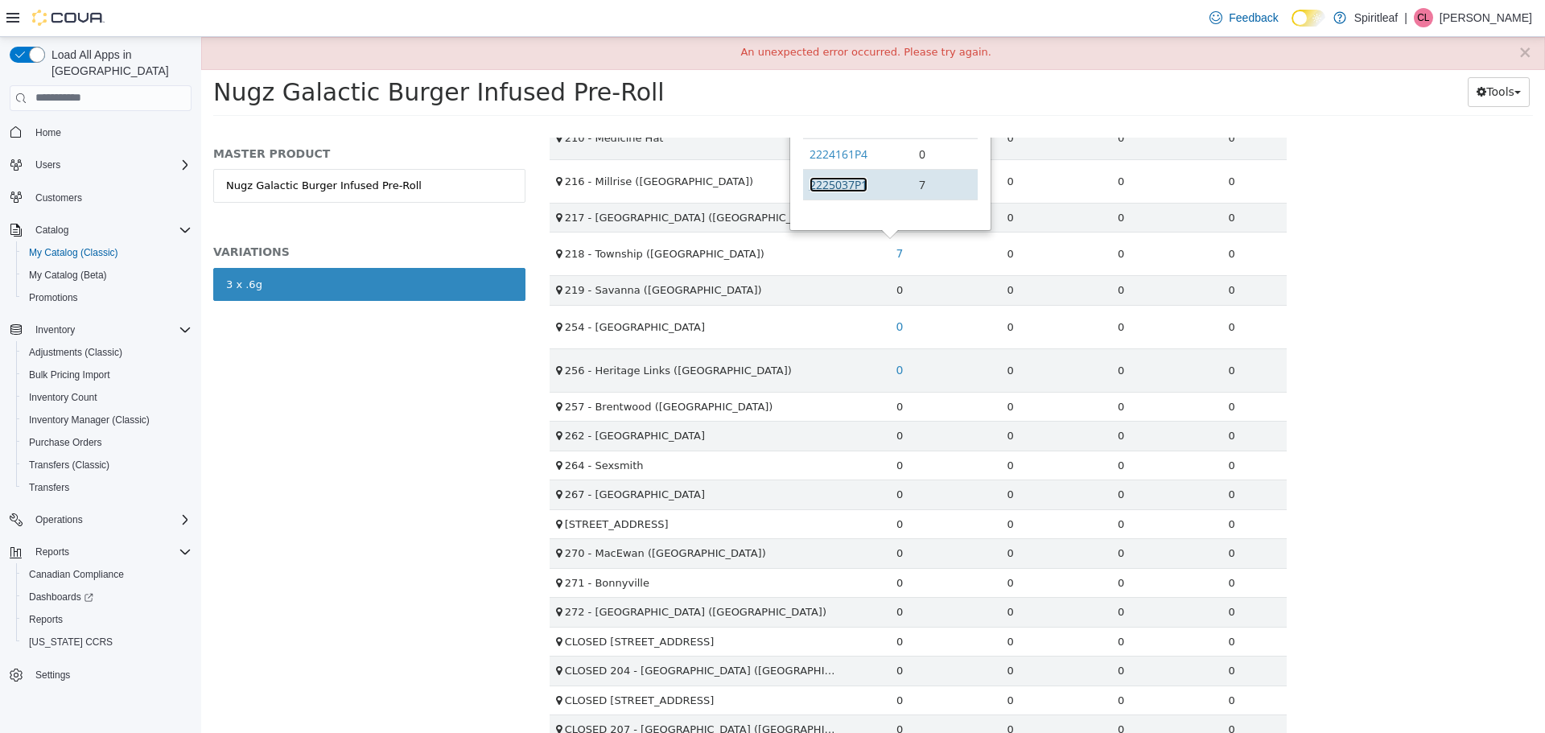
click at [834, 184] on link "2225037P1" at bounding box center [839, 183] width 58 height 15
click at [808, 183] on td "2225037P1" at bounding box center [857, 184] width 109 height 31
click at [817, 183] on link "2225037P1" at bounding box center [839, 183] width 58 height 15
click at [365, 447] on div "MASTER PRODUCT Nugz Galactic Burger Infused Pre-Roll VARIATIONS 3 x .6g" at bounding box center [369, 434] width 336 height 595
click at [52, 126] on span "Home" at bounding box center [48, 132] width 26 height 13
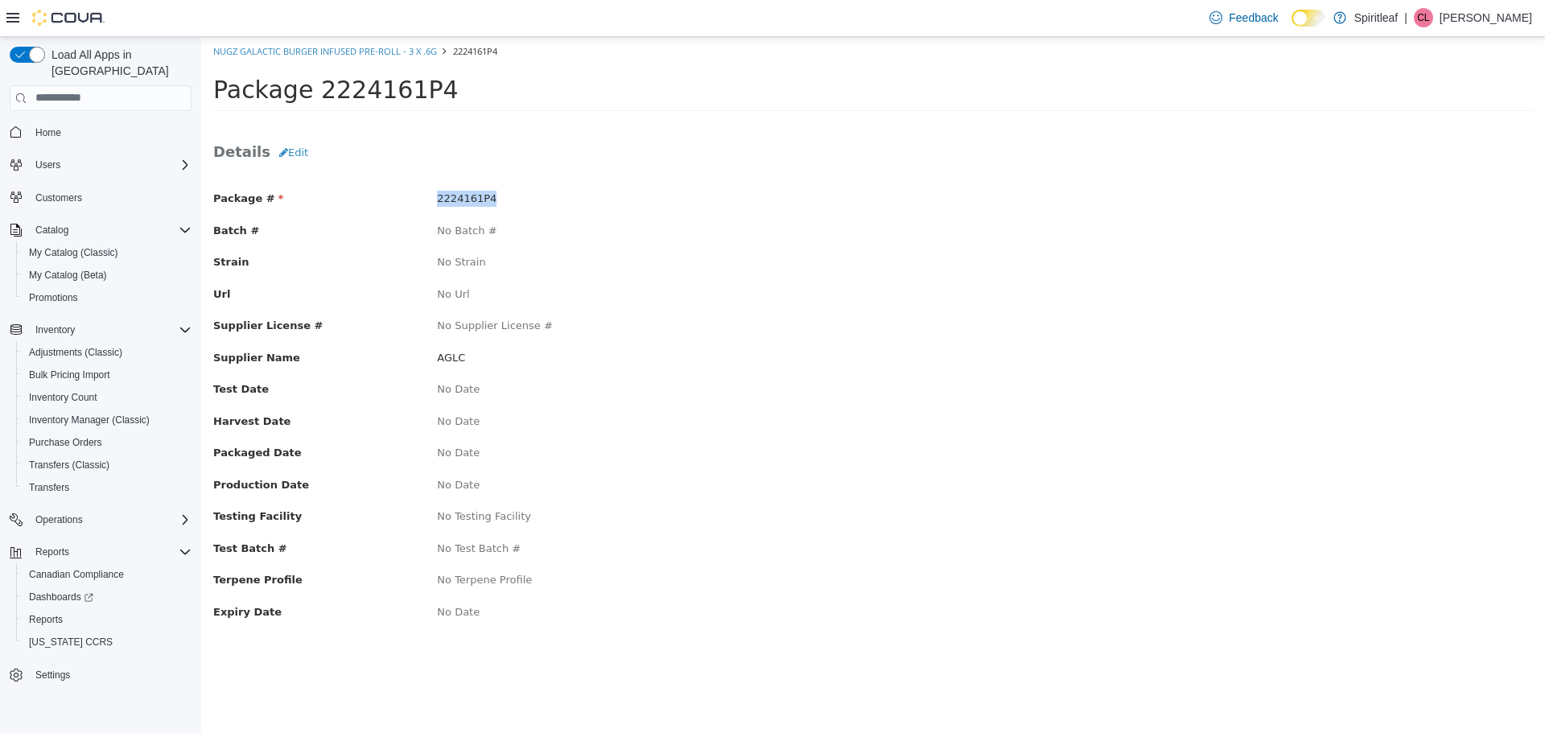
drag, startPoint x: 438, startPoint y: 201, endPoint x: 486, endPoint y: 201, distance: 48.3
click at [486, 201] on span "2224161P4" at bounding box center [467, 198] width 60 height 12
copy span "2224161P4"
click at [310, 49] on link "Nugz Galactic Burger Infused Pre-Roll - 3 x .6g" at bounding box center [325, 50] width 224 height 12
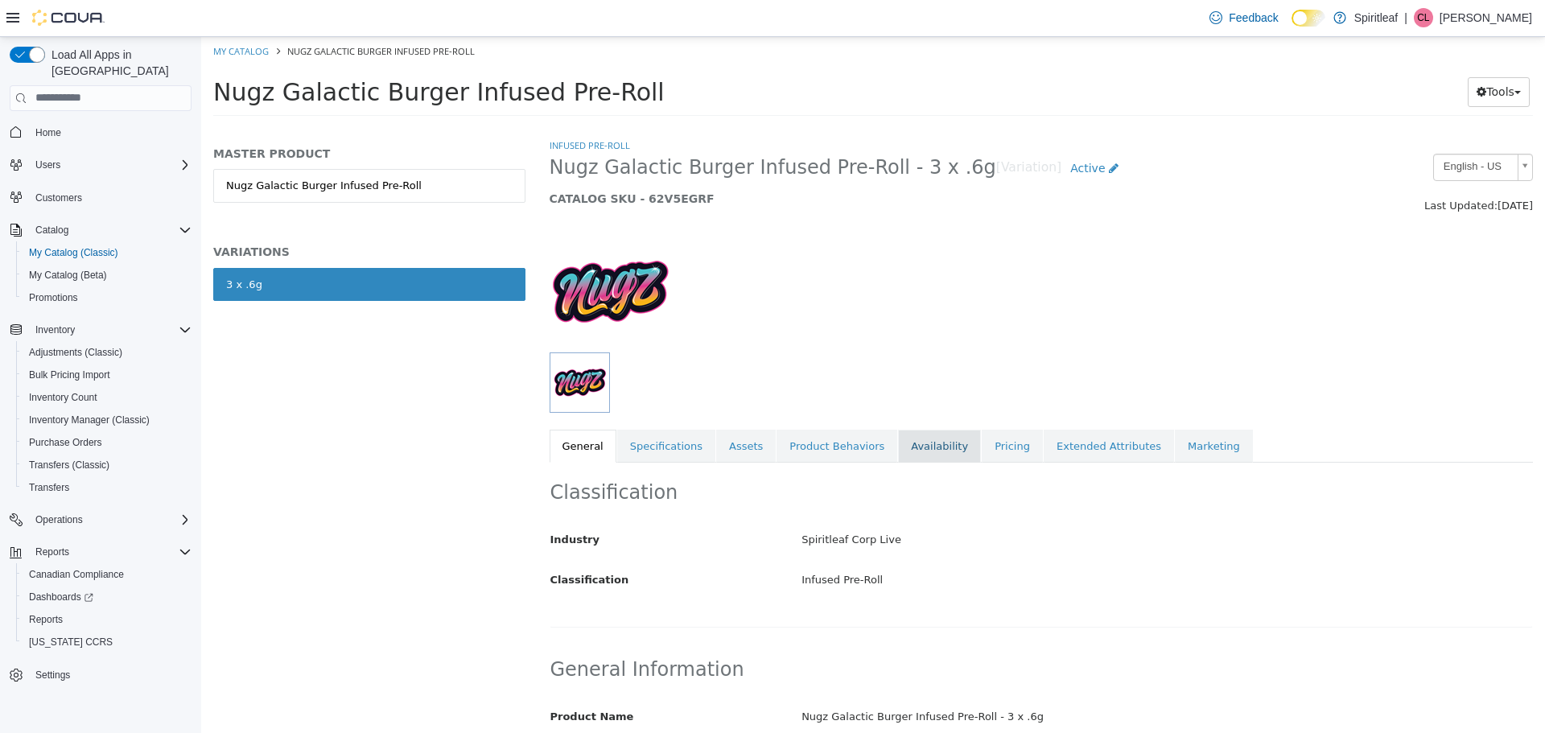
click at [913, 447] on link "Availability" at bounding box center [939, 446] width 83 height 34
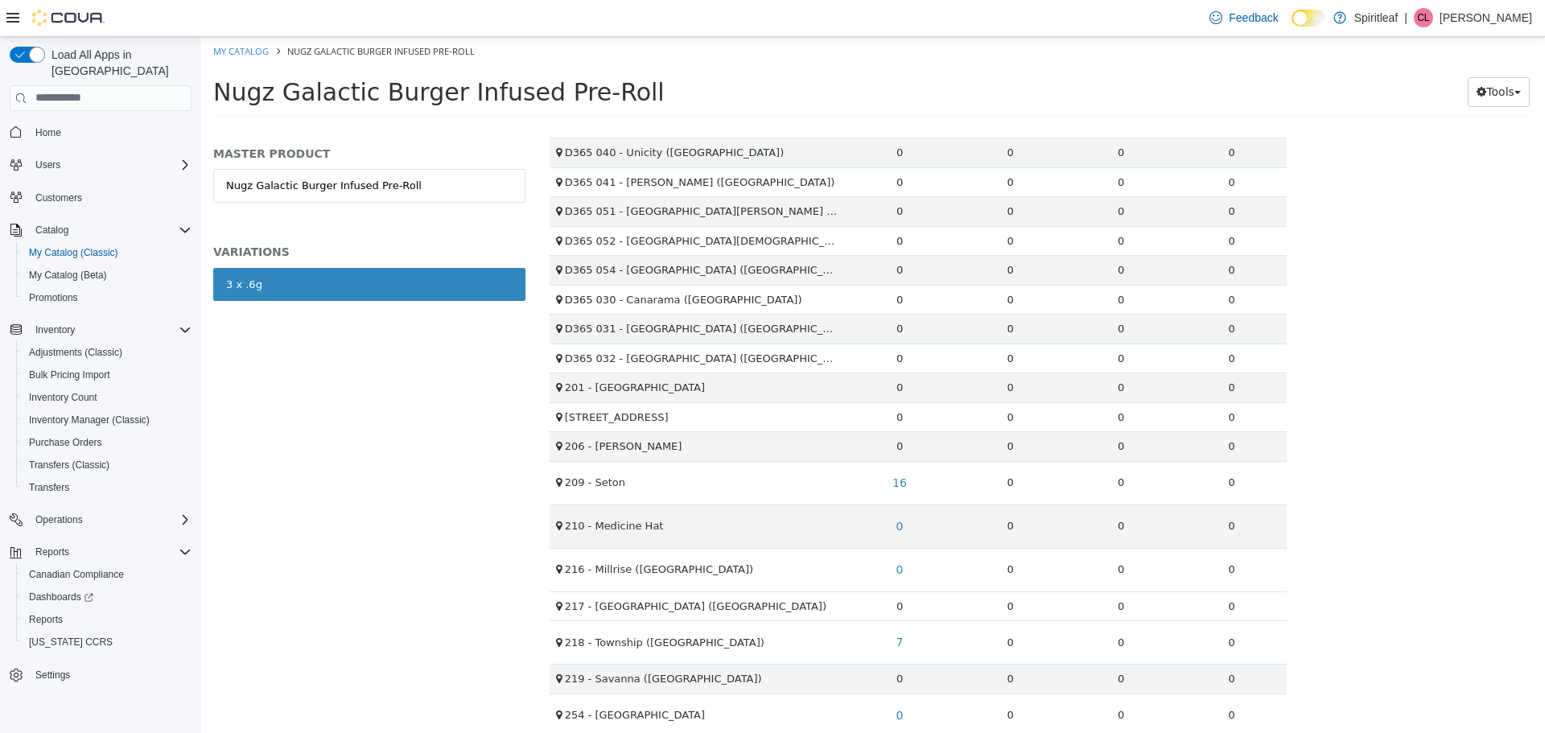
scroll to position [1046, 0]
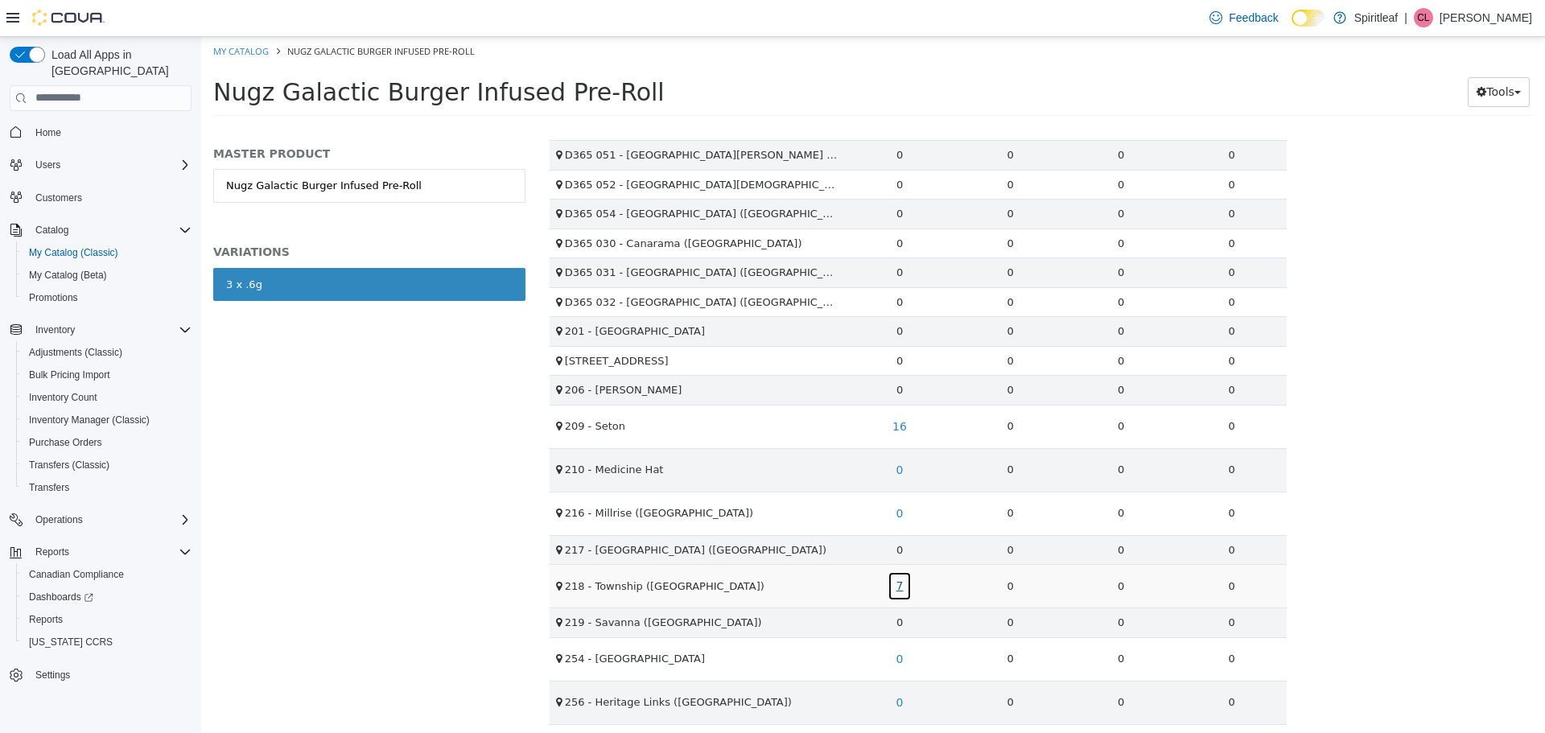
click at [894, 584] on link "7" at bounding box center [900, 586] width 25 height 30
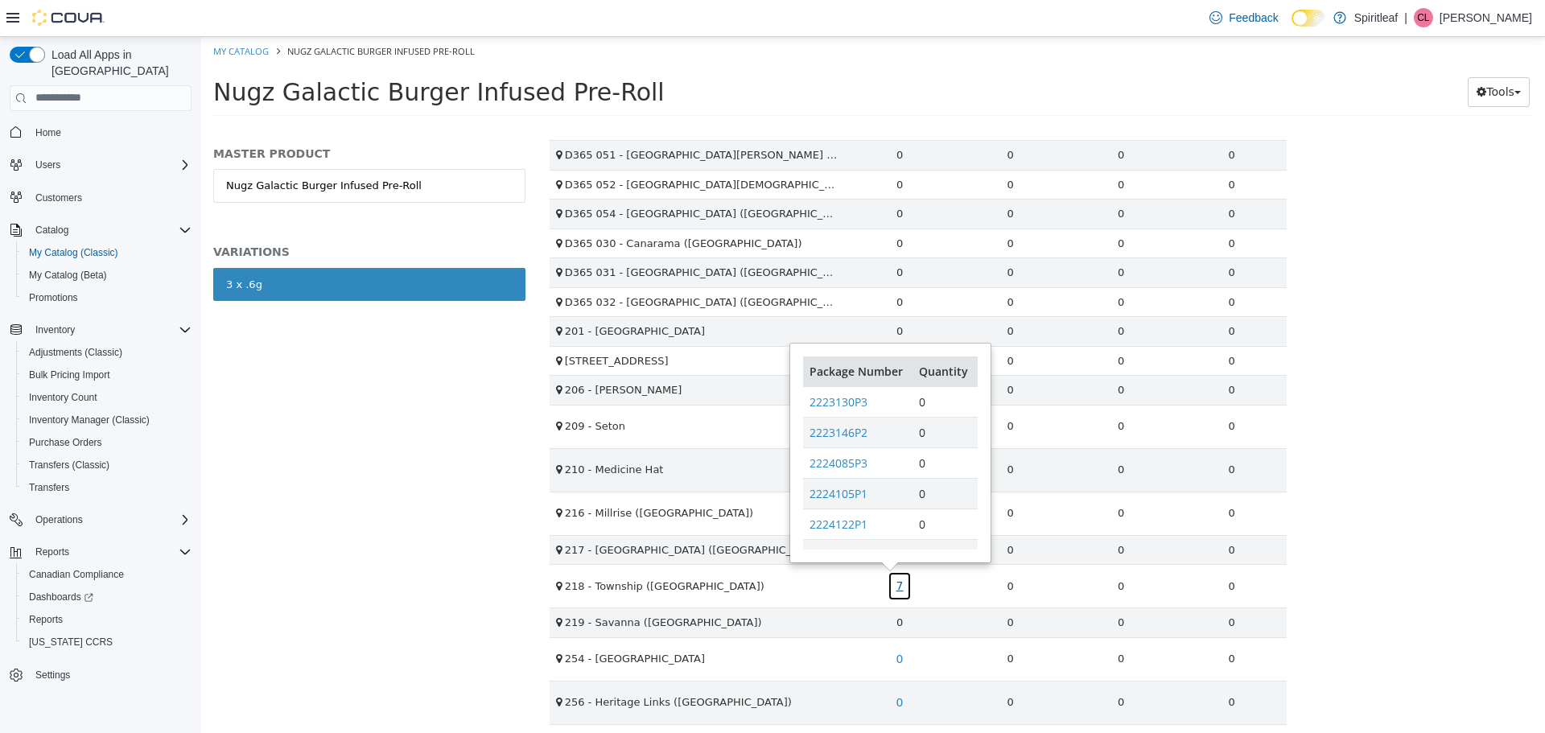
scroll to position [160, 0]
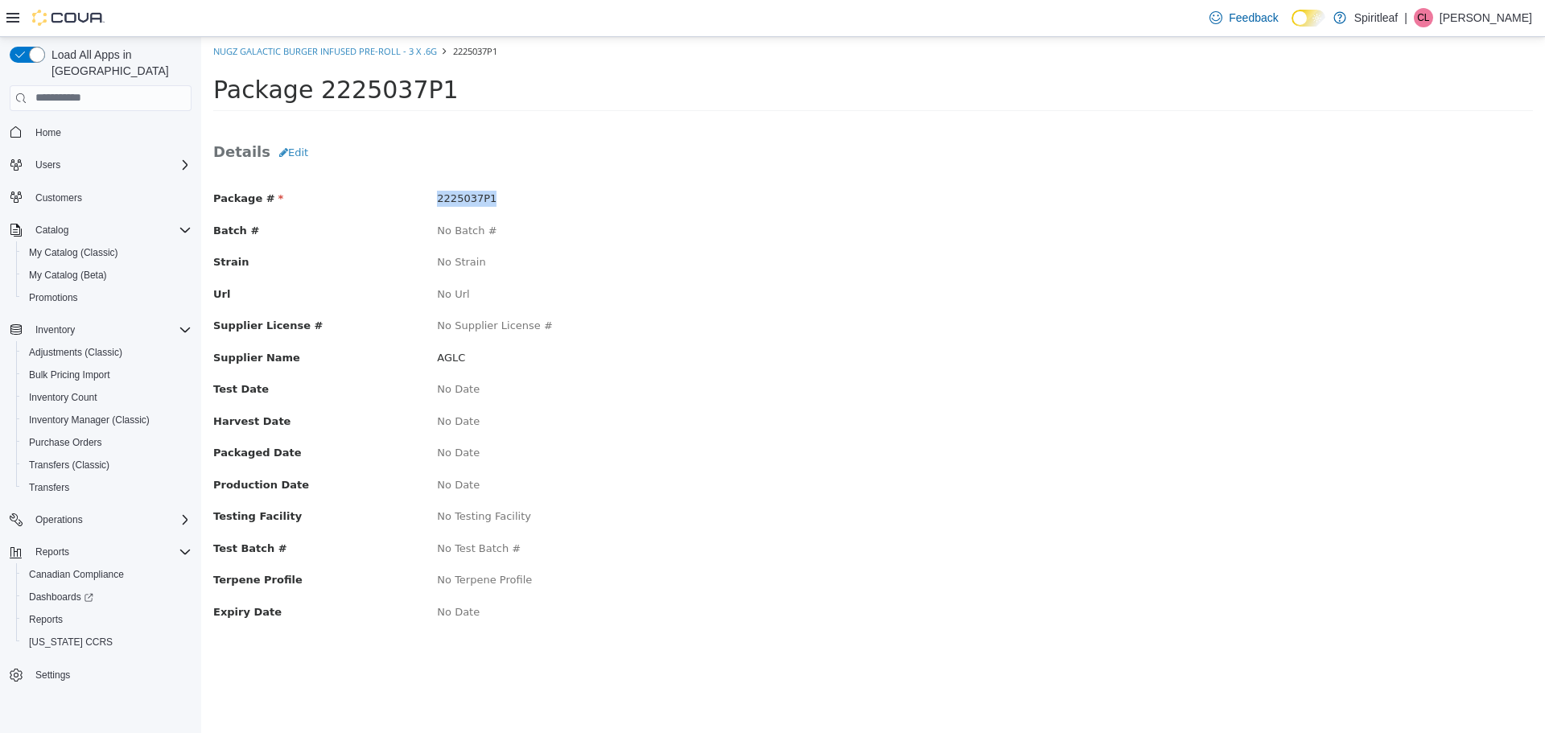
drag, startPoint x: 438, startPoint y: 197, endPoint x: 487, endPoint y: 197, distance: 49.1
click at [487, 197] on span "2225037P1" at bounding box center [467, 198] width 60 height 12
copy span "2225037P1"
click at [535, 268] on div "No Strain" at bounding box center [649, 261] width 448 height 16
drag, startPoint x: 436, startPoint y: 193, endPoint x: 488, endPoint y: 200, distance: 52.0
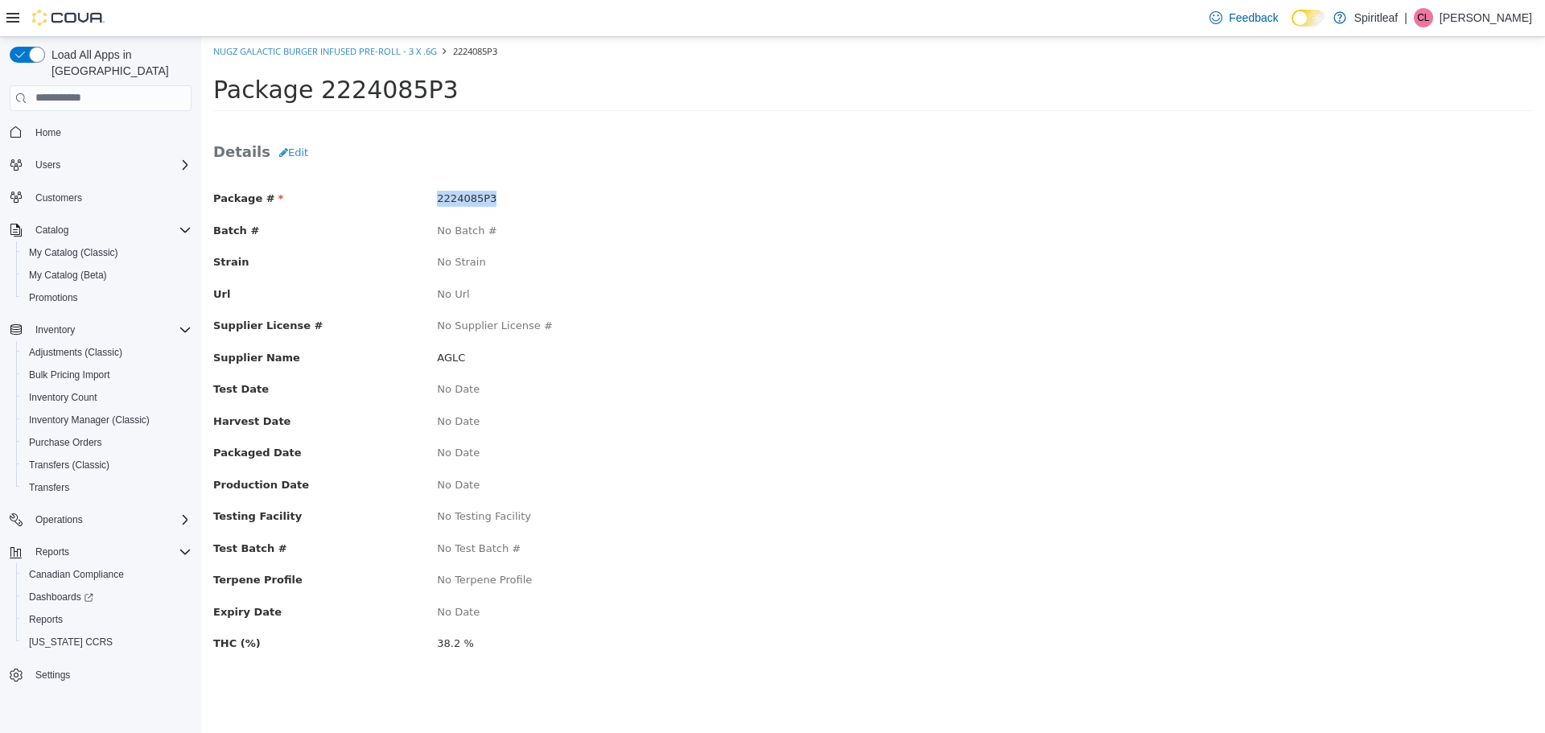
click at [488, 200] on div "2224085P3" at bounding box center [649, 198] width 448 height 16
copy span "2224085P3"
click at [468, 182] on div "Package # 2224085P3 Batch # No Batch # Strain No Strain Url No Url Supplier Lic…" at bounding box center [873, 429] width 1320 height 508
drag, startPoint x: 434, startPoint y: 200, endPoint x: 492, endPoint y: 205, distance: 58.9
click at [492, 205] on div "2224161P2" at bounding box center [649, 198] width 448 height 16
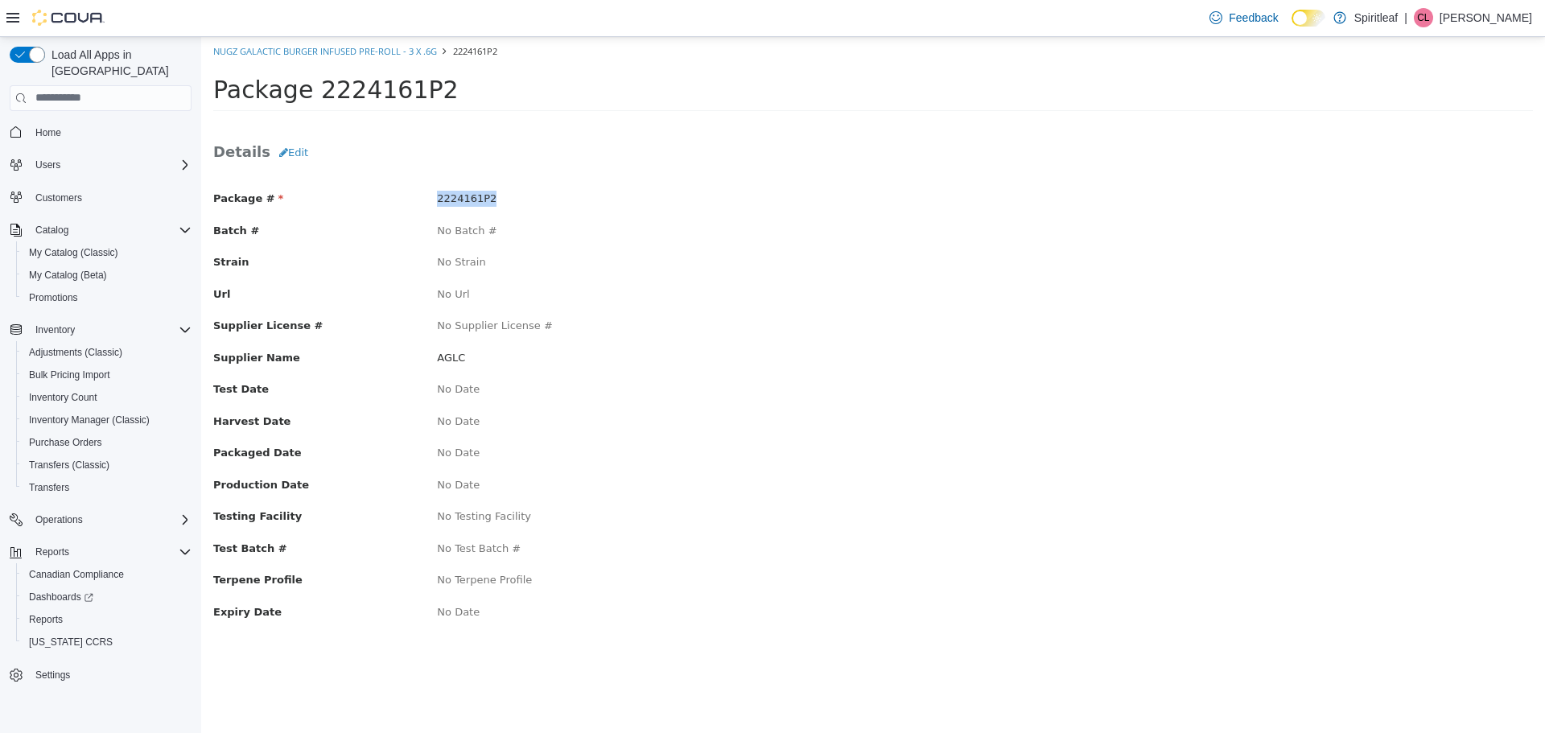
copy span "2224161P2"
click at [439, 199] on span "2225037P1" at bounding box center [467, 198] width 60 height 12
drag, startPoint x: 439, startPoint y: 199, endPoint x: 488, endPoint y: 198, distance: 49.1
click at [483, 198] on span "2225037P1" at bounding box center [467, 198] width 60 height 12
drag, startPoint x: 488, startPoint y: 198, endPoint x: 418, endPoint y: 201, distance: 70.1
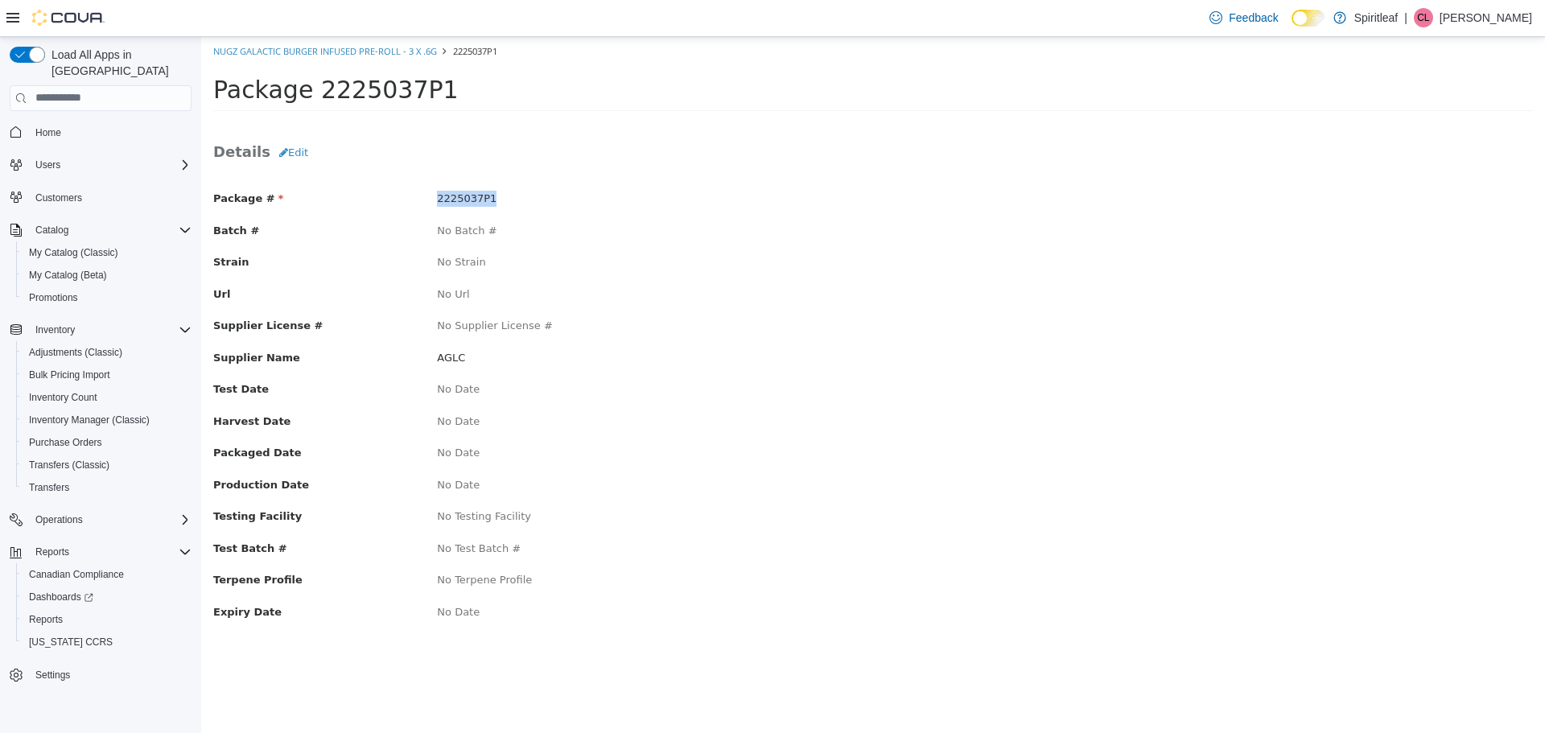
click at [418, 201] on div "Package # 2225037P1" at bounding box center [873, 200] width 1344 height 20
copy div "2225037P1"
